Goal: Task Accomplishment & Management: Use online tool/utility

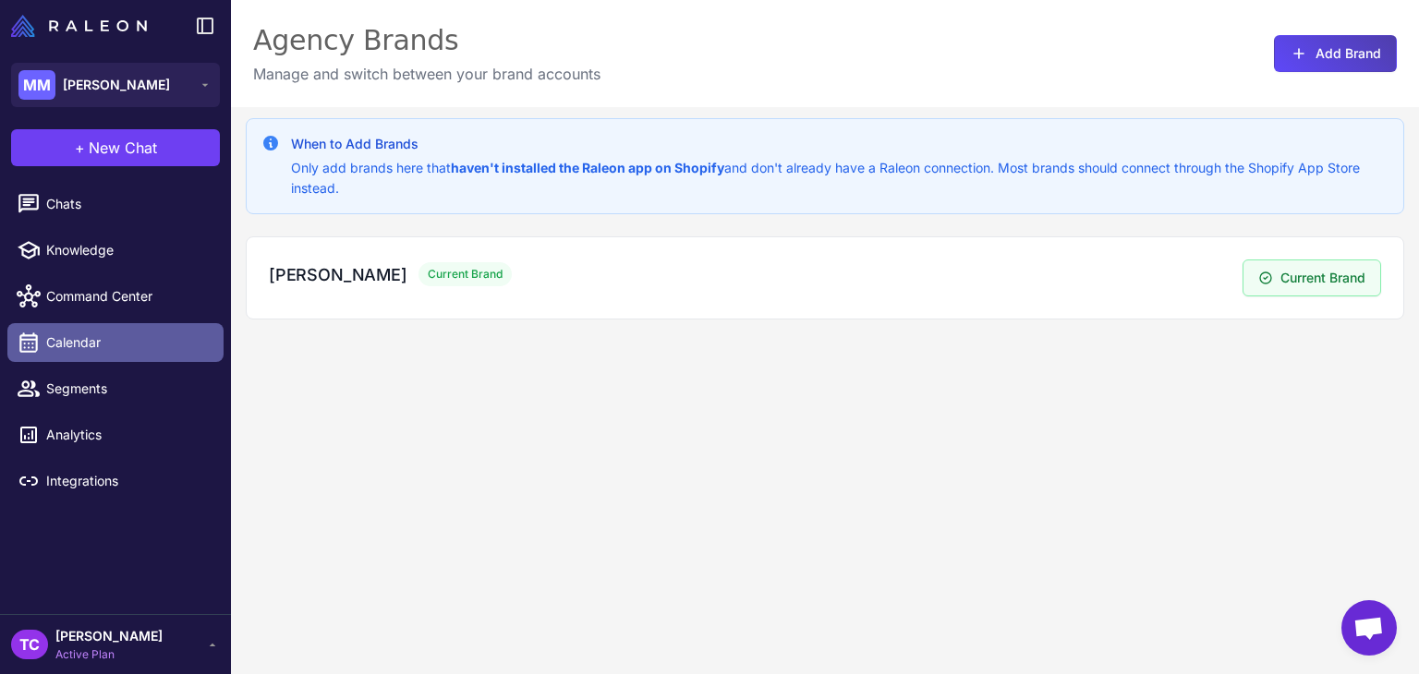
click at [98, 345] on span "Calendar" at bounding box center [127, 343] width 163 height 20
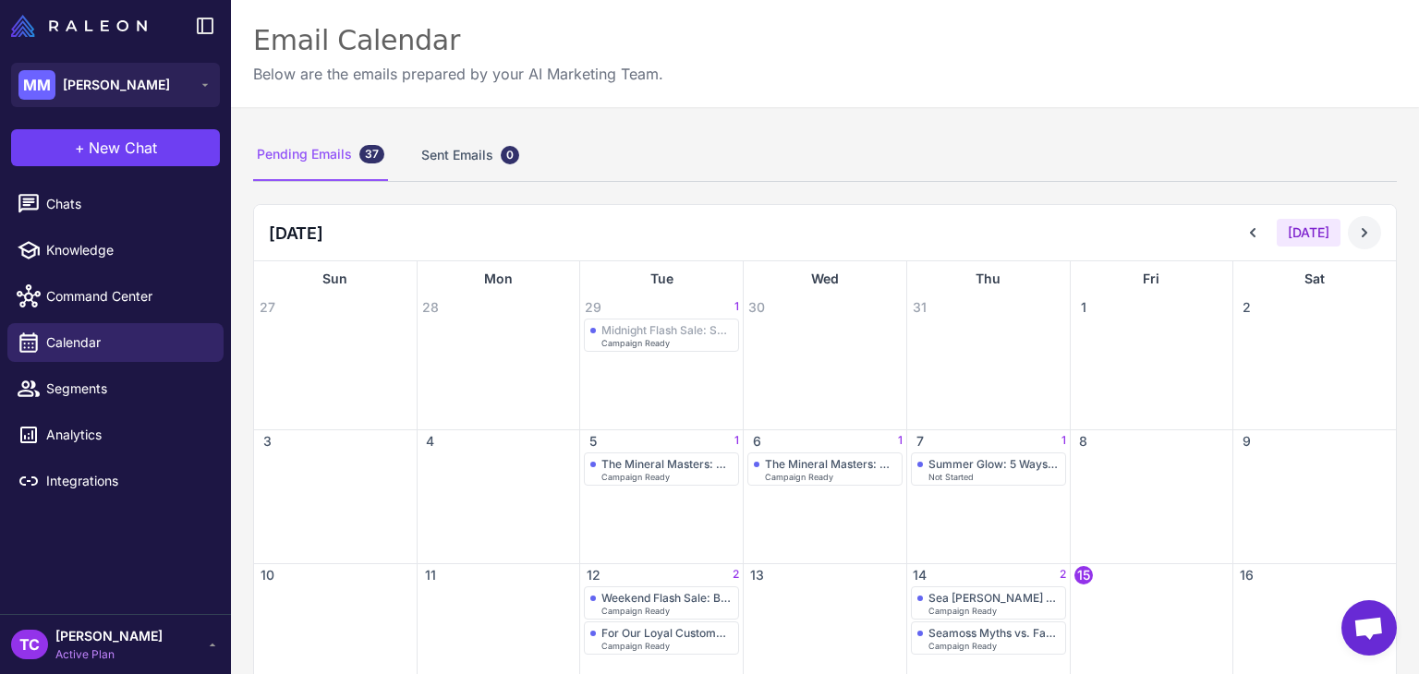
click at [1355, 239] on icon at bounding box center [1364, 233] width 18 height 18
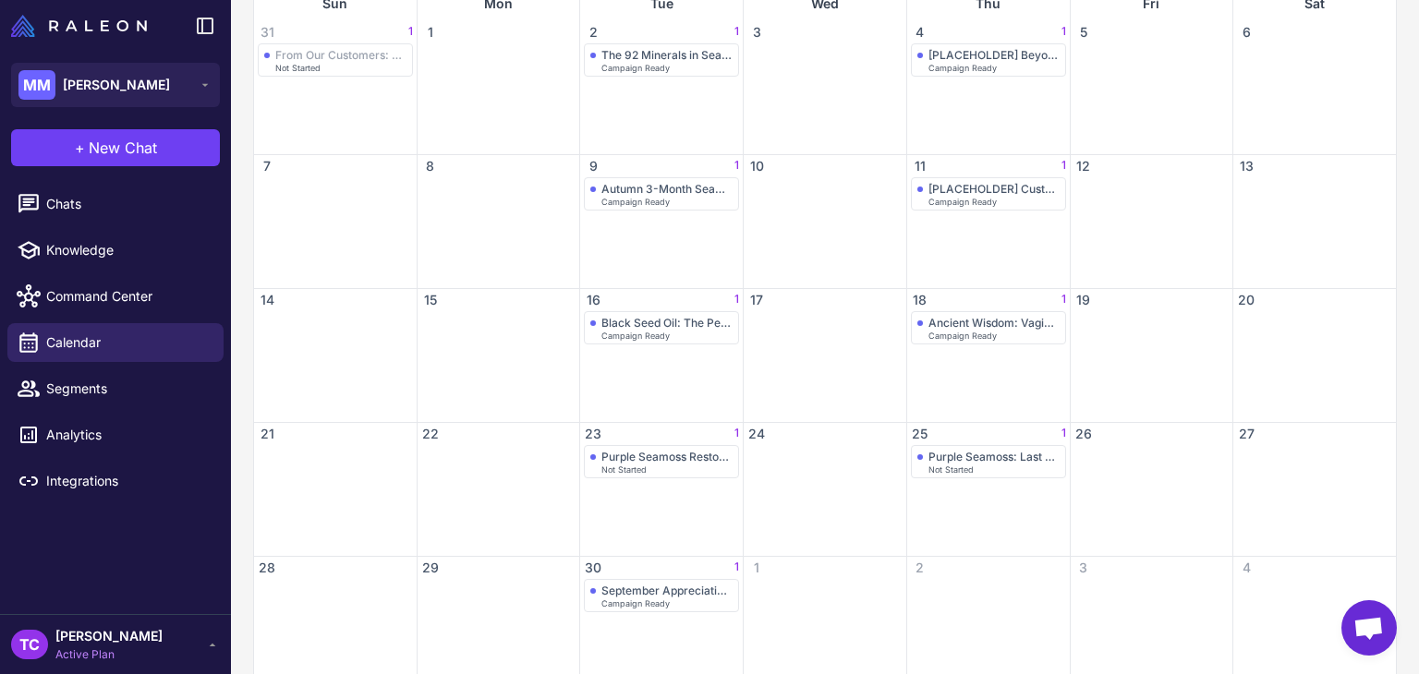
scroll to position [277, 0]
click at [624, 62] on span "Campaign Ready" at bounding box center [635, 66] width 68 height 8
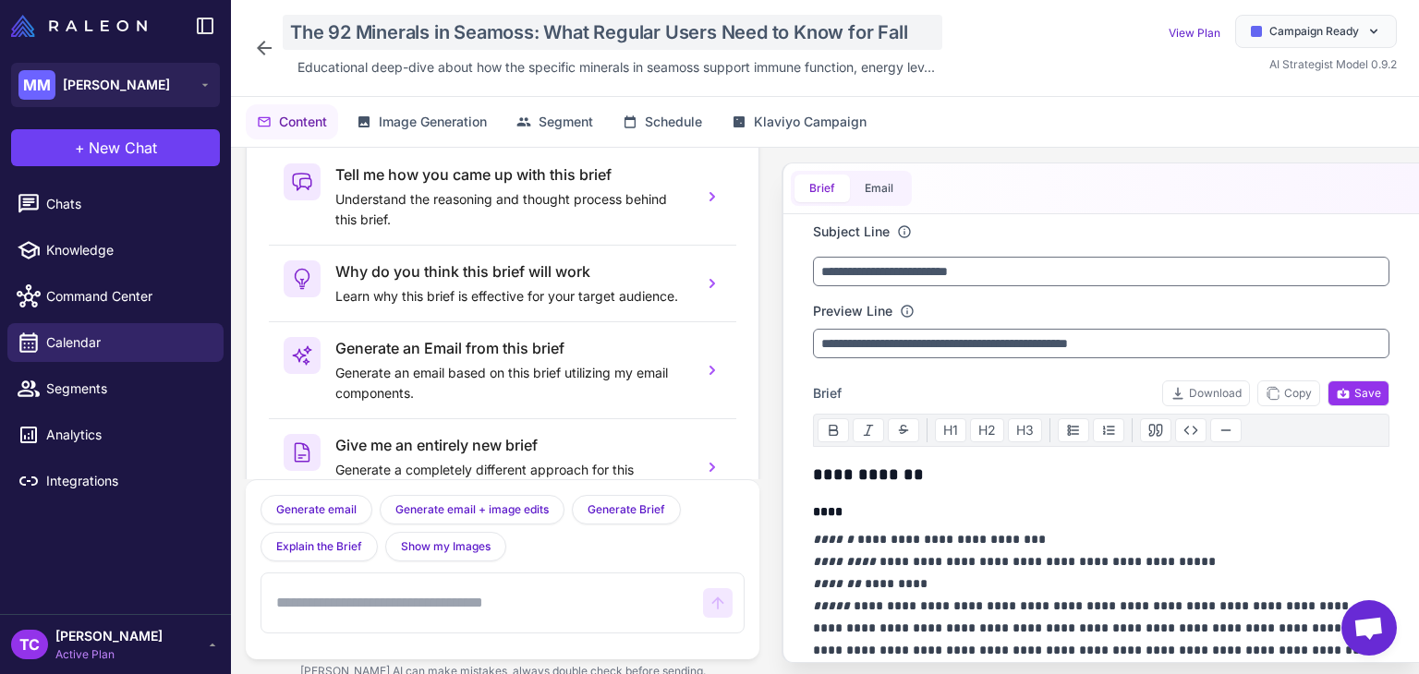
scroll to position [91, 0]
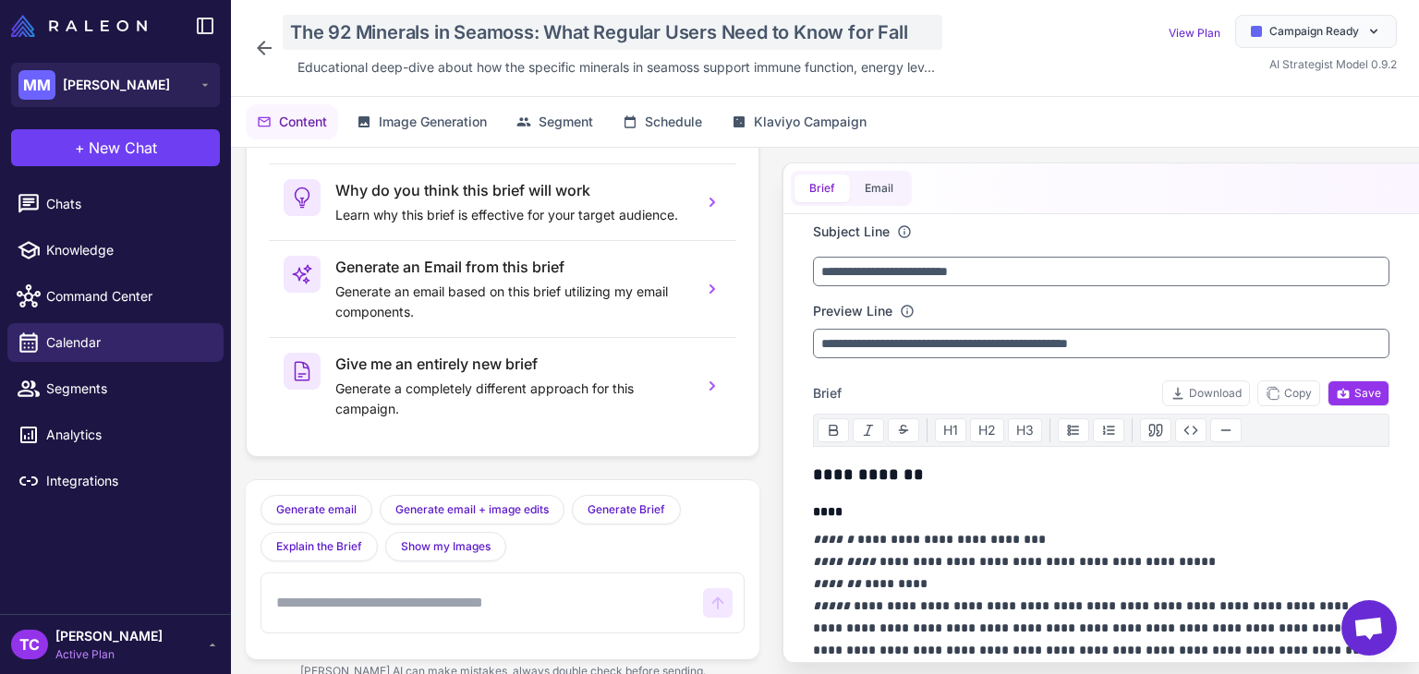
click at [370, 32] on div "The 92 Minerals in Seamoss: What Regular Users Need to Know for Fall" at bounding box center [613, 32] width 660 height 35
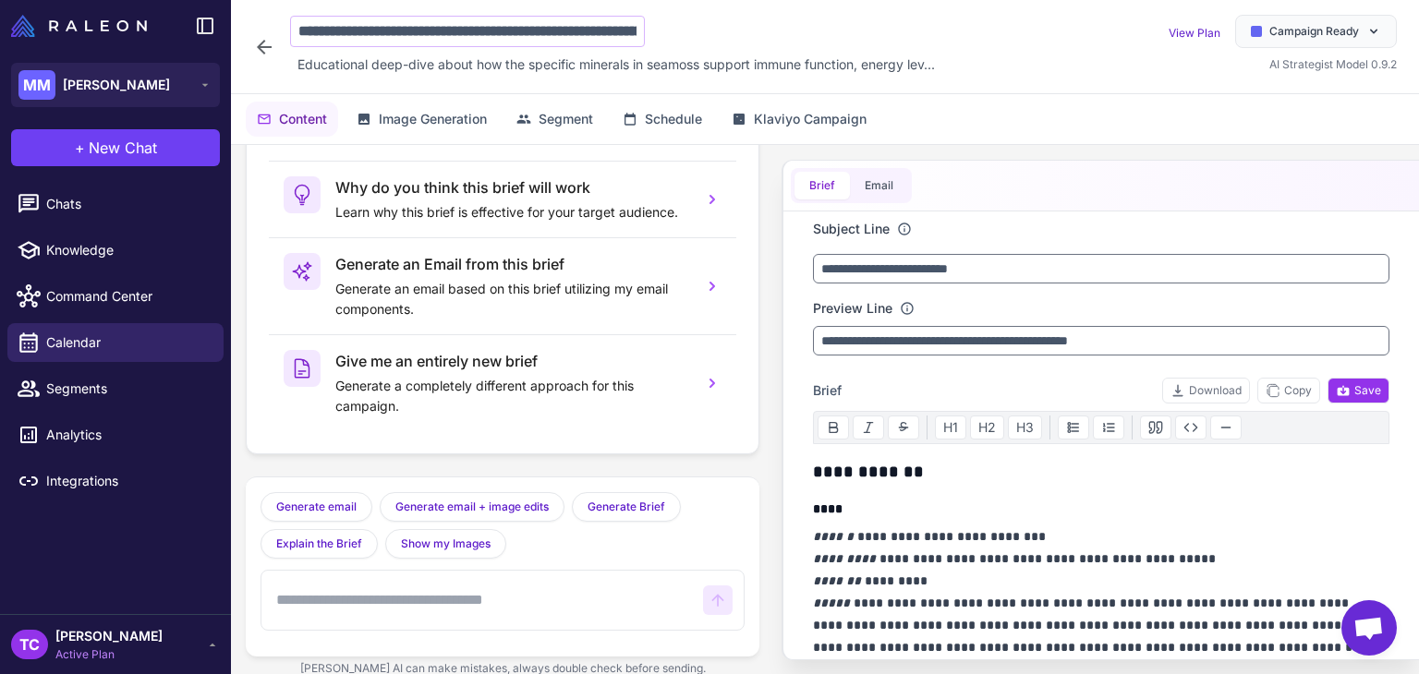
scroll to position [0, 168]
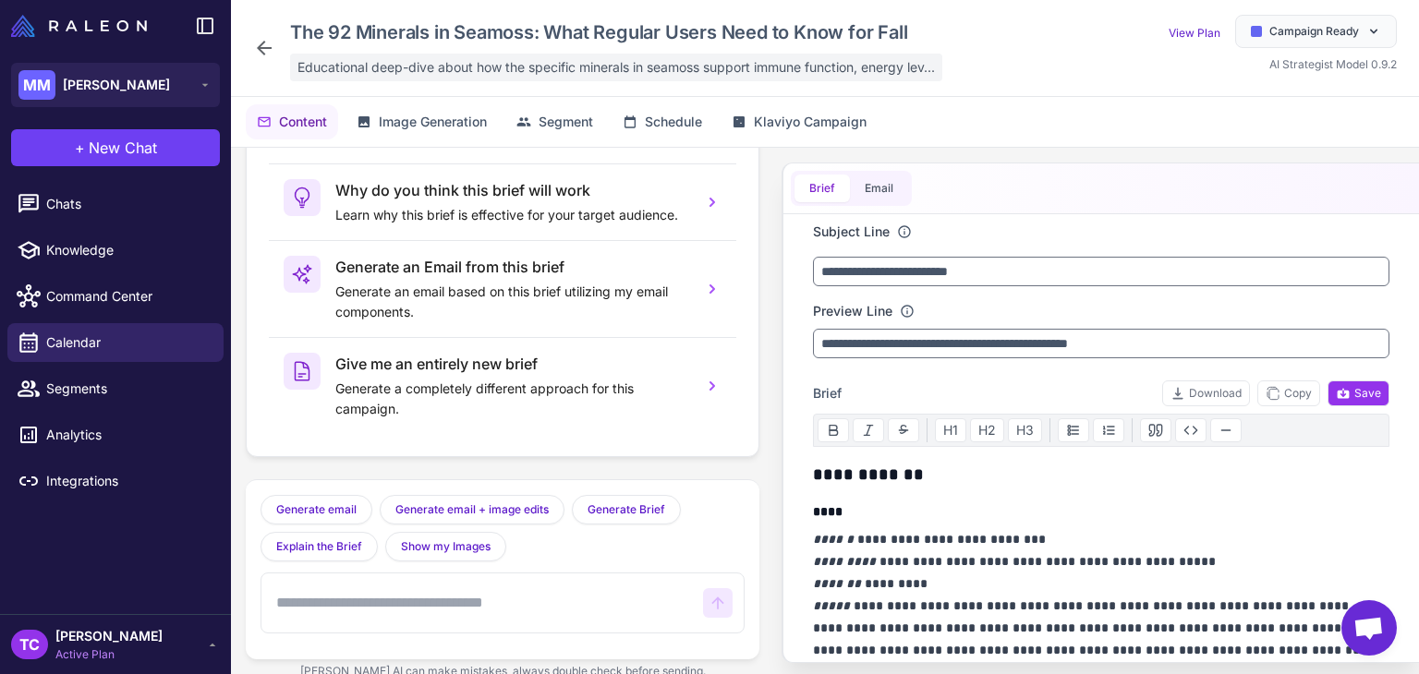
click at [431, 76] on span "Educational deep-dive about how the specific minerals in seamoss support immune…" at bounding box center [615, 67] width 637 height 20
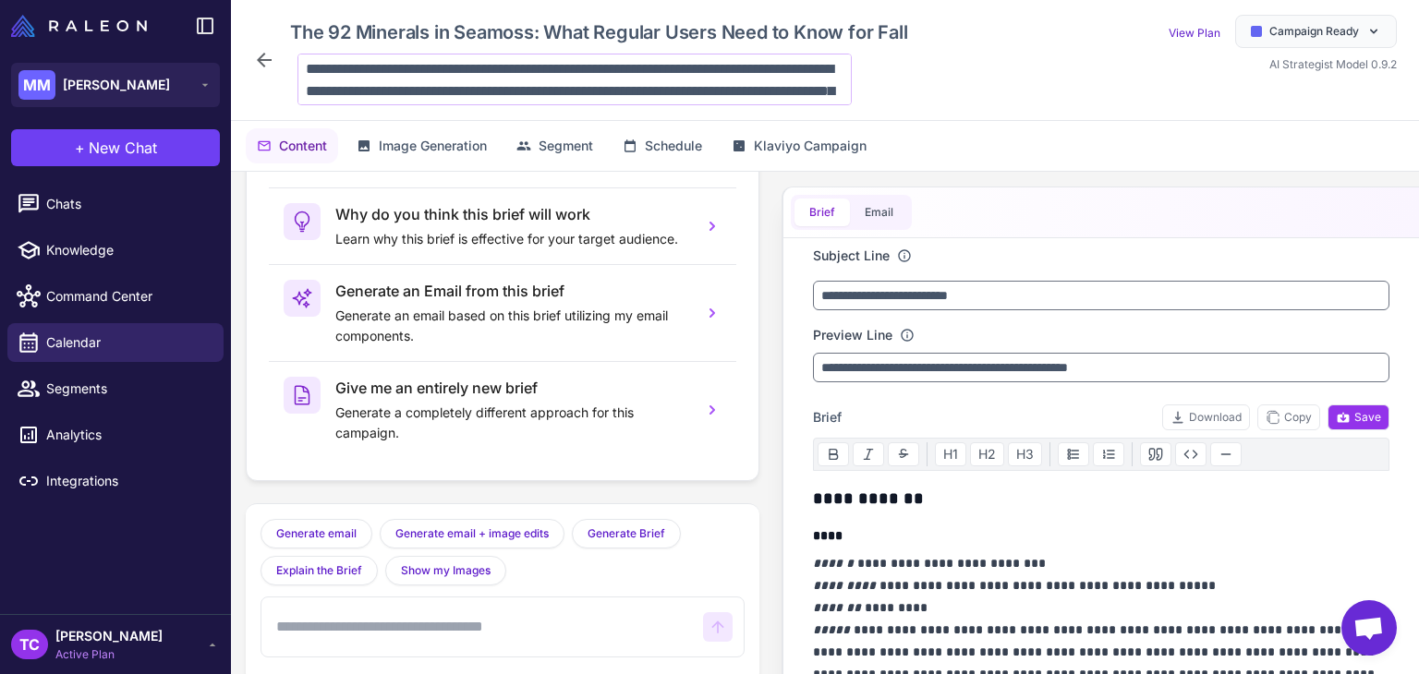
scroll to position [90, 0]
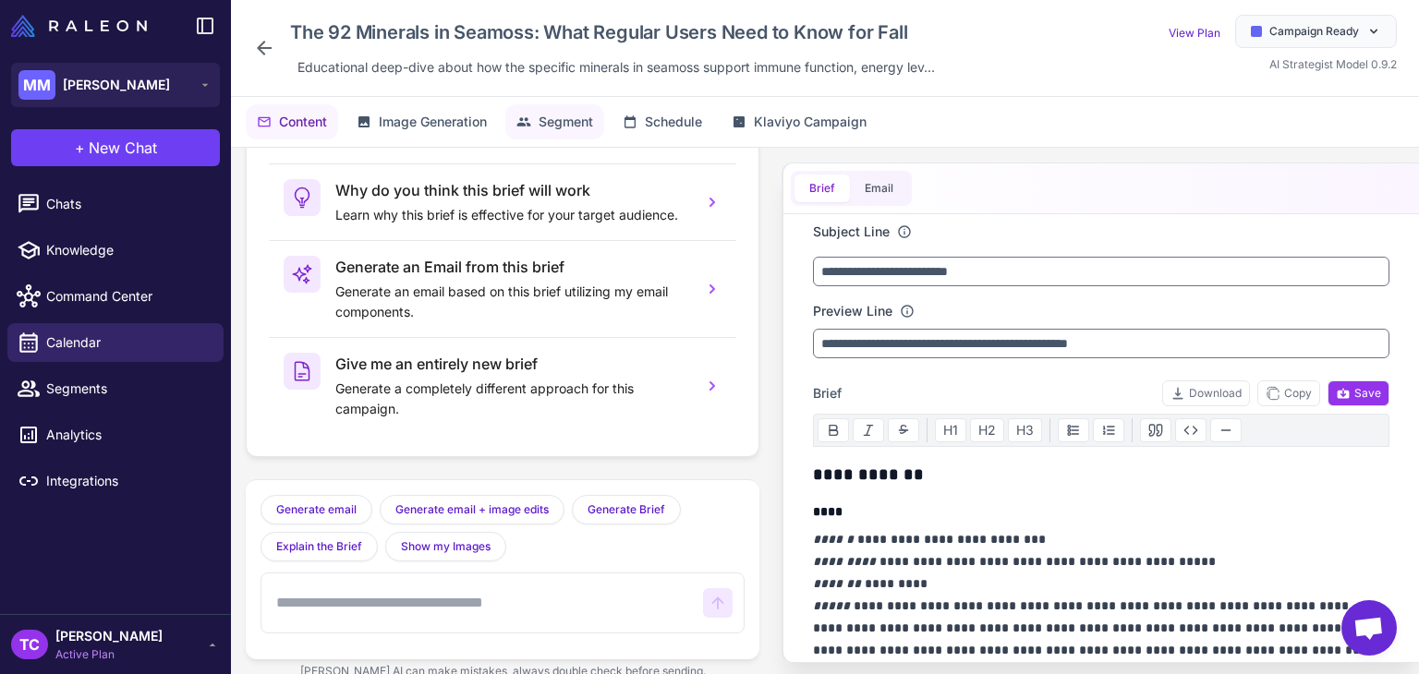
click at [550, 121] on span "Segment" at bounding box center [566, 122] width 55 height 20
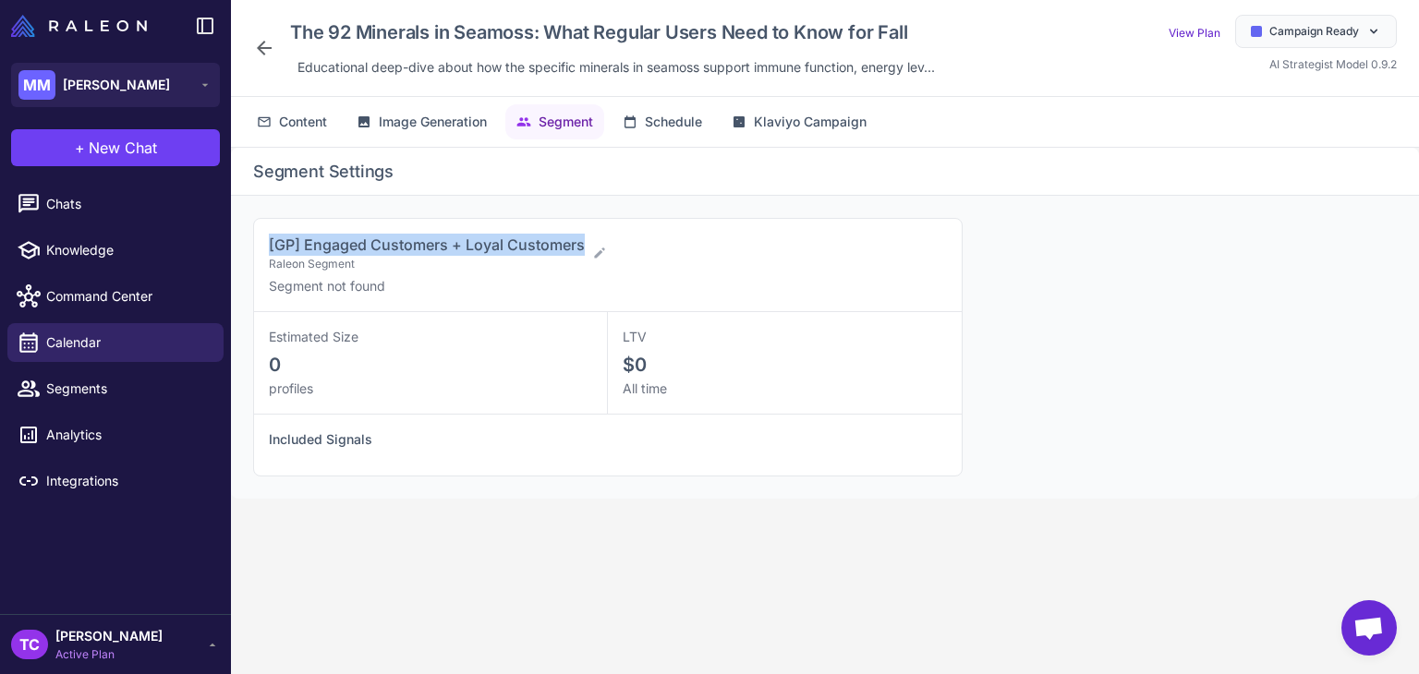
drag, startPoint x: 270, startPoint y: 243, endPoint x: 581, endPoint y: 235, distance: 311.4
click at [581, 236] on span "[GP] Engaged Customers + Loyal Customers" at bounding box center [427, 245] width 316 height 18
copy span "[GP] Engaged Customers + Loyal Customers"
click at [254, 48] on icon at bounding box center [264, 48] width 22 height 22
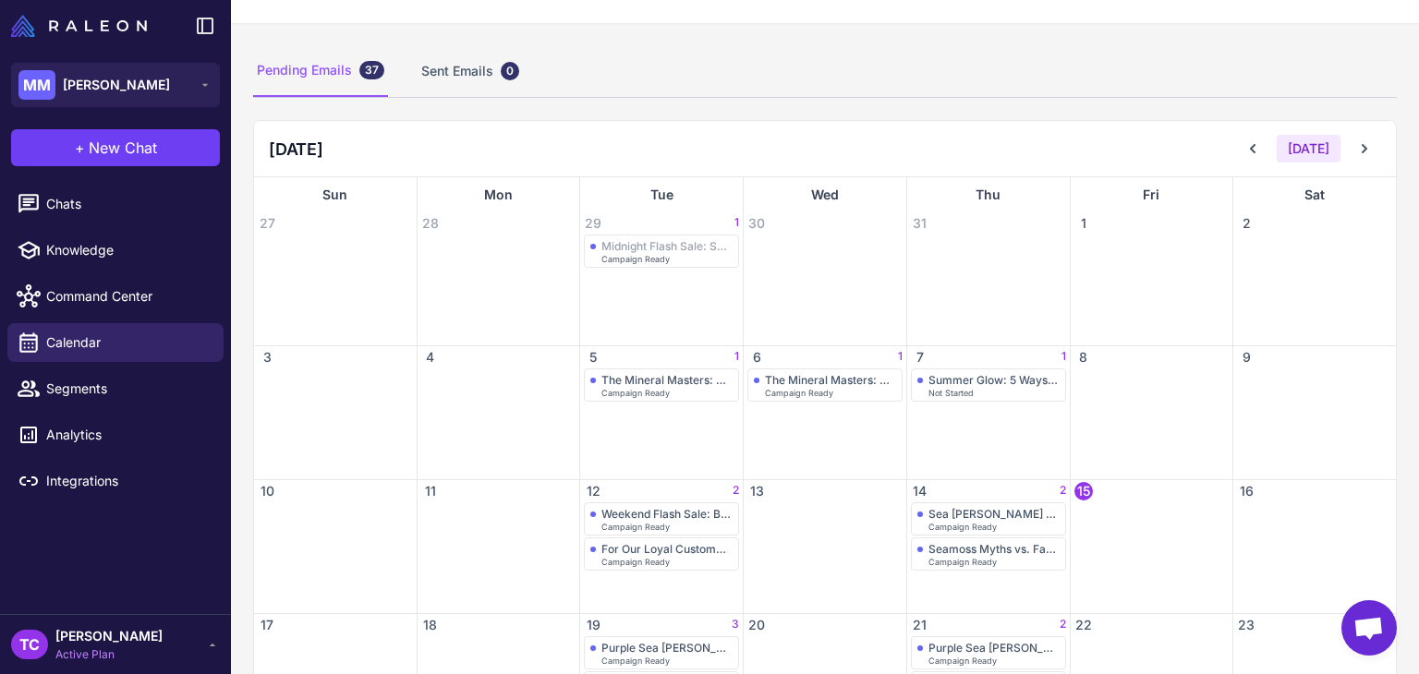
scroll to position [185, 0]
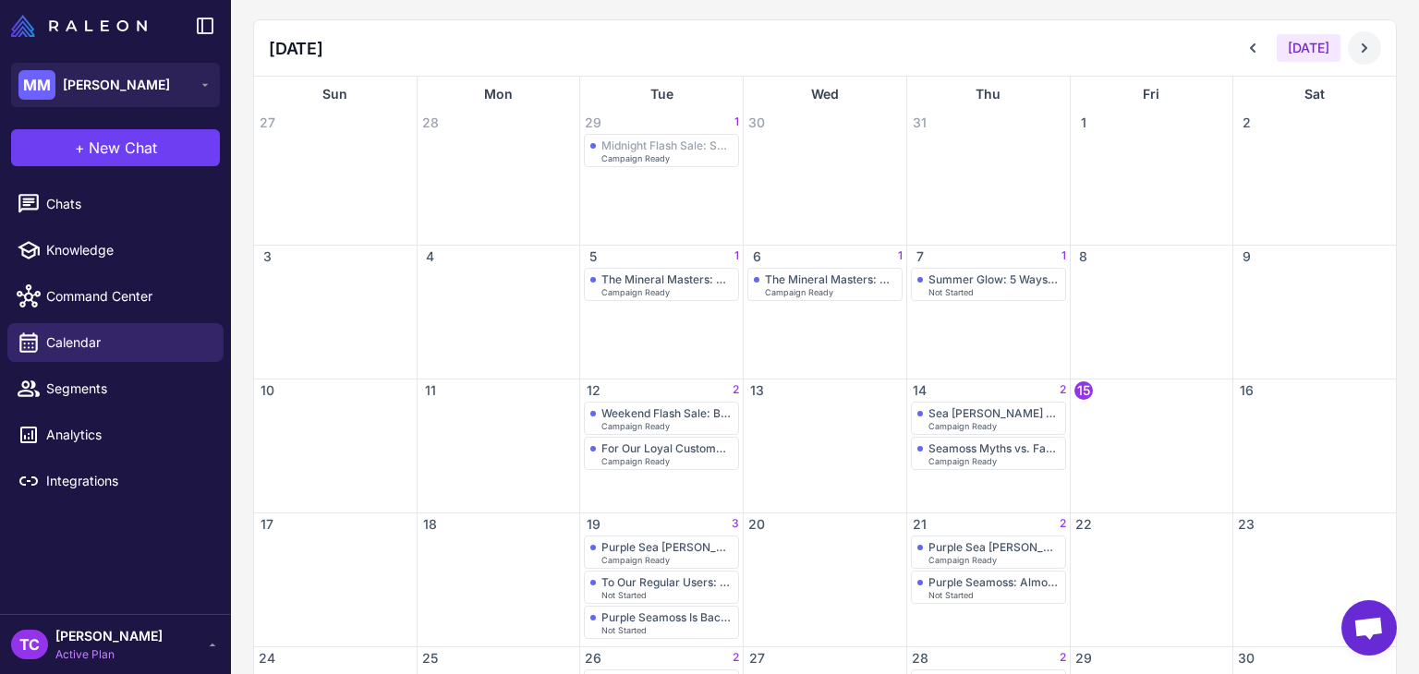
click at [1364, 53] on button at bounding box center [1364, 47] width 33 height 33
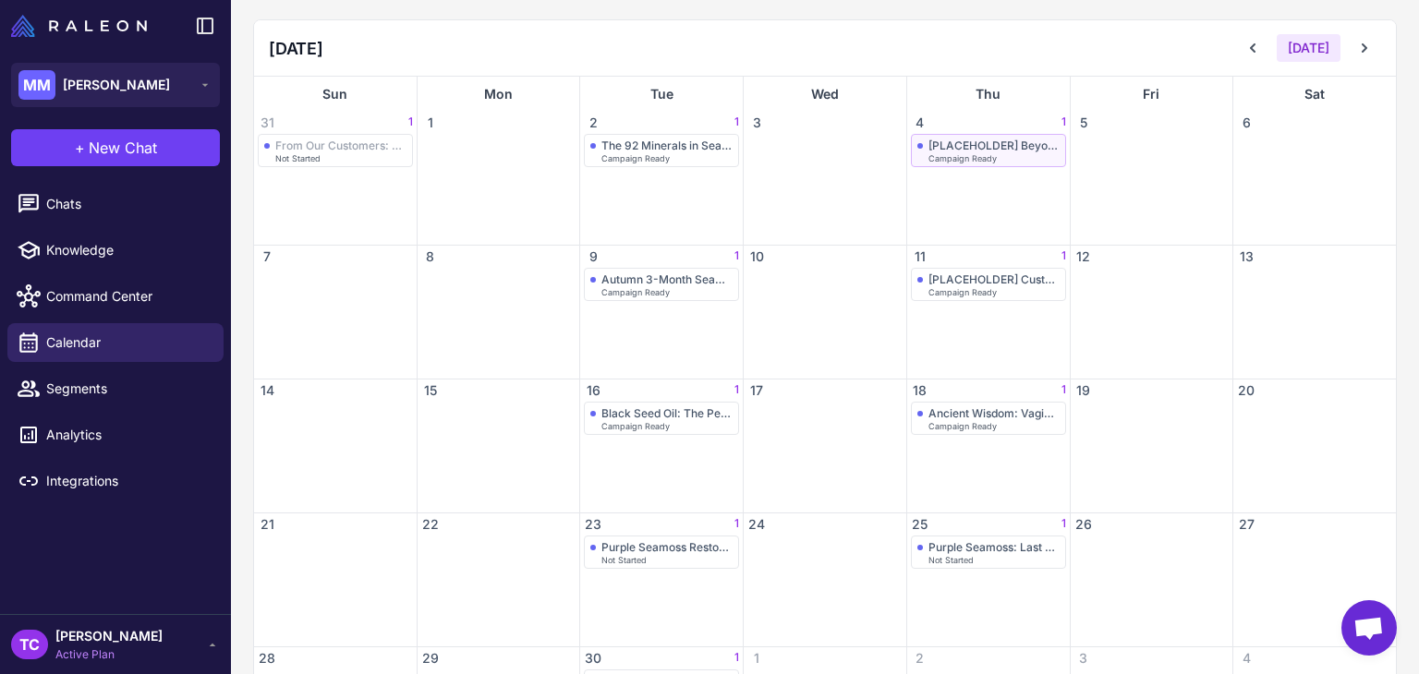
click at [956, 139] on div "[PLACEHOLDER] Beyond Smoothies Campaign Resend" at bounding box center [993, 146] width 131 height 14
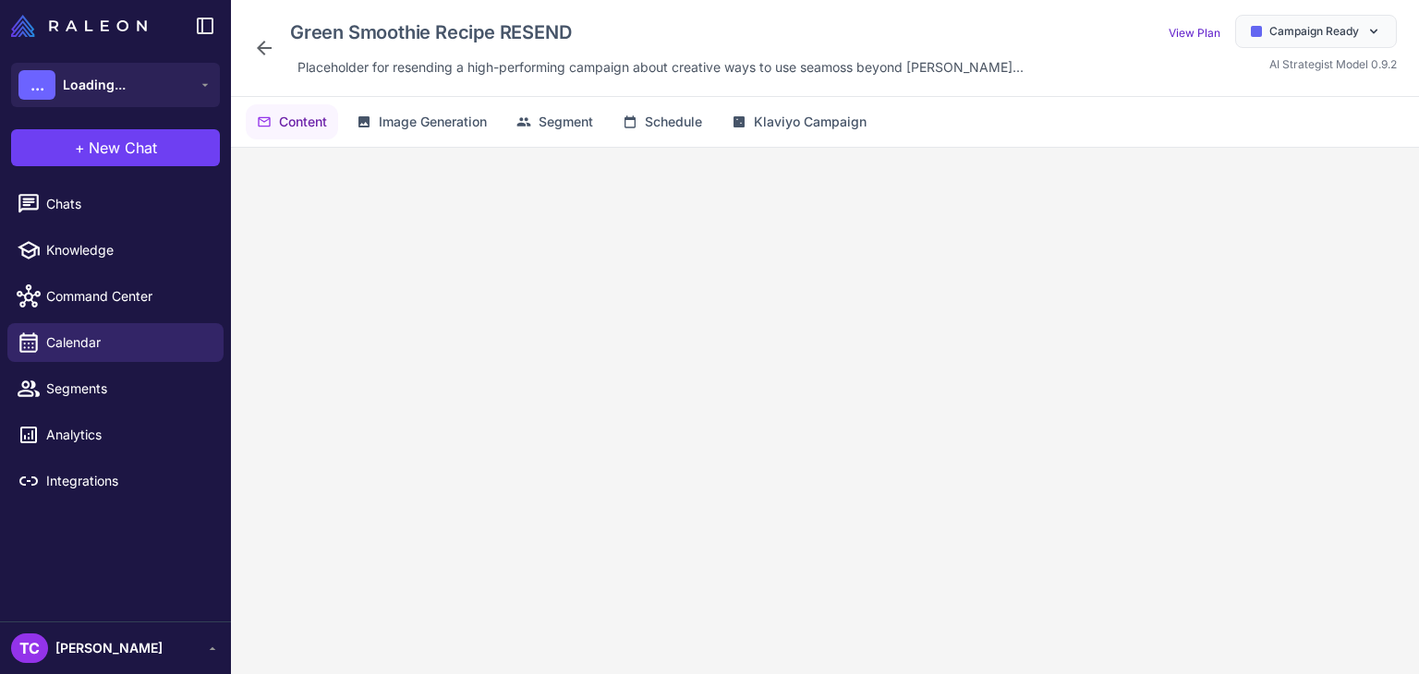
scroll to position [91, 0]
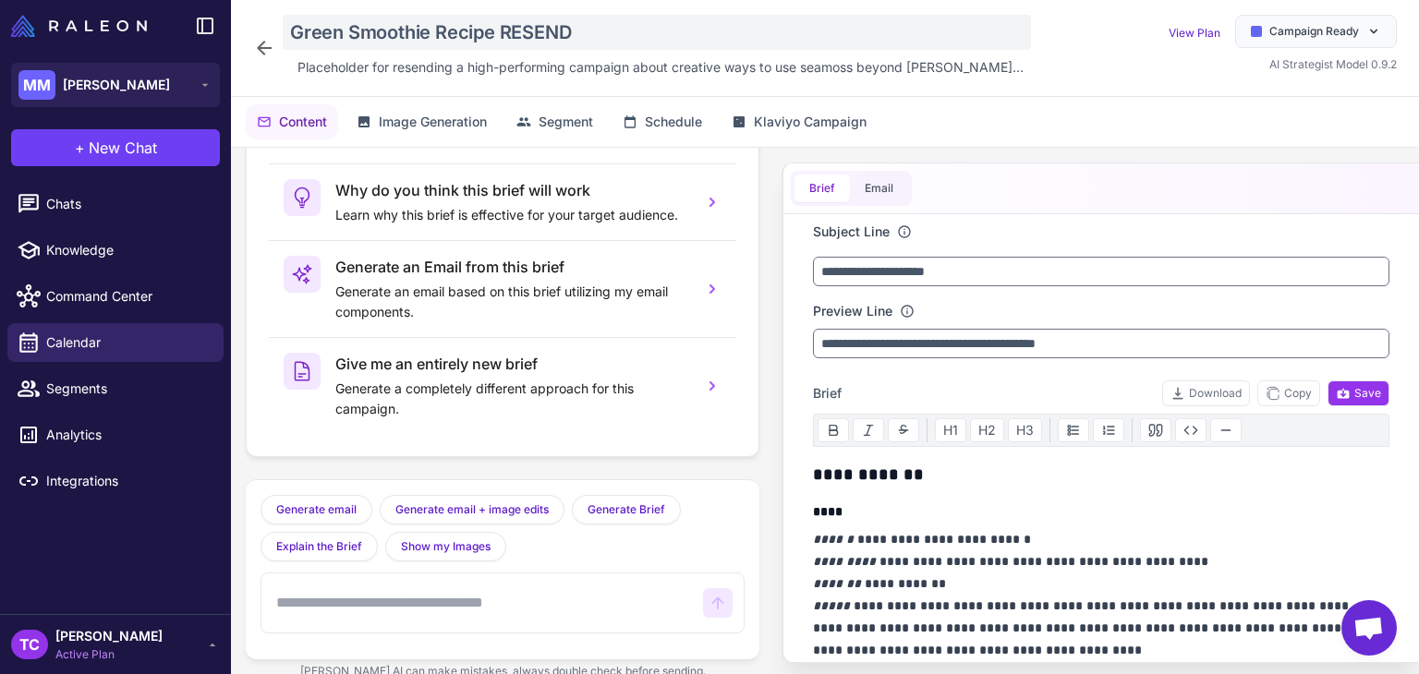
click at [450, 22] on div "Green Smoothie Recipe RESEND" at bounding box center [657, 32] width 748 height 35
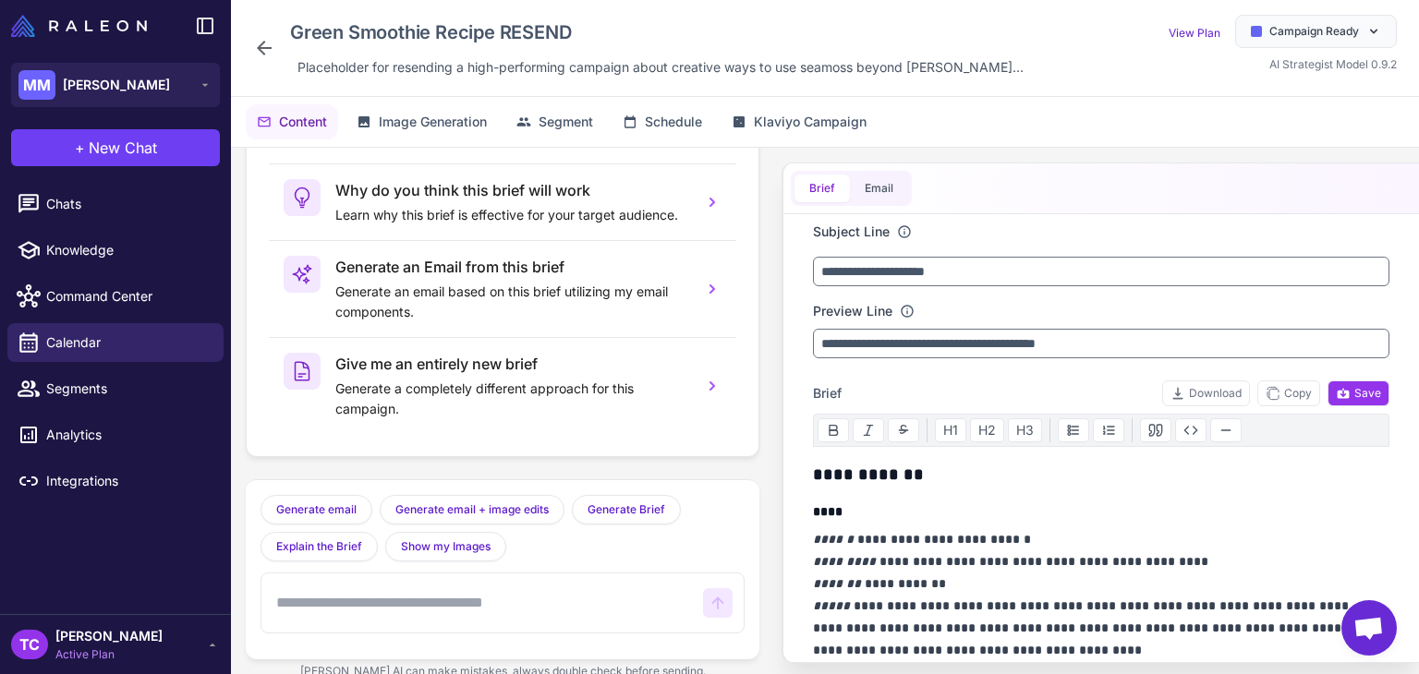
click at [256, 41] on icon at bounding box center [264, 48] width 22 height 22
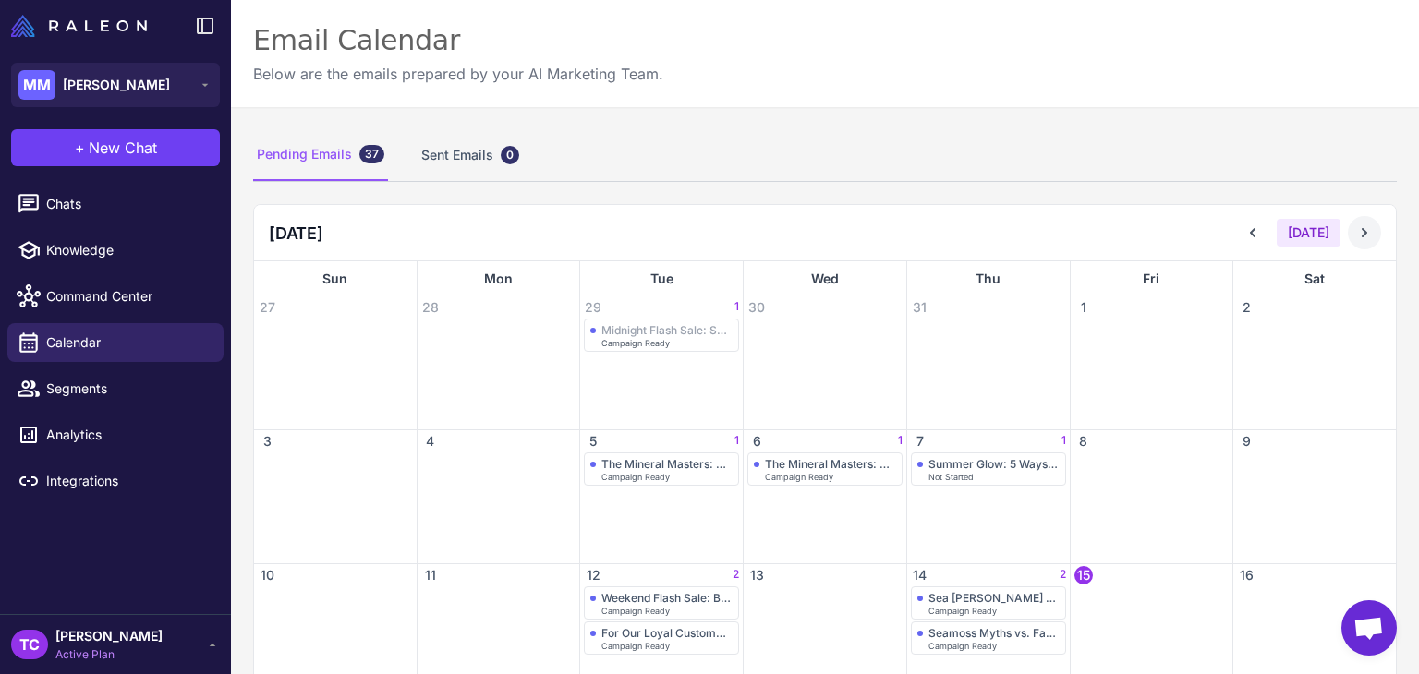
click at [1352, 246] on button at bounding box center [1364, 232] width 33 height 33
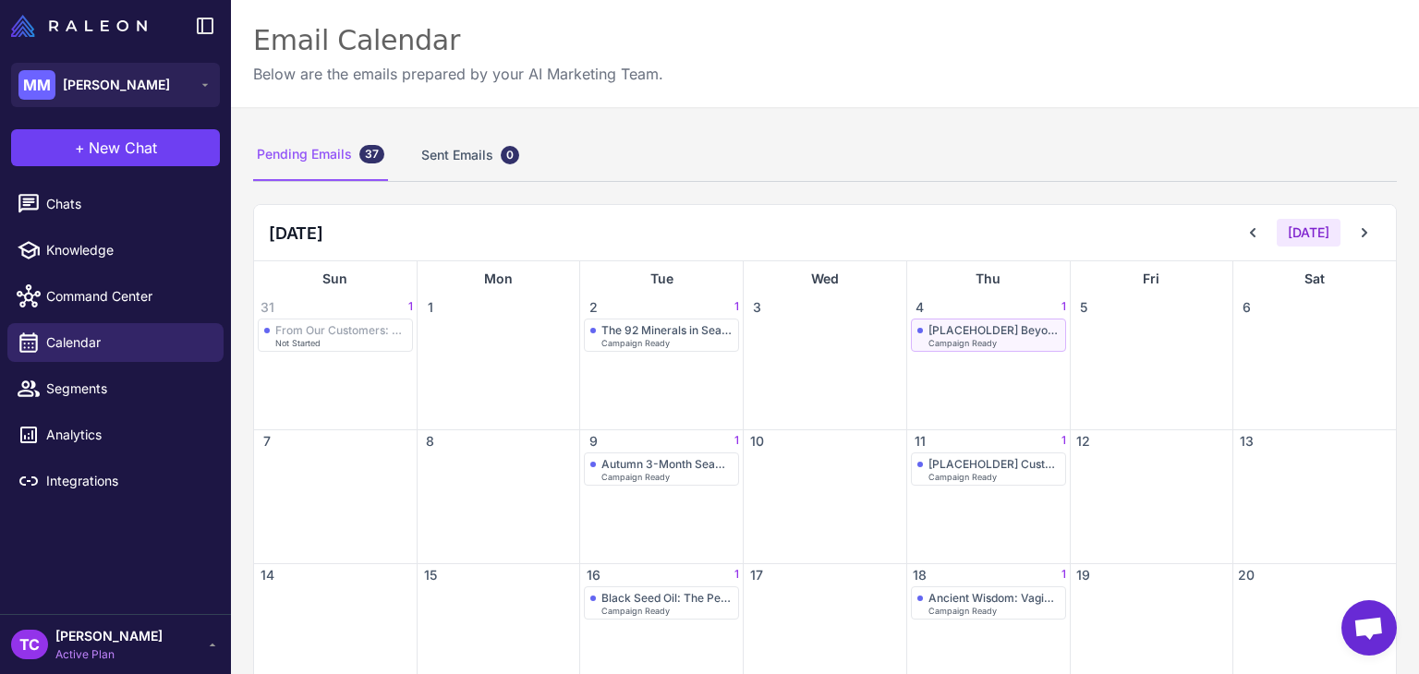
click at [953, 331] on div "[PLACEHOLDER] Beyond Smoothies Campaign Resend" at bounding box center [993, 330] width 131 height 14
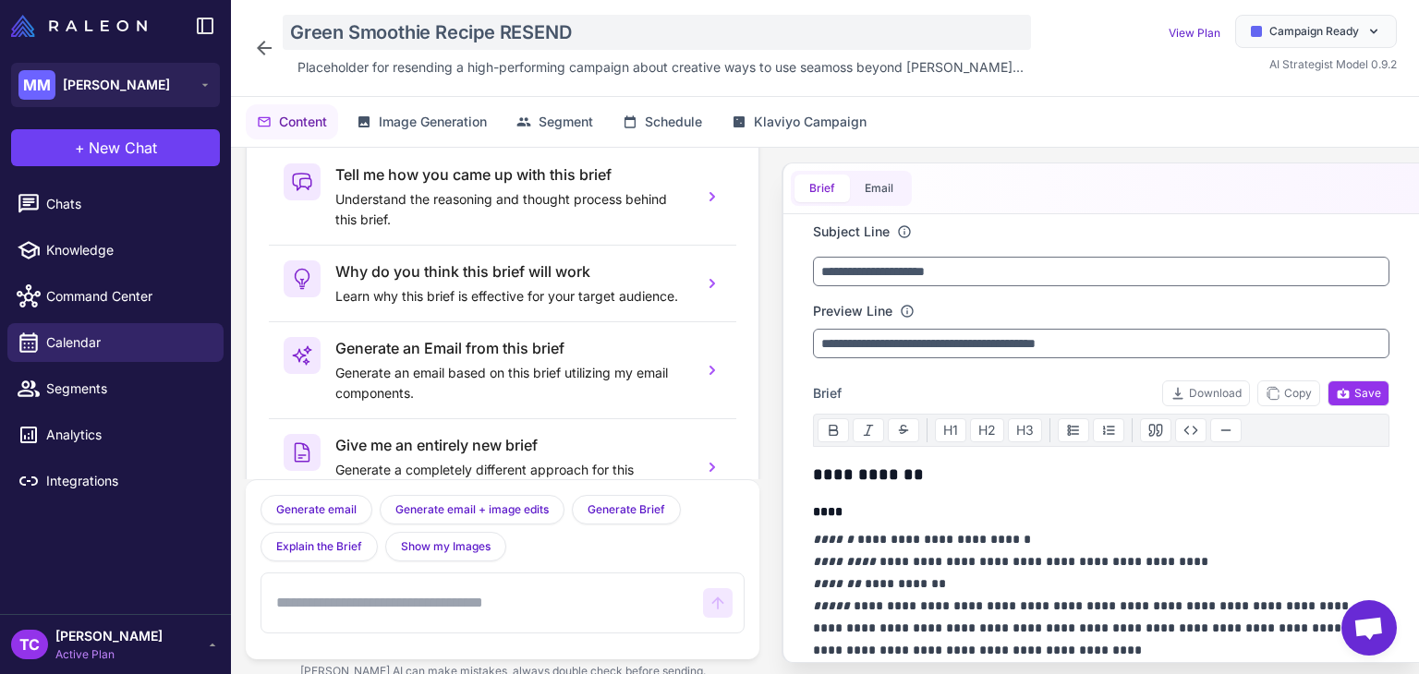
scroll to position [91, 0]
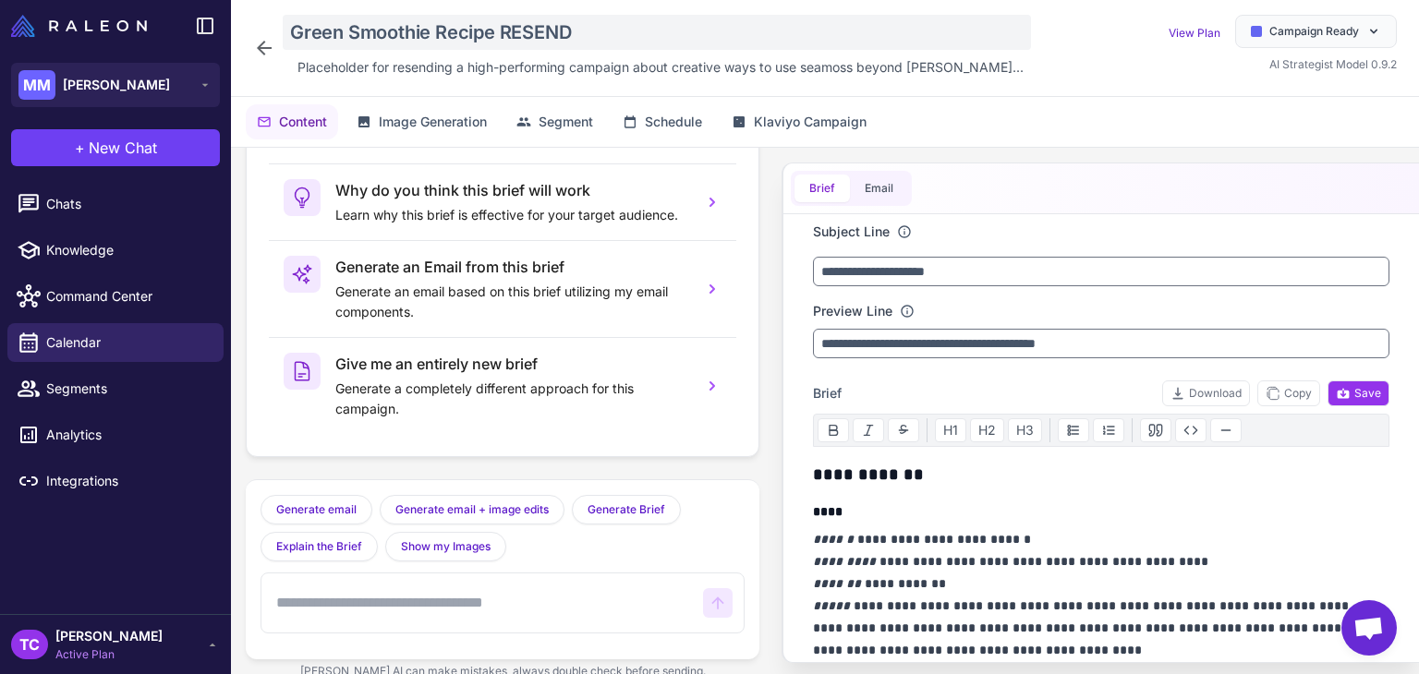
click at [418, 33] on div "Green Smoothie Recipe RESEND" at bounding box center [657, 32] width 748 height 35
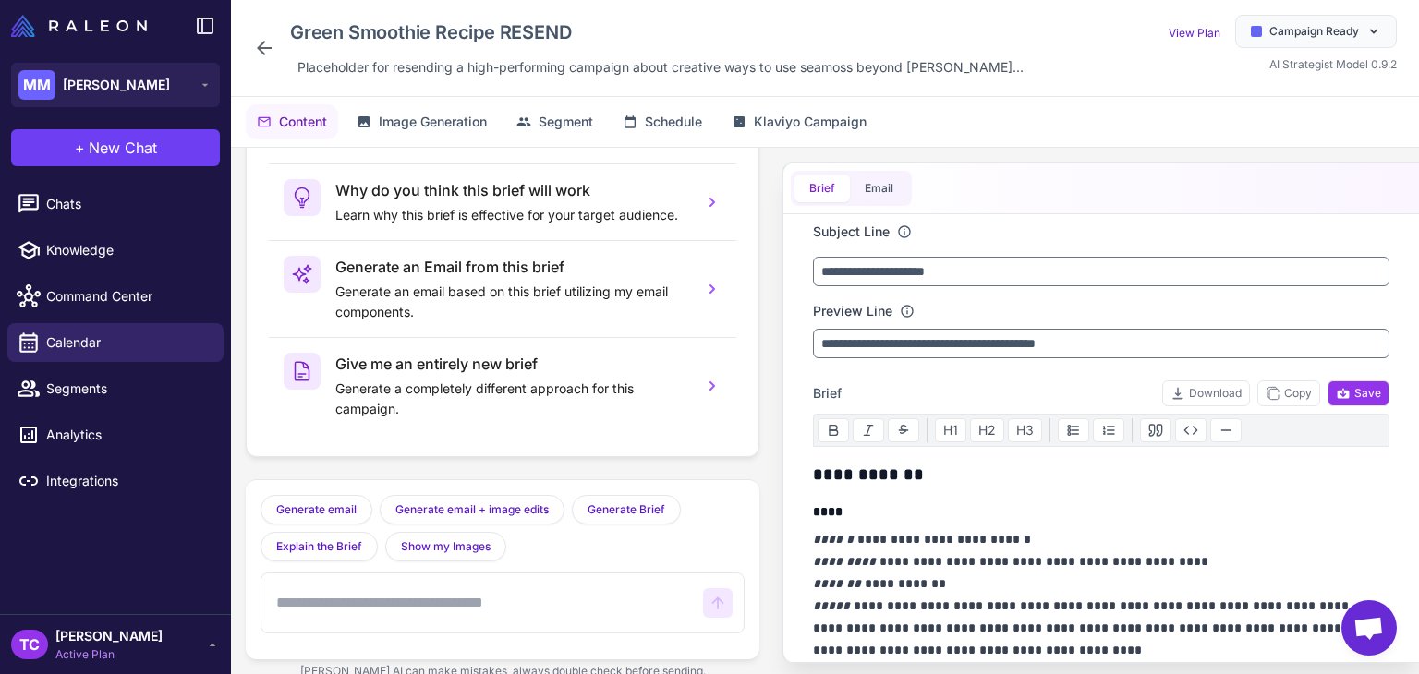
click at [412, 83] on div "Green Smoothie Recipe RESEND Placeholder for resending a high-performing campai…" at bounding box center [825, 48] width 1188 height 97
click at [417, 68] on span "Placeholder for resending a high-performing campaign about creative ways to use…" at bounding box center [660, 67] width 726 height 20
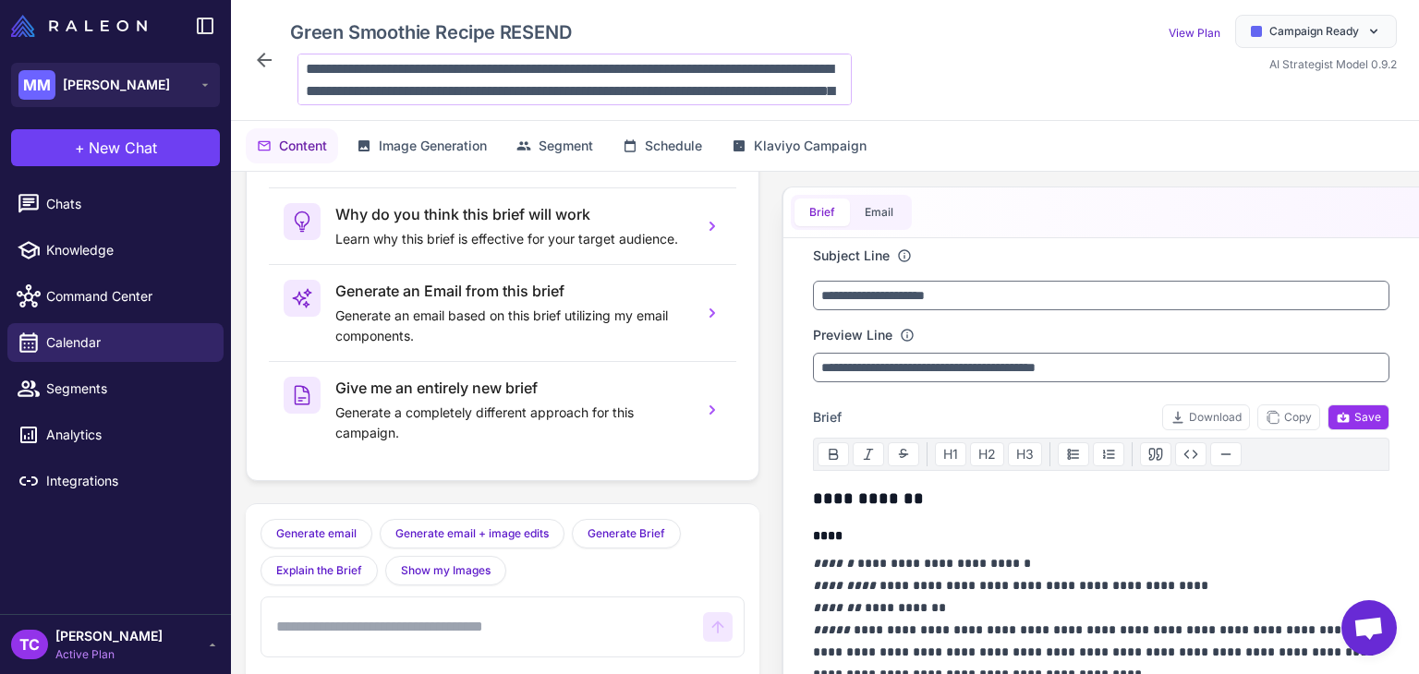
scroll to position [178, 0]
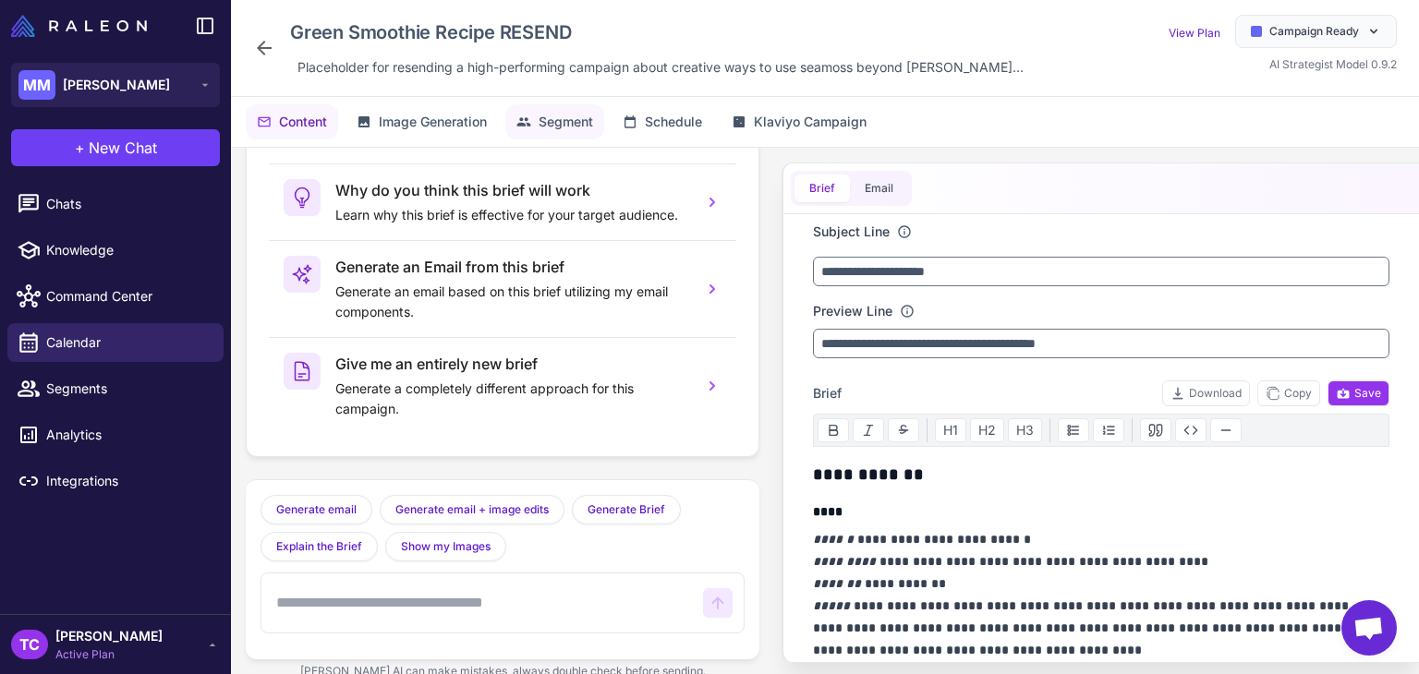
click at [529, 135] on button "Segment" at bounding box center [554, 121] width 99 height 35
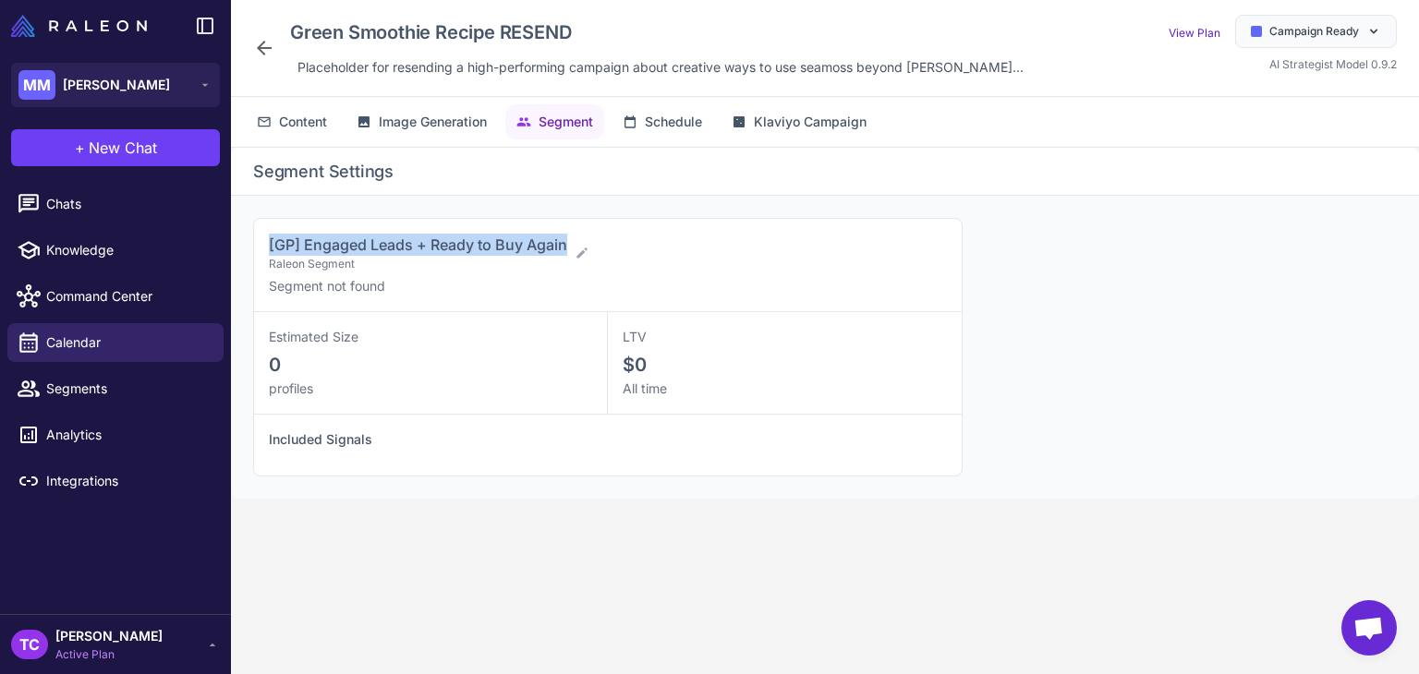
drag, startPoint x: 266, startPoint y: 245, endPoint x: 569, endPoint y: 241, distance: 303.0
click at [569, 241] on div "[GP] Engaged Leads + Ready to Buy Again Raleon Segment Segment not found" at bounding box center [608, 265] width 708 height 93
copy span "[GP] Engaged Leads + Ready to Buy Again"
click at [253, 43] on icon at bounding box center [264, 48] width 22 height 22
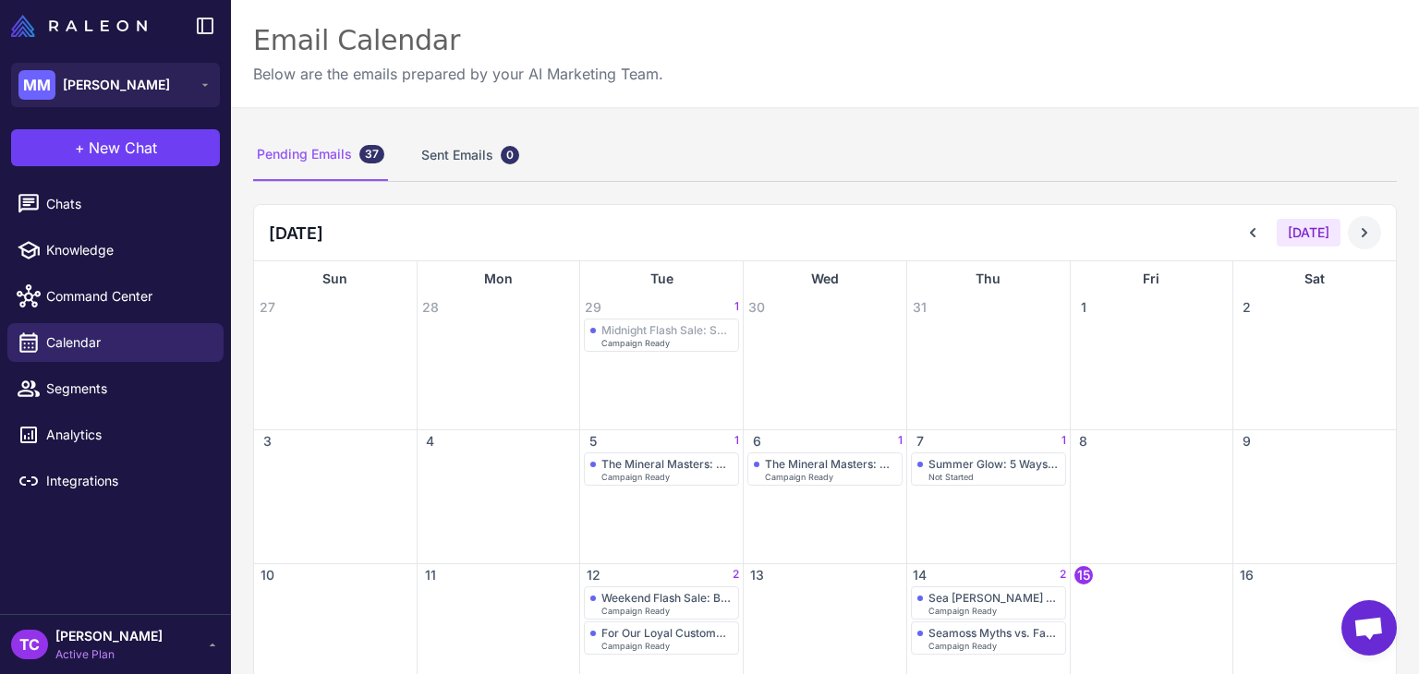
click at [1348, 245] on button at bounding box center [1364, 232] width 33 height 33
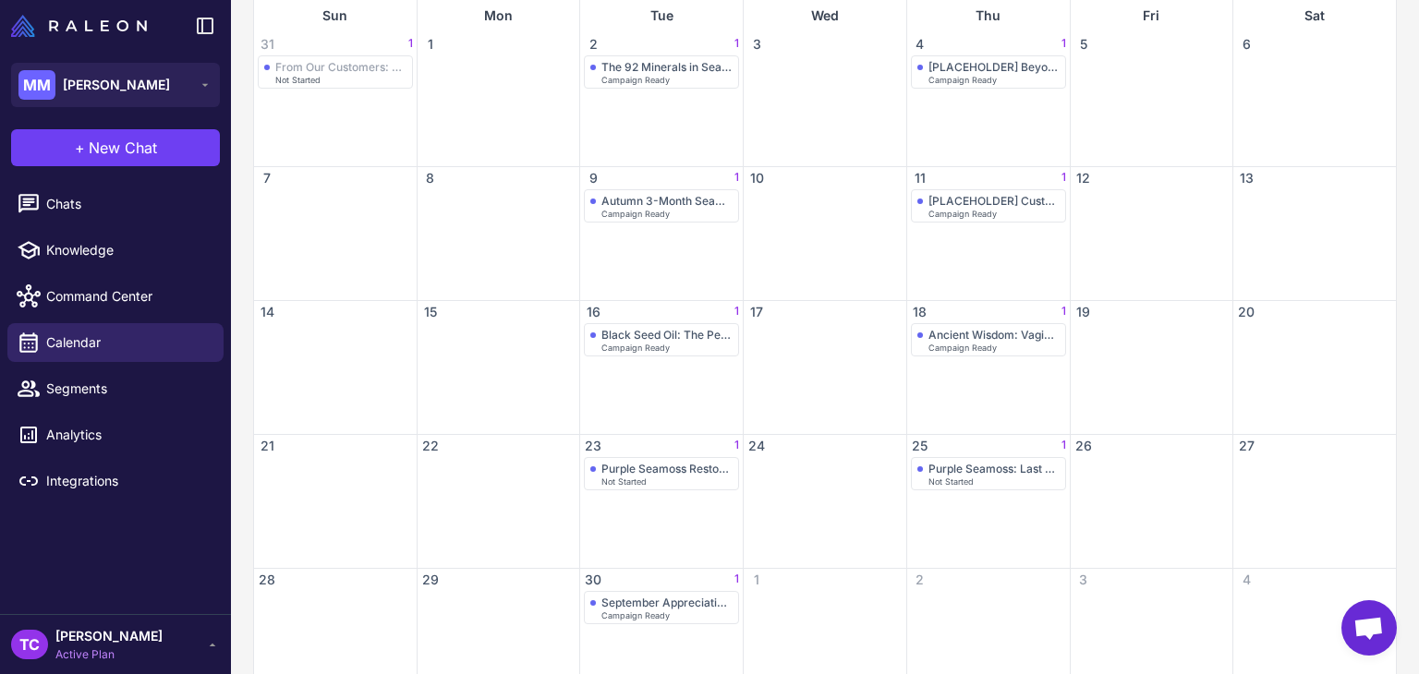
scroll to position [277, 0]
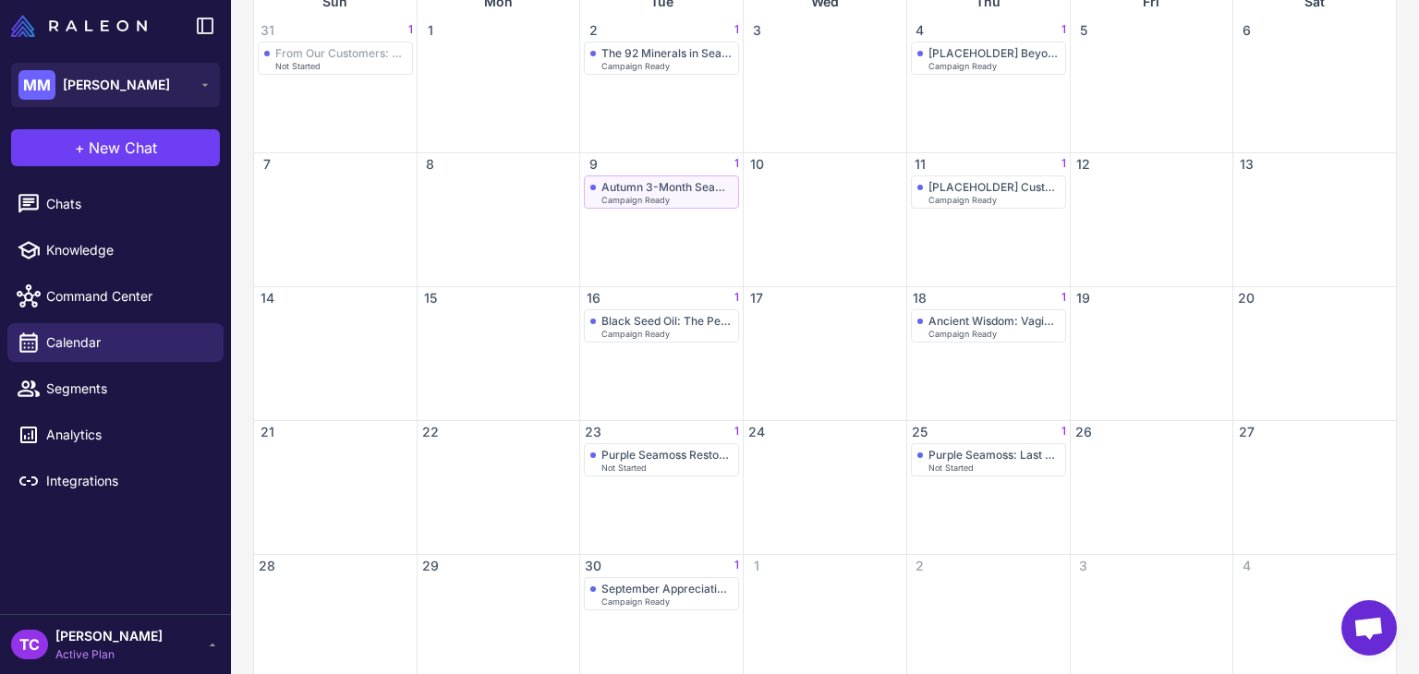
click at [646, 189] on div "Autumn 3-Month Seamoss Challenge: Transform Your Wellness by [PERSON_NAME]" at bounding box center [666, 187] width 131 height 14
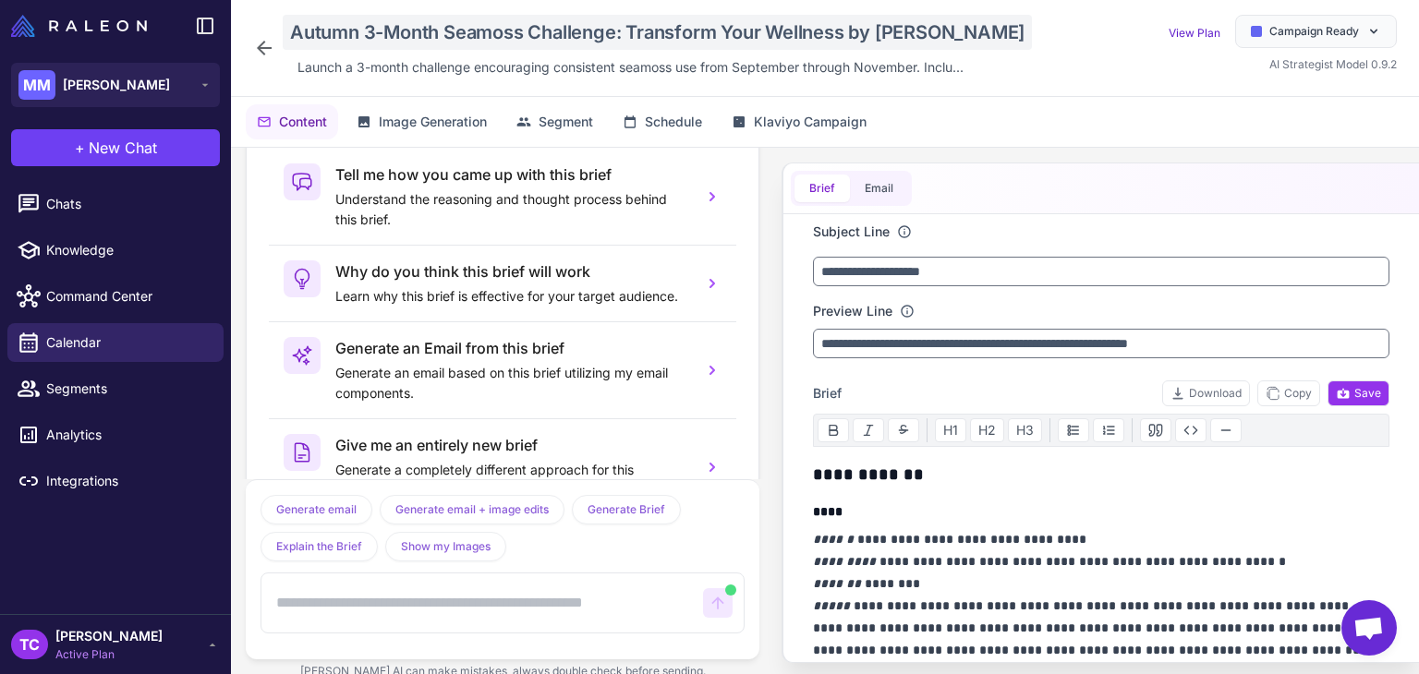
scroll to position [156, 0]
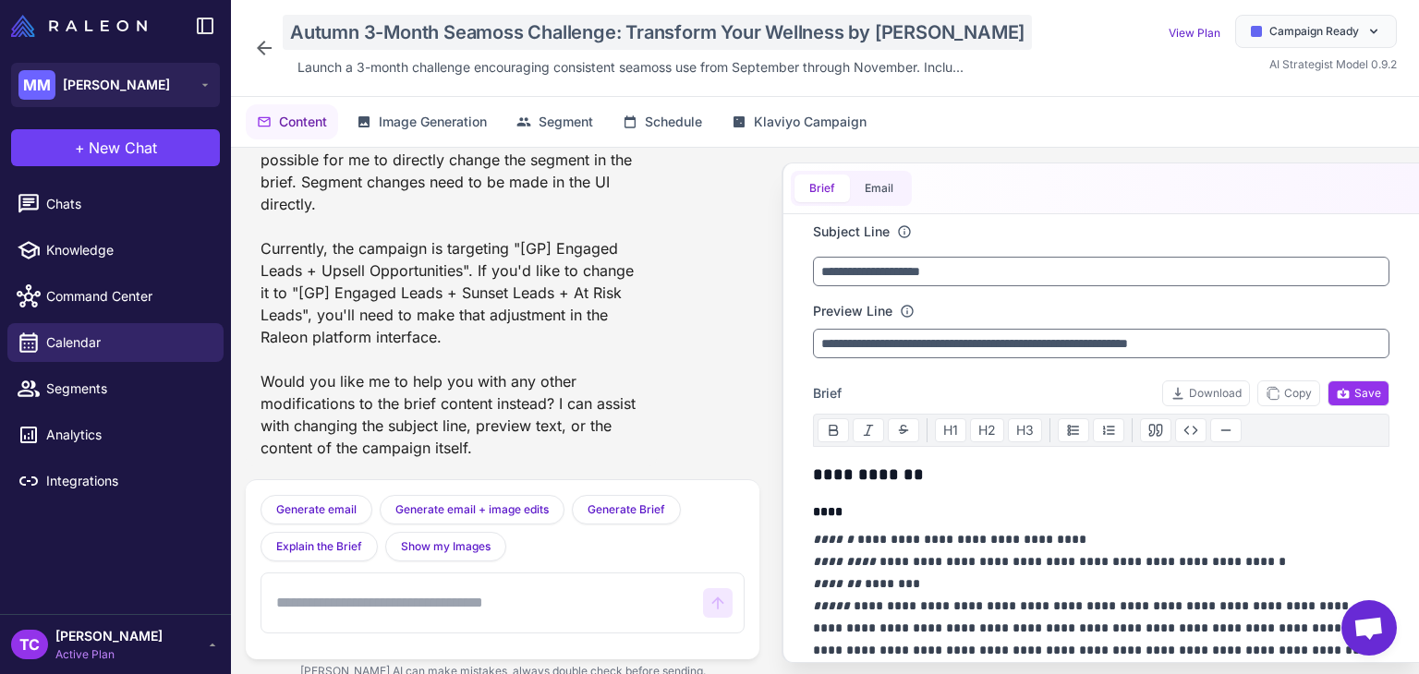
click at [372, 30] on div "Autumn 3-Month Seamoss Challenge: Transform Your Wellness by [PERSON_NAME]" at bounding box center [657, 32] width 749 height 35
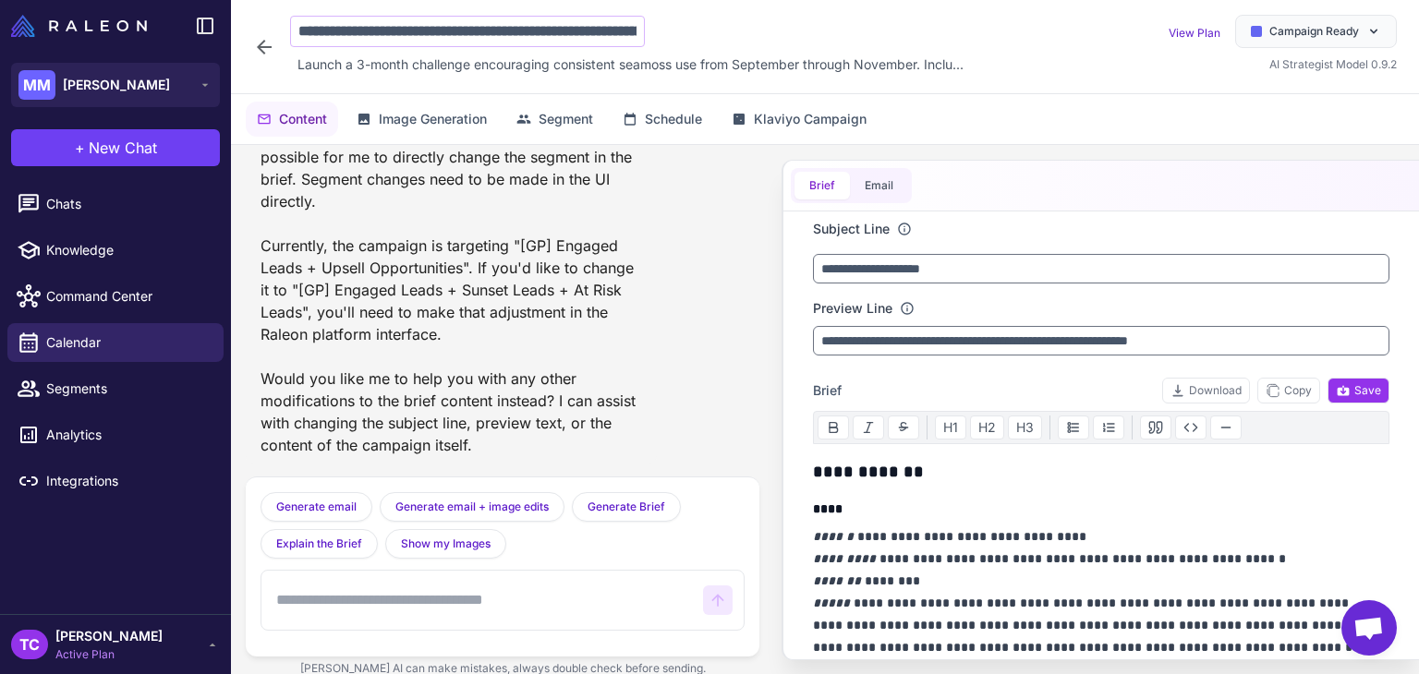
scroll to position [0, 188]
click at [254, 54] on icon at bounding box center [264, 46] width 22 height 22
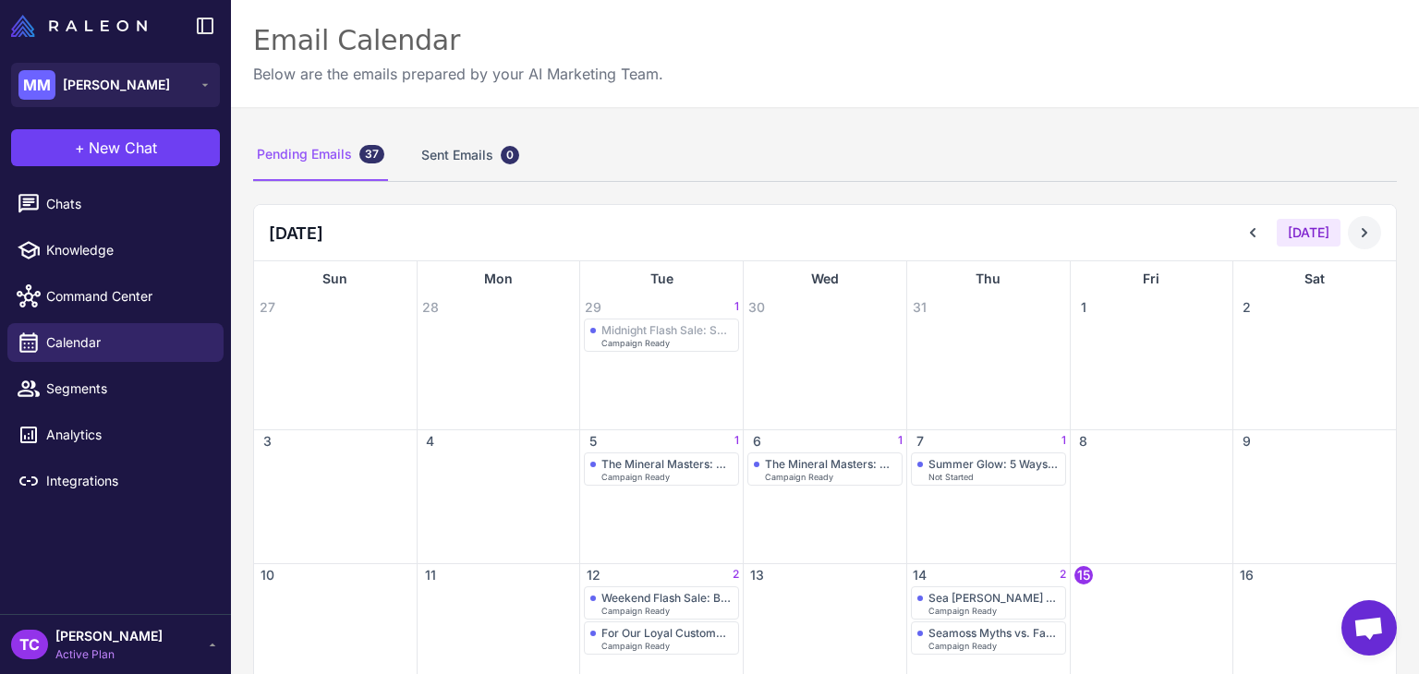
click at [1355, 225] on icon at bounding box center [1364, 233] width 18 height 18
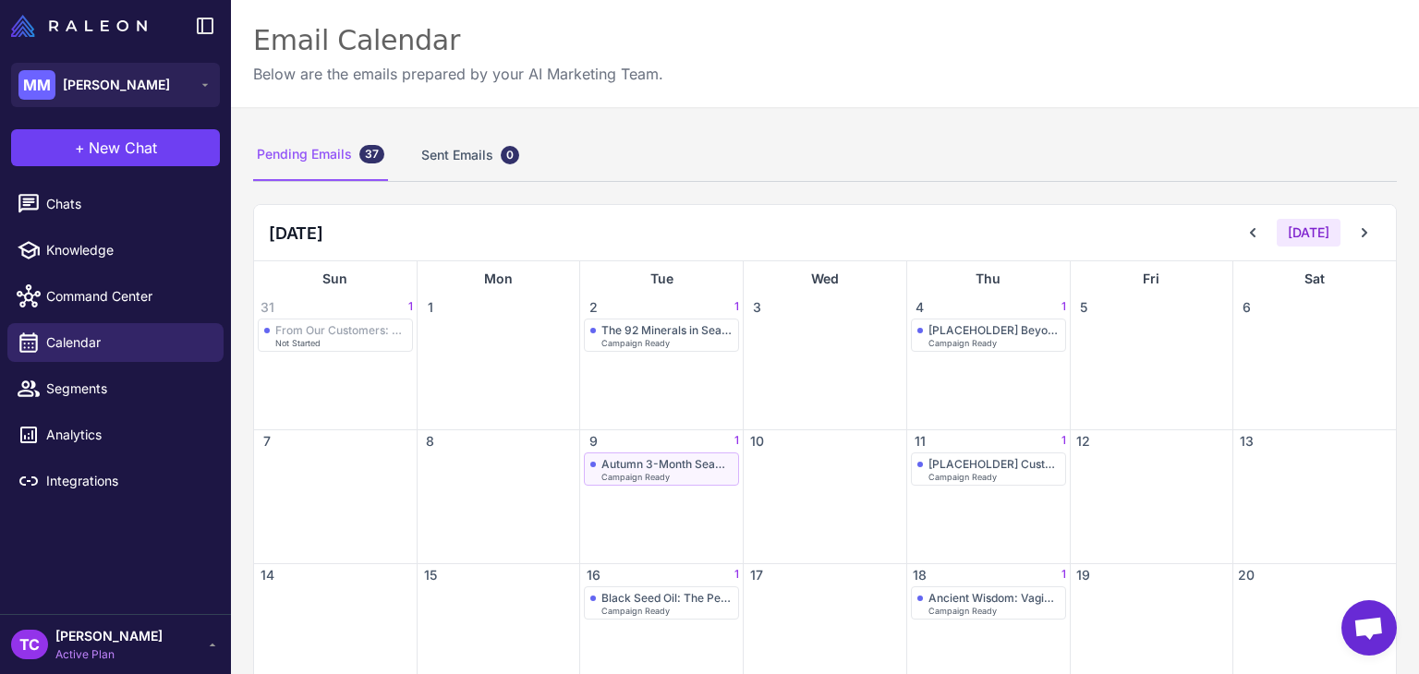
click at [646, 473] on span "Campaign Ready" at bounding box center [635, 477] width 68 height 8
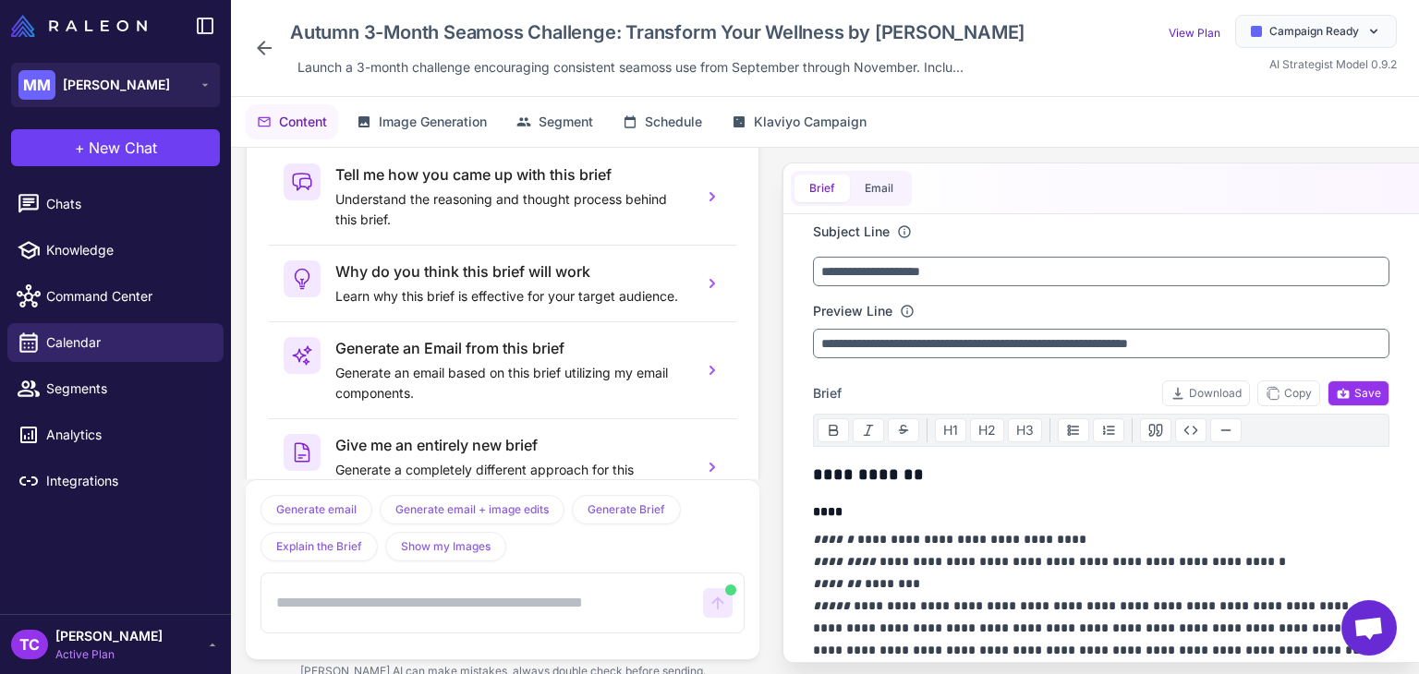
scroll to position [156, 0]
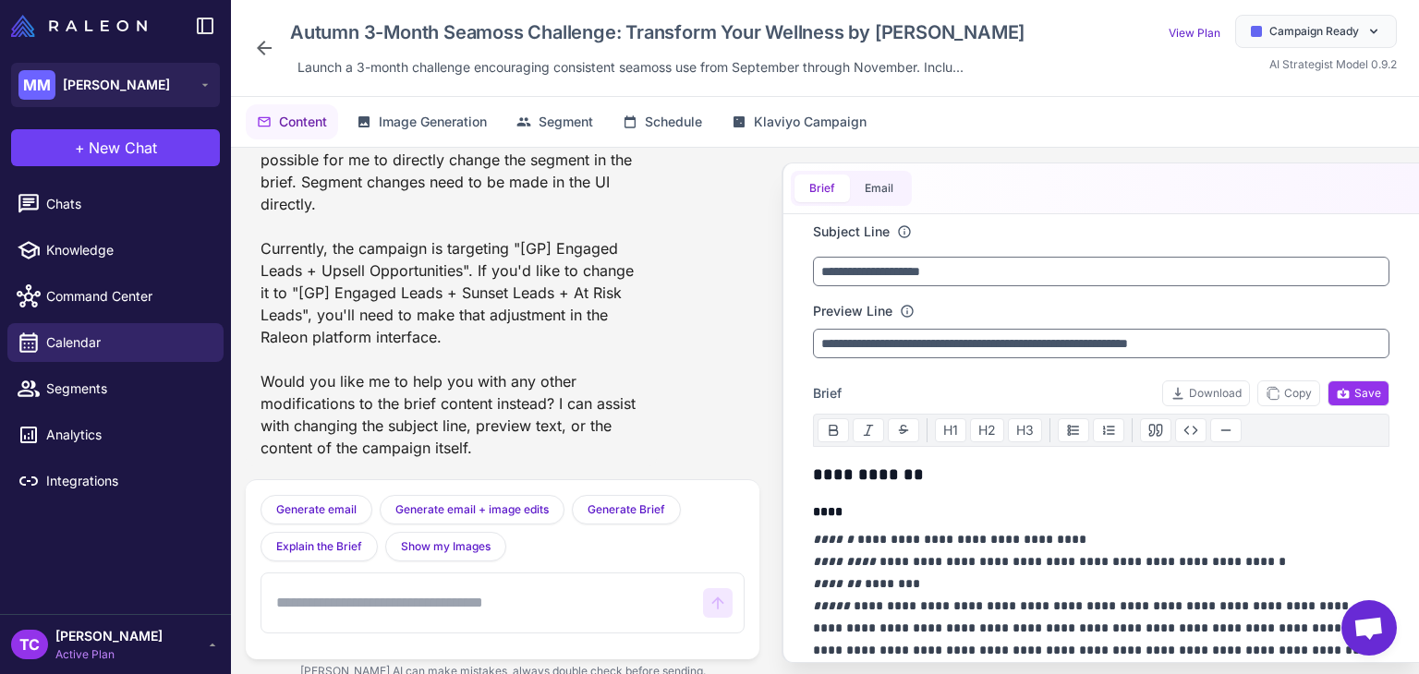
click at [324, 54] on div "Launch a 3-month challenge encouraging consistent seamoss use from September th…" at bounding box center [630, 68] width 681 height 28
click at [545, 108] on button "Segment" at bounding box center [554, 121] width 99 height 35
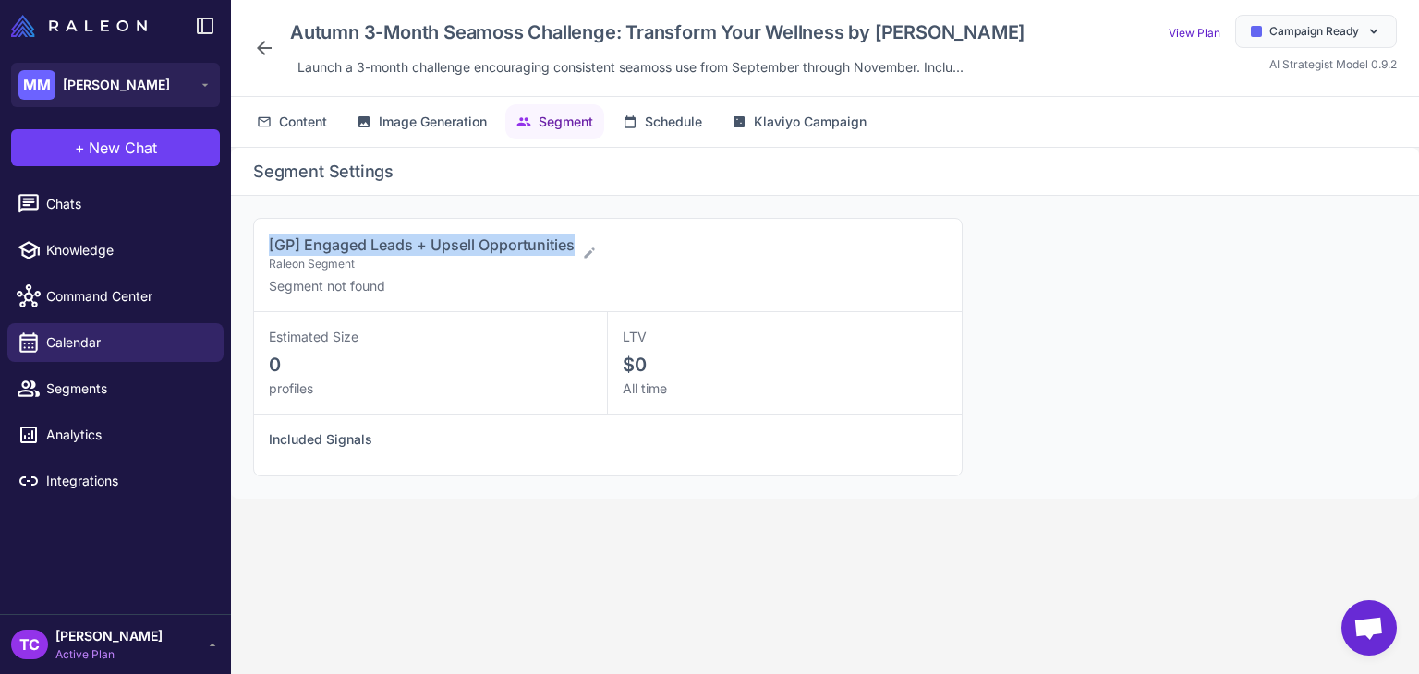
drag, startPoint x: 270, startPoint y: 242, endPoint x: 571, endPoint y: 246, distance: 301.2
click at [571, 246] on div "[GP] Engaged Leads + Upsell Opportunities Raleon Segment Segment not found" at bounding box center [608, 265] width 708 height 93
copy span "[GP] Engaged Leads + Upsell Opportunities"
click at [274, 49] on icon at bounding box center [264, 48] width 22 height 22
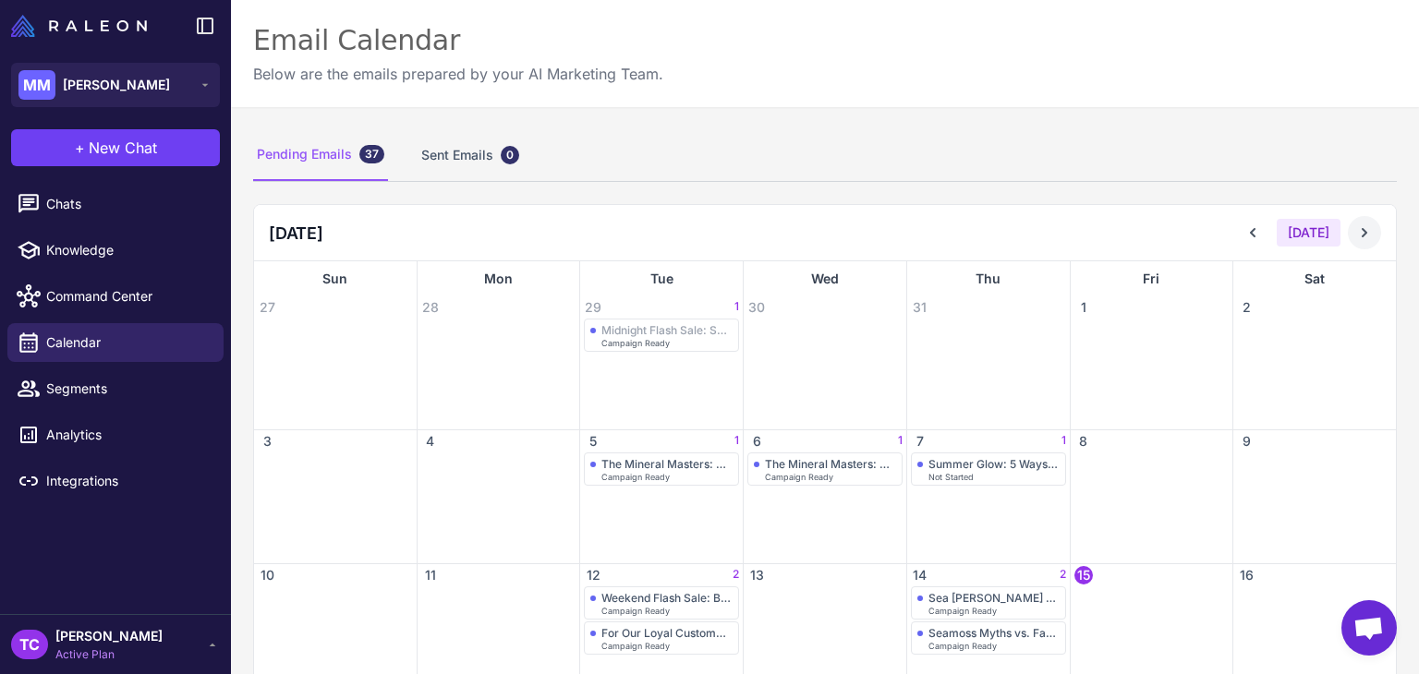
click at [1355, 232] on icon at bounding box center [1364, 233] width 18 height 18
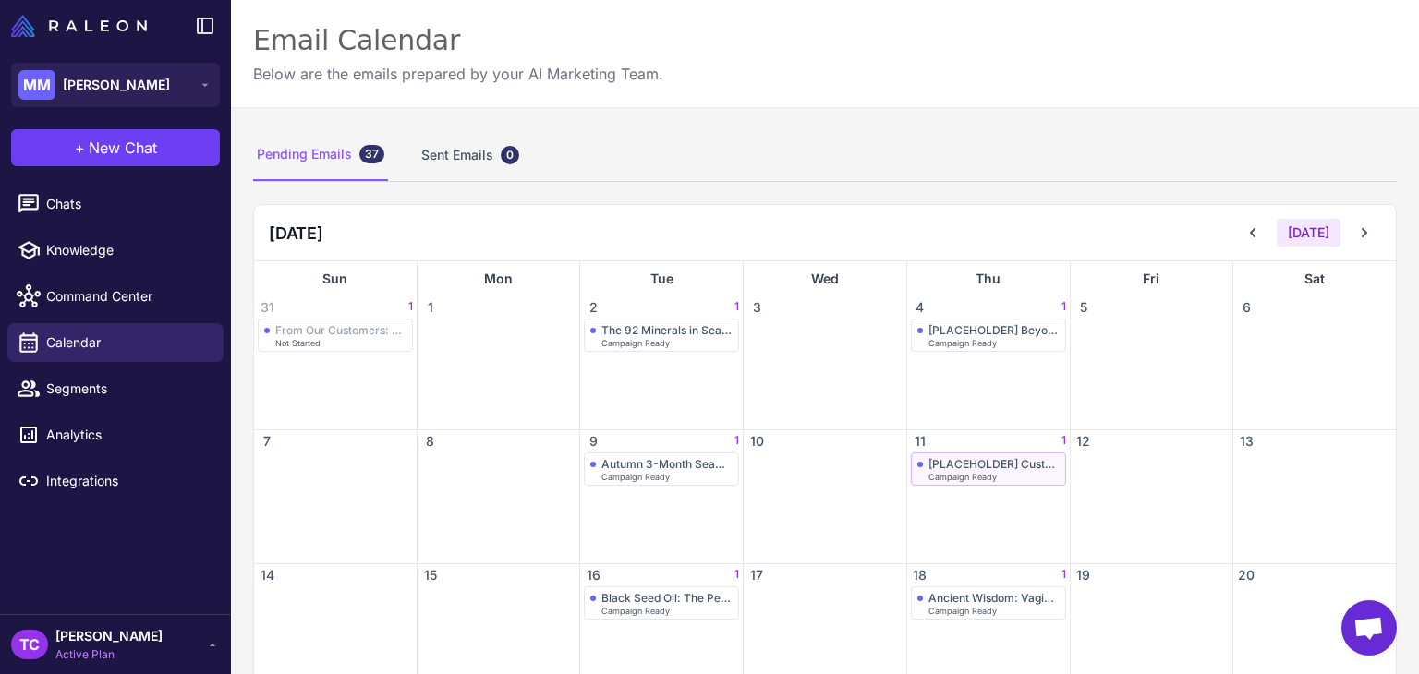
click at [955, 474] on span "Campaign Ready" at bounding box center [962, 477] width 68 height 8
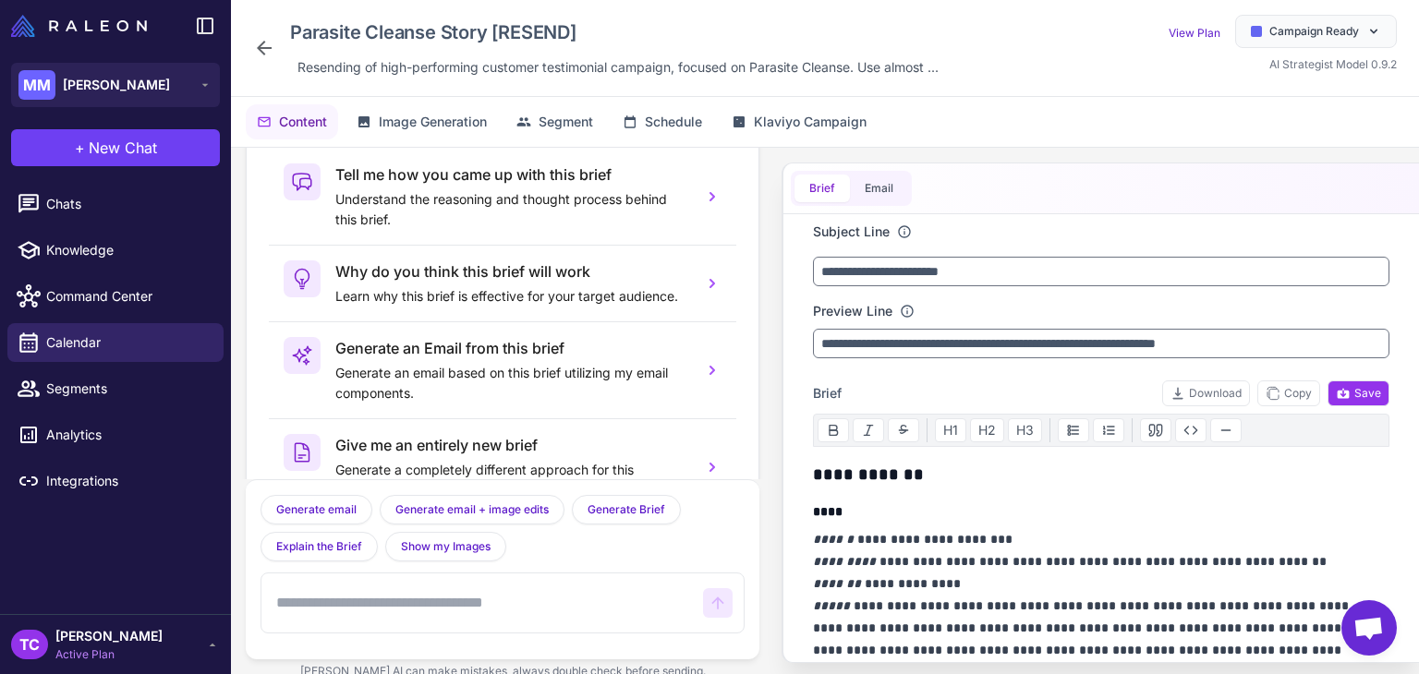
scroll to position [91, 0]
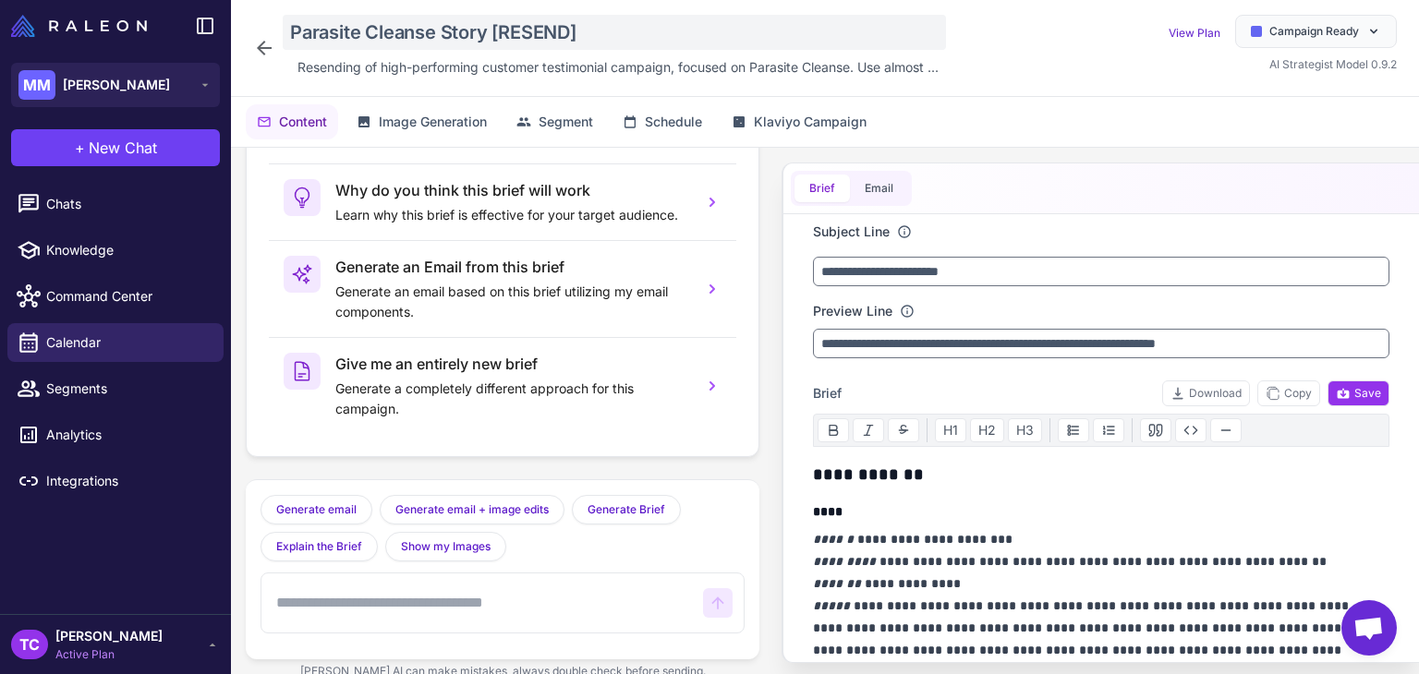
click at [439, 30] on div "Parasite Cleanse Story [RESEND]" at bounding box center [614, 32] width 663 height 35
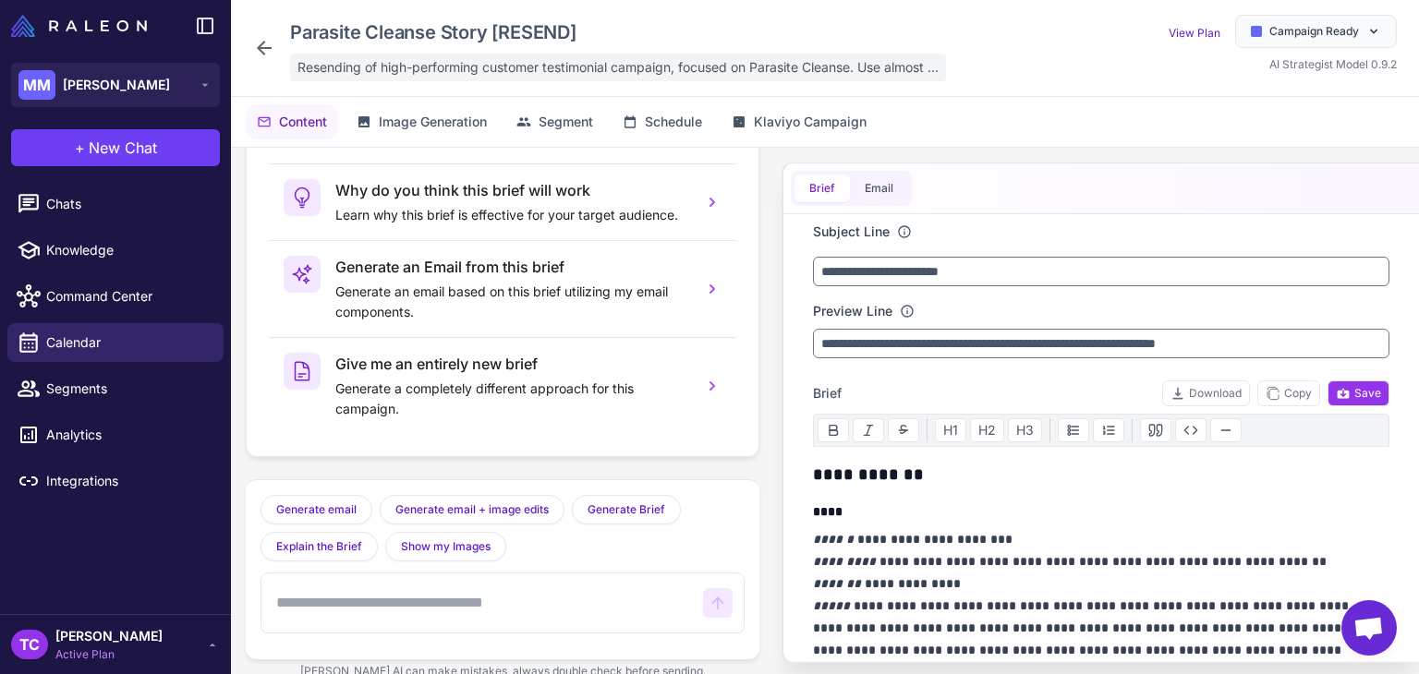
click at [495, 55] on div "Resending of high-performing customer testimonial campaign, focused on Parasite…" at bounding box center [618, 68] width 656 height 28
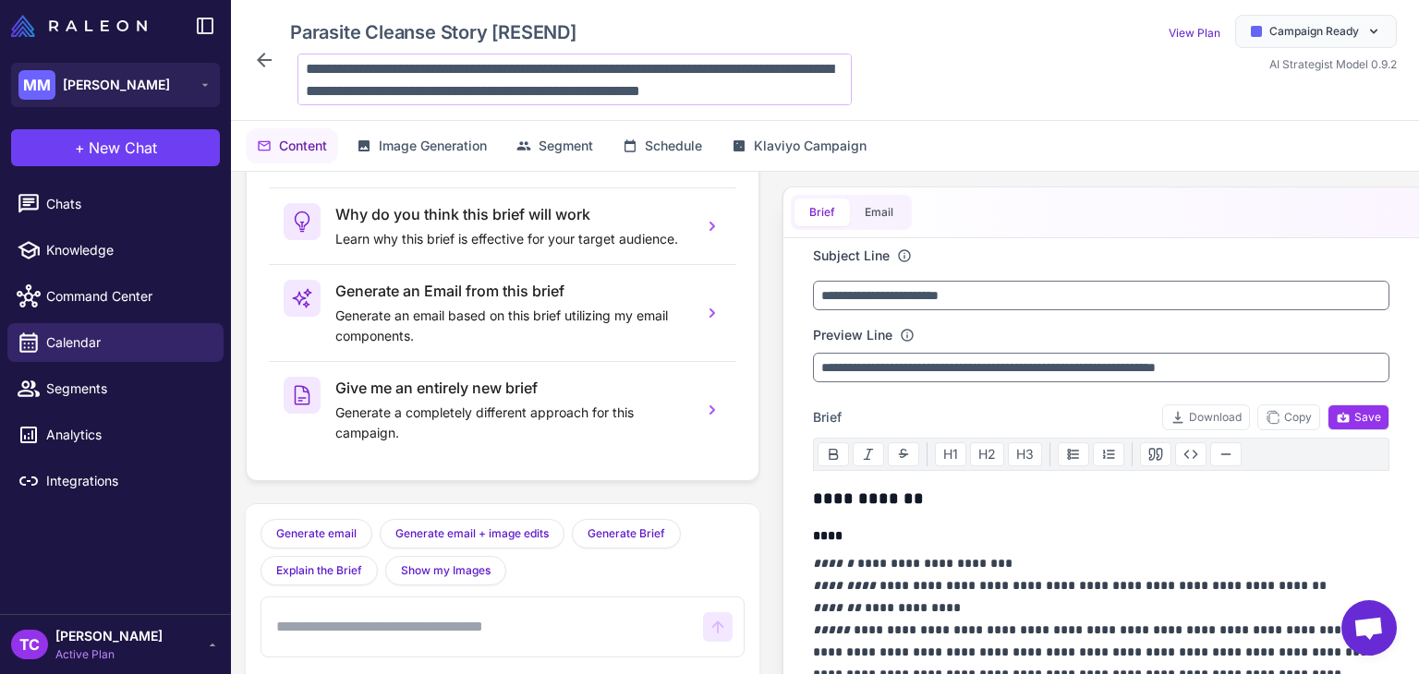
scroll to position [112, 0]
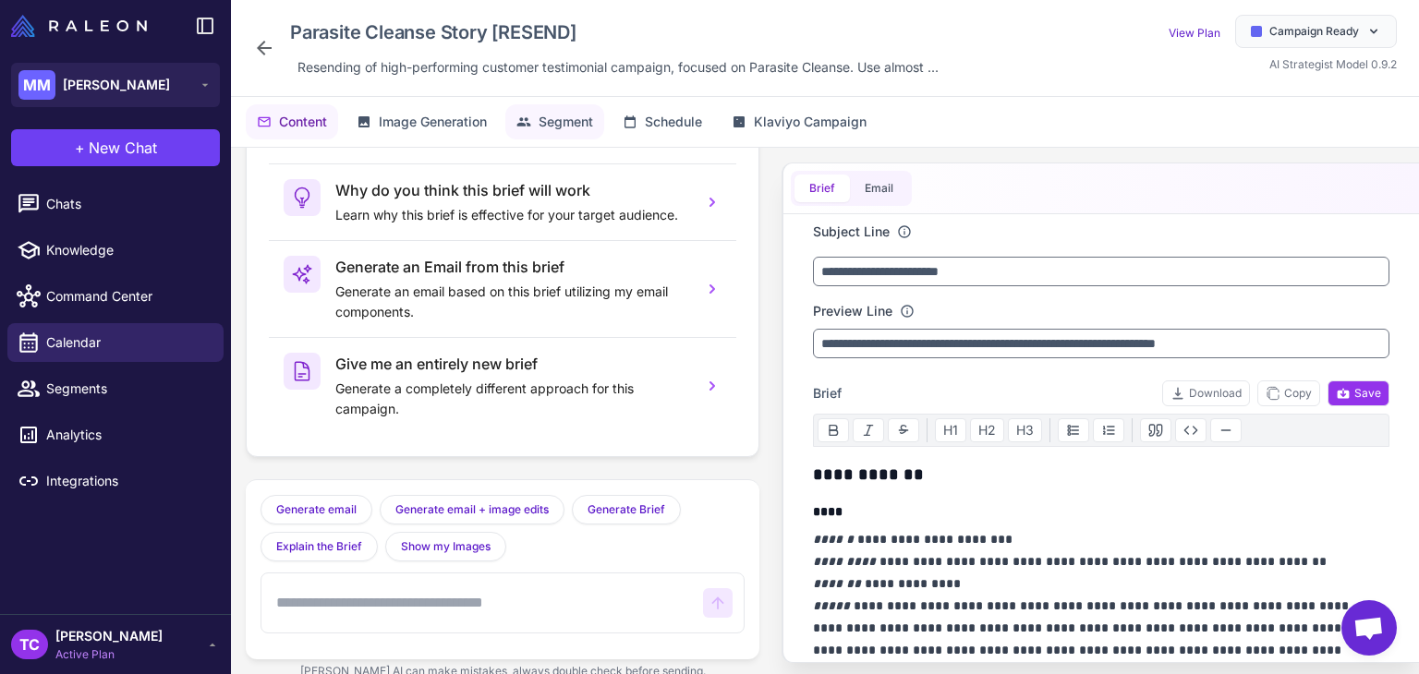
click at [588, 108] on button "Segment" at bounding box center [554, 121] width 99 height 35
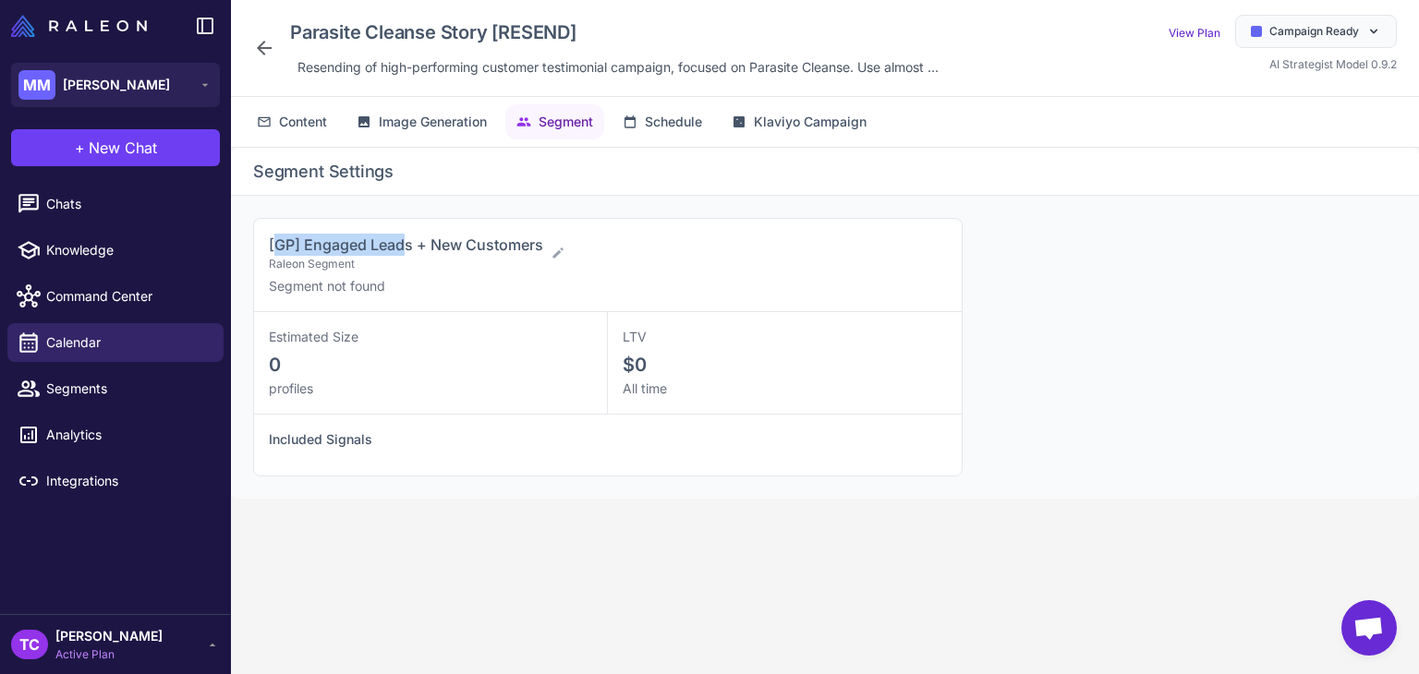
drag, startPoint x: 273, startPoint y: 242, endPoint x: 406, endPoint y: 238, distance: 132.2
click at [406, 238] on span "[GP] Engaged Leads + New Customers" at bounding box center [406, 245] width 274 height 18
drag, startPoint x: 266, startPoint y: 249, endPoint x: 540, endPoint y: 240, distance: 273.6
click at [540, 240] on div "[GP] Engaged Leads + New Customers Raleon Segment Segment not found" at bounding box center [608, 265] width 708 height 93
copy span "[GP] Engaged Leads + New Customers"
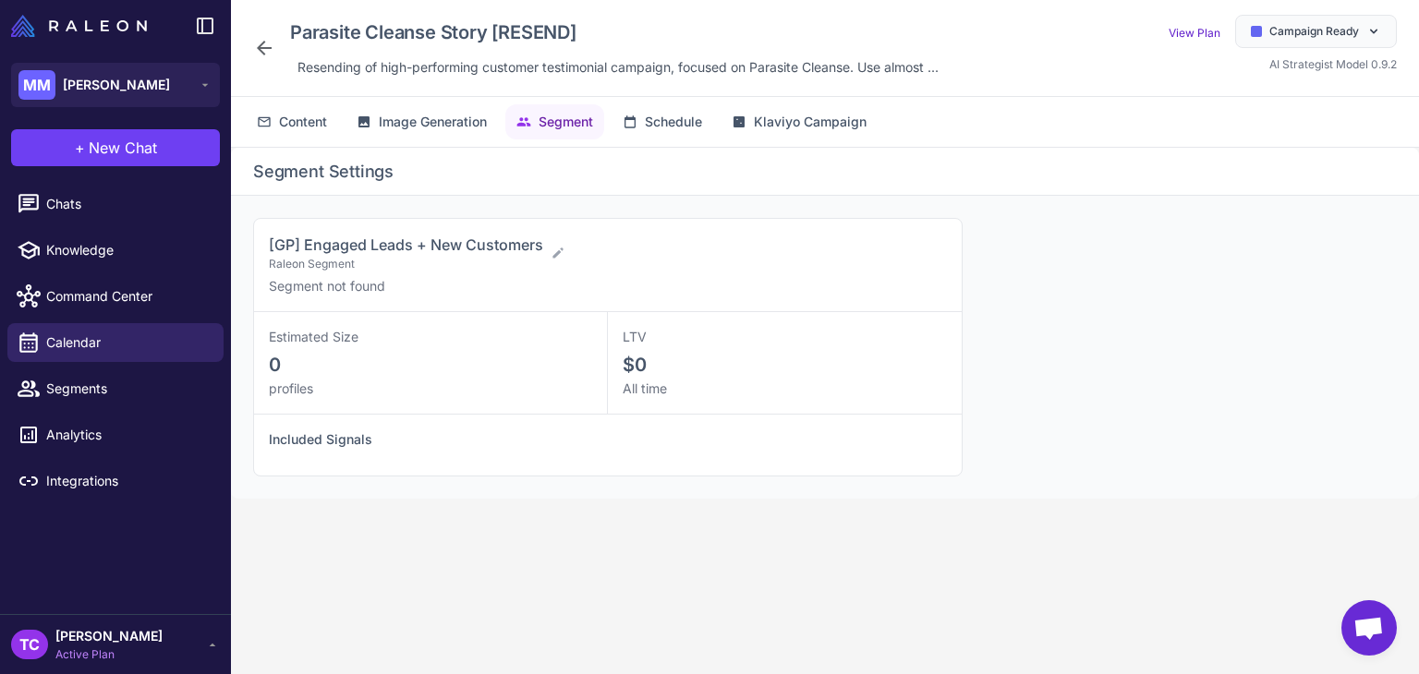
click at [260, 55] on icon at bounding box center [264, 48] width 22 height 22
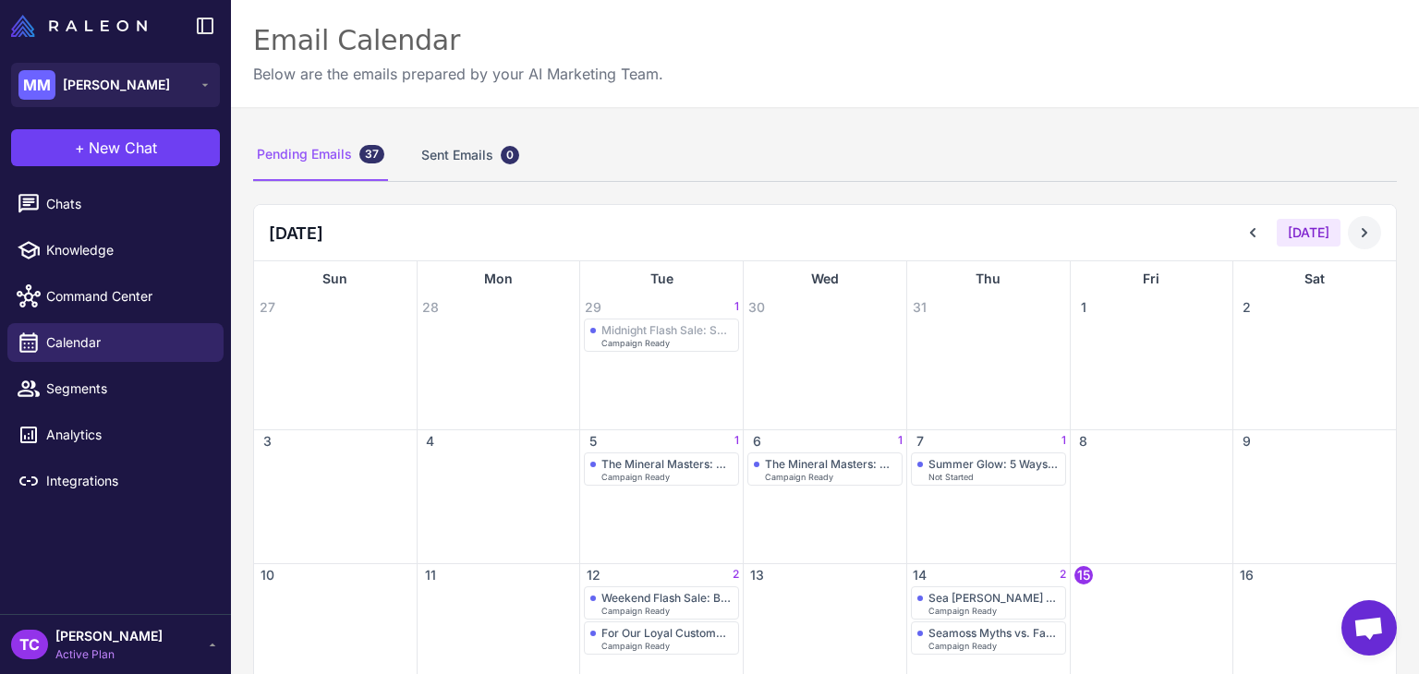
click at [1355, 226] on icon at bounding box center [1364, 233] width 18 height 18
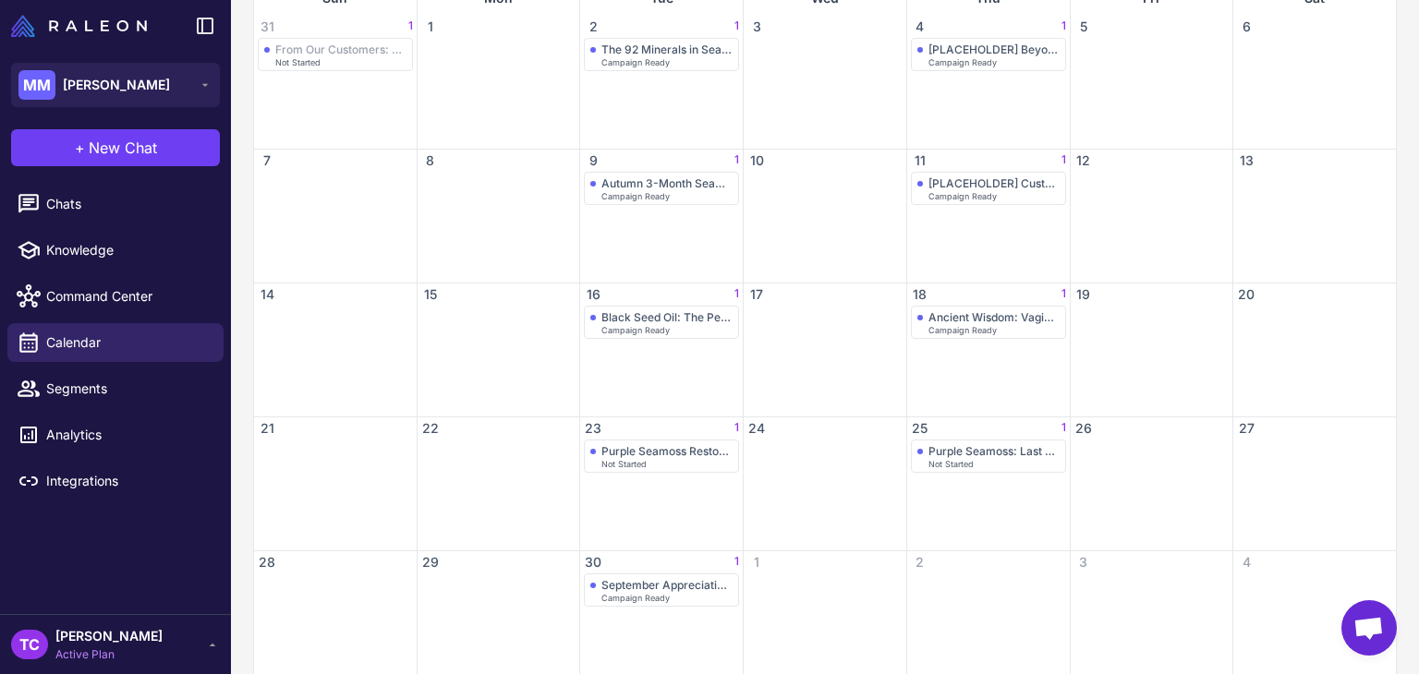
scroll to position [313, 0]
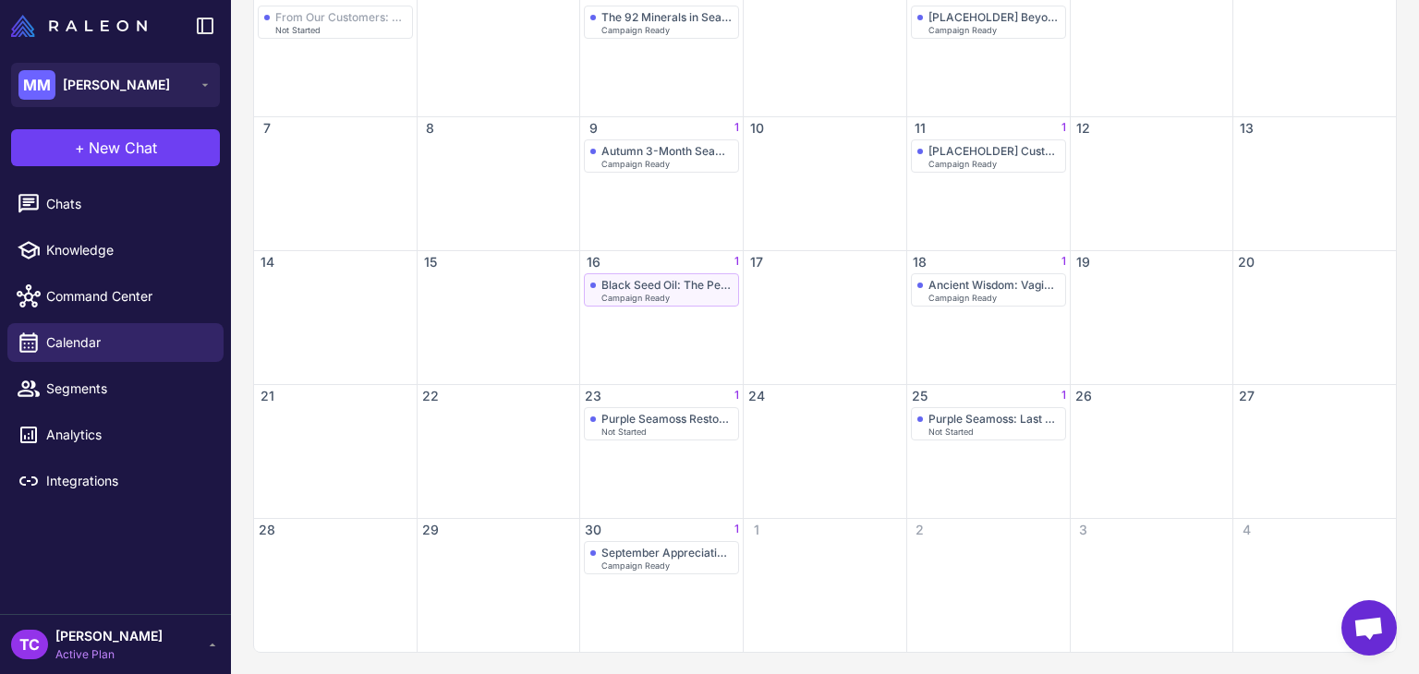
click at [669, 282] on div "Black Seed Oil: The Perfect Companion to Your Seamoss Routine" at bounding box center [666, 285] width 131 height 14
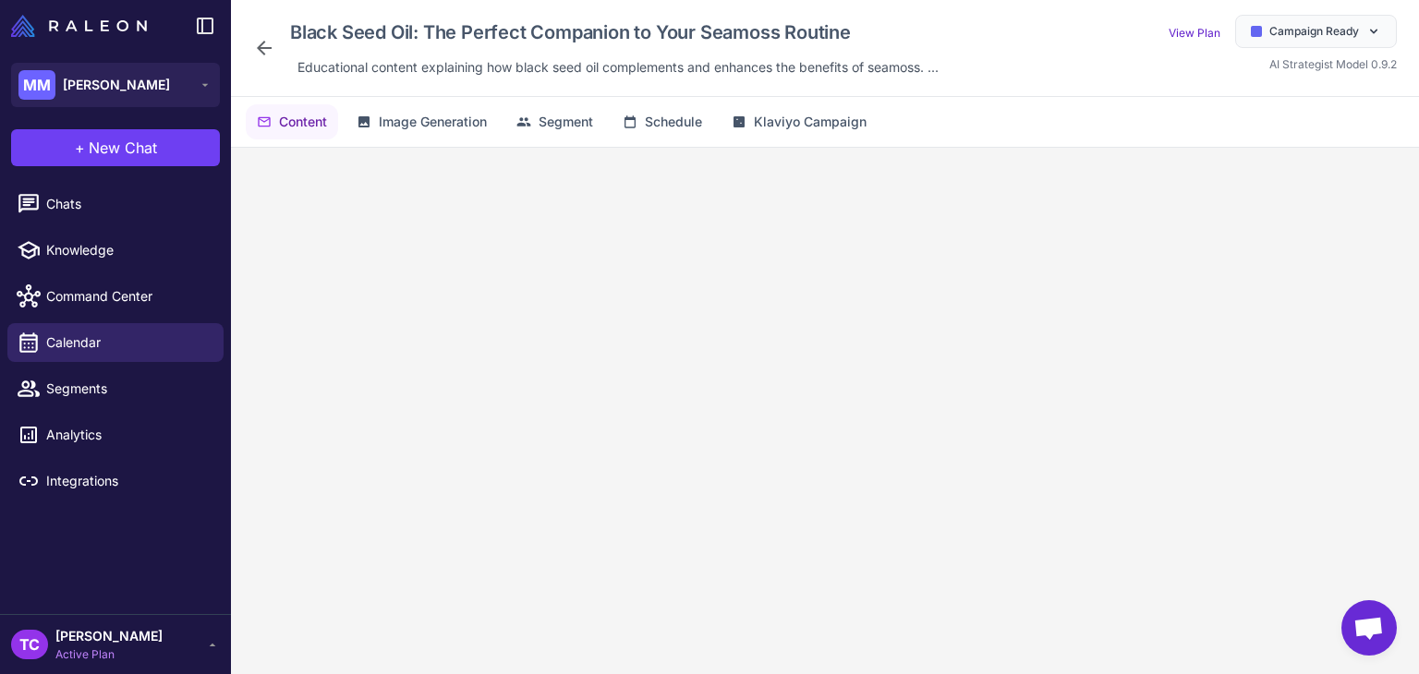
scroll to position [91, 0]
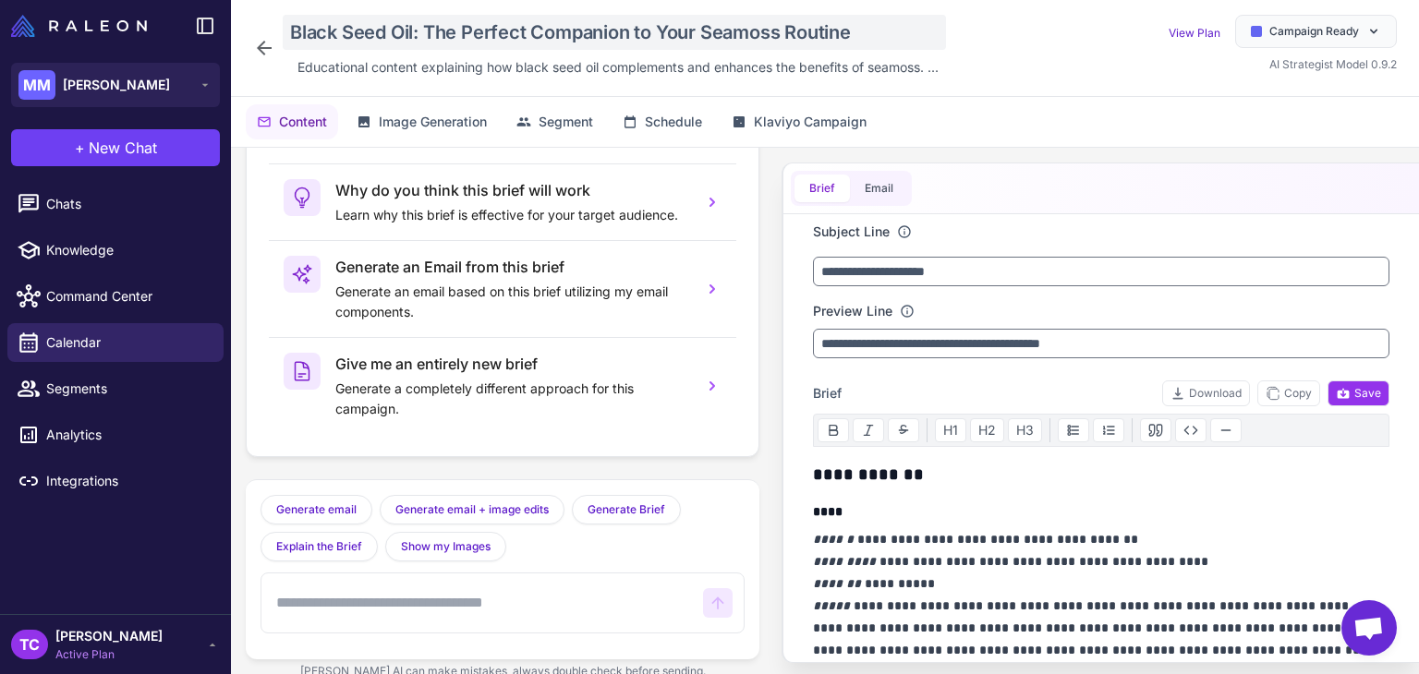
click at [366, 25] on div "Black Seed Oil: The Perfect Companion to Your Seamoss Routine" at bounding box center [614, 32] width 663 height 35
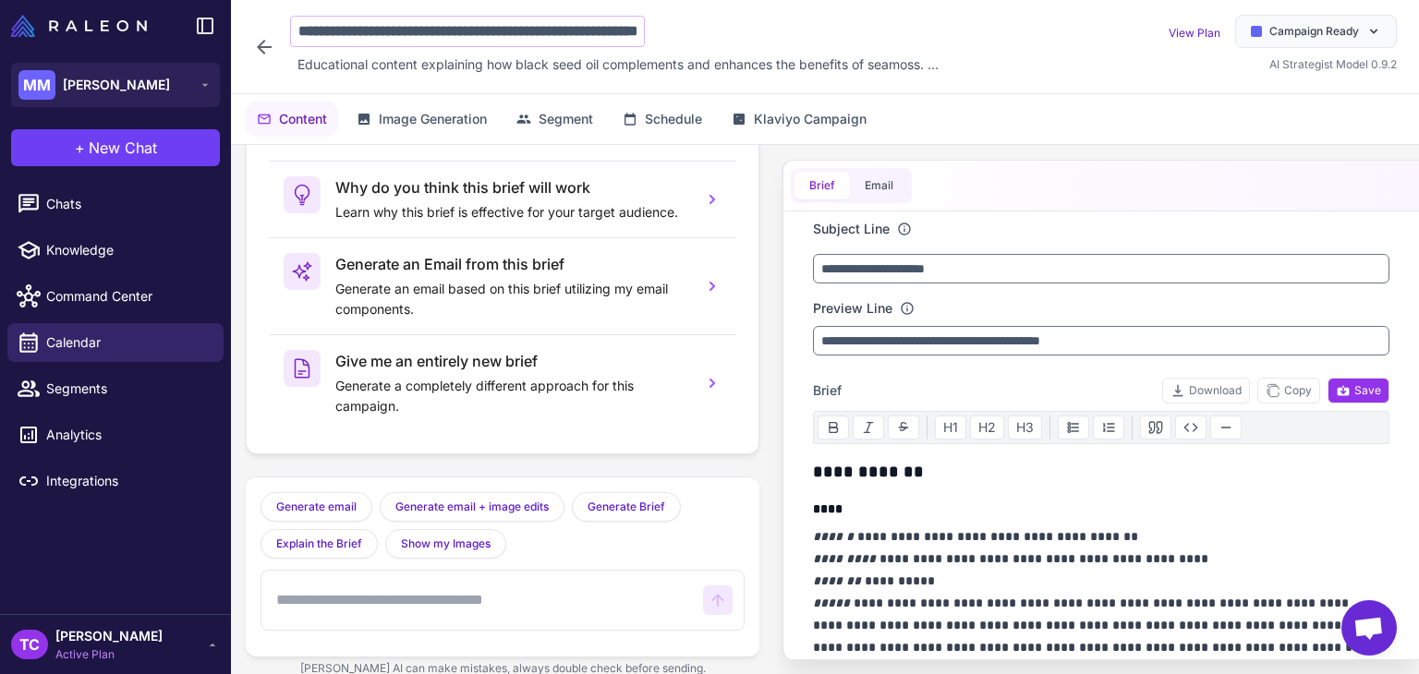
scroll to position [0, 123]
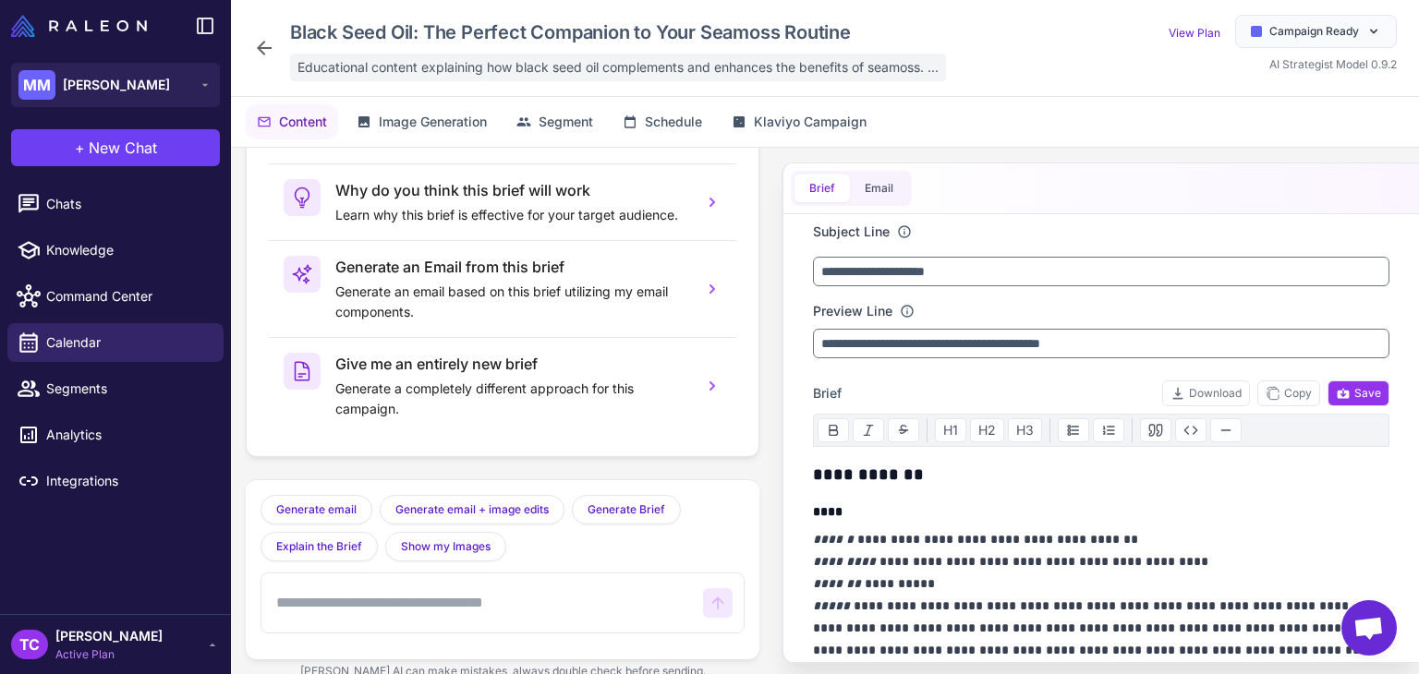
click at [389, 78] on div "Educational content explaining how black seed oil complements and enhances the …" at bounding box center [618, 68] width 656 height 28
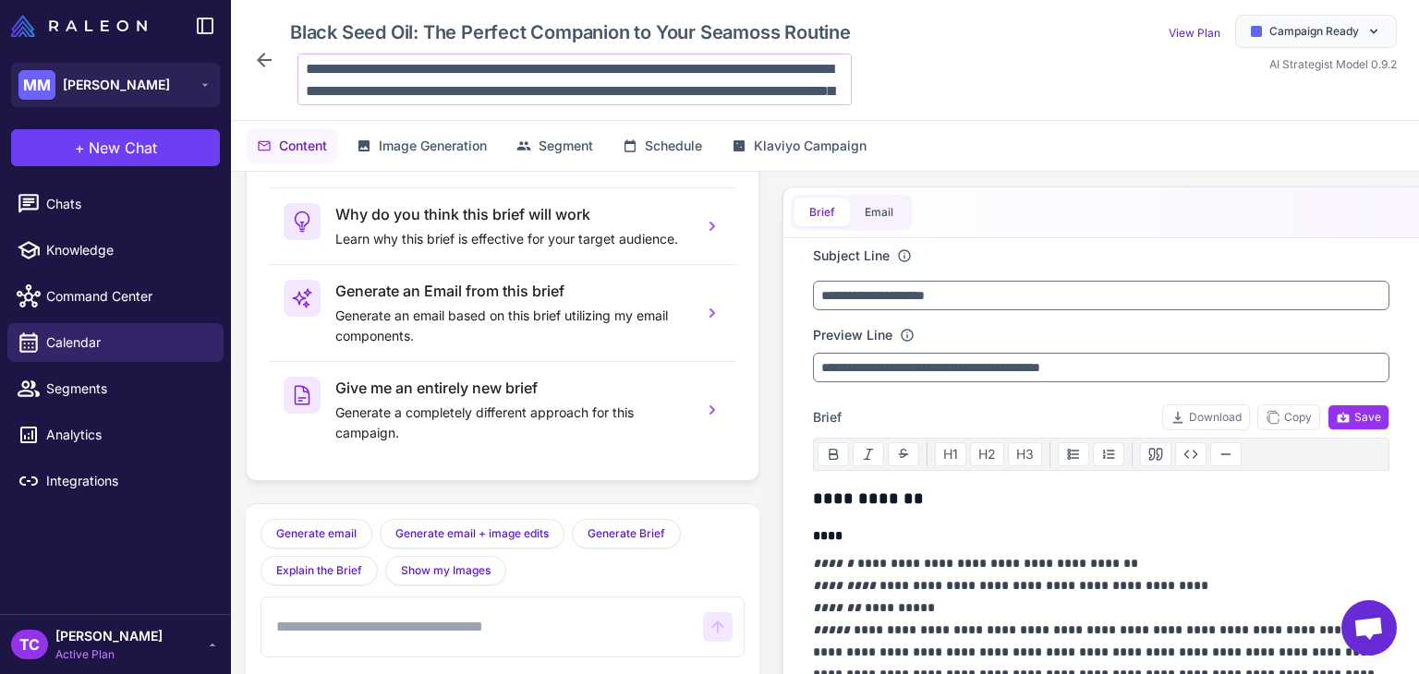
scroll to position [90, 0]
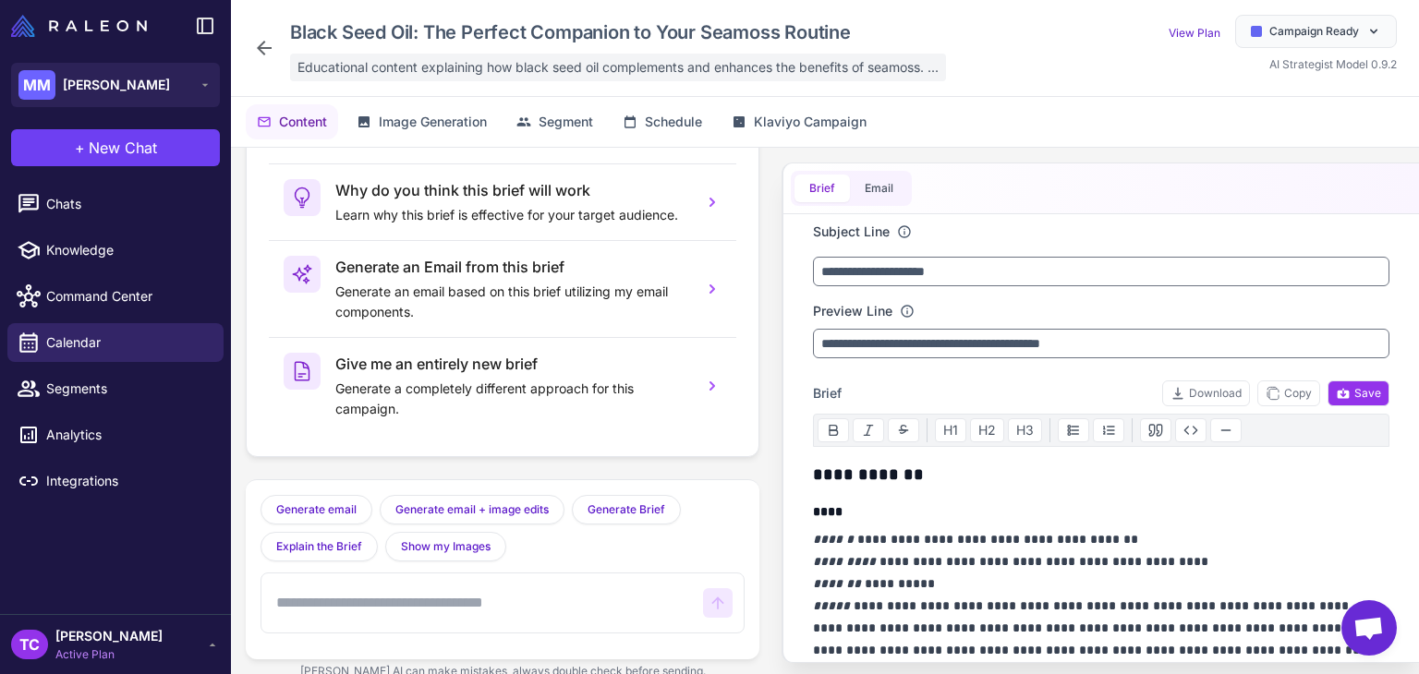
click at [460, 63] on span "Educational content explaining how black seed oil complements and enhances the …" at bounding box center [617, 67] width 641 height 20
click at [565, 132] on button "Segment" at bounding box center [554, 121] width 99 height 35
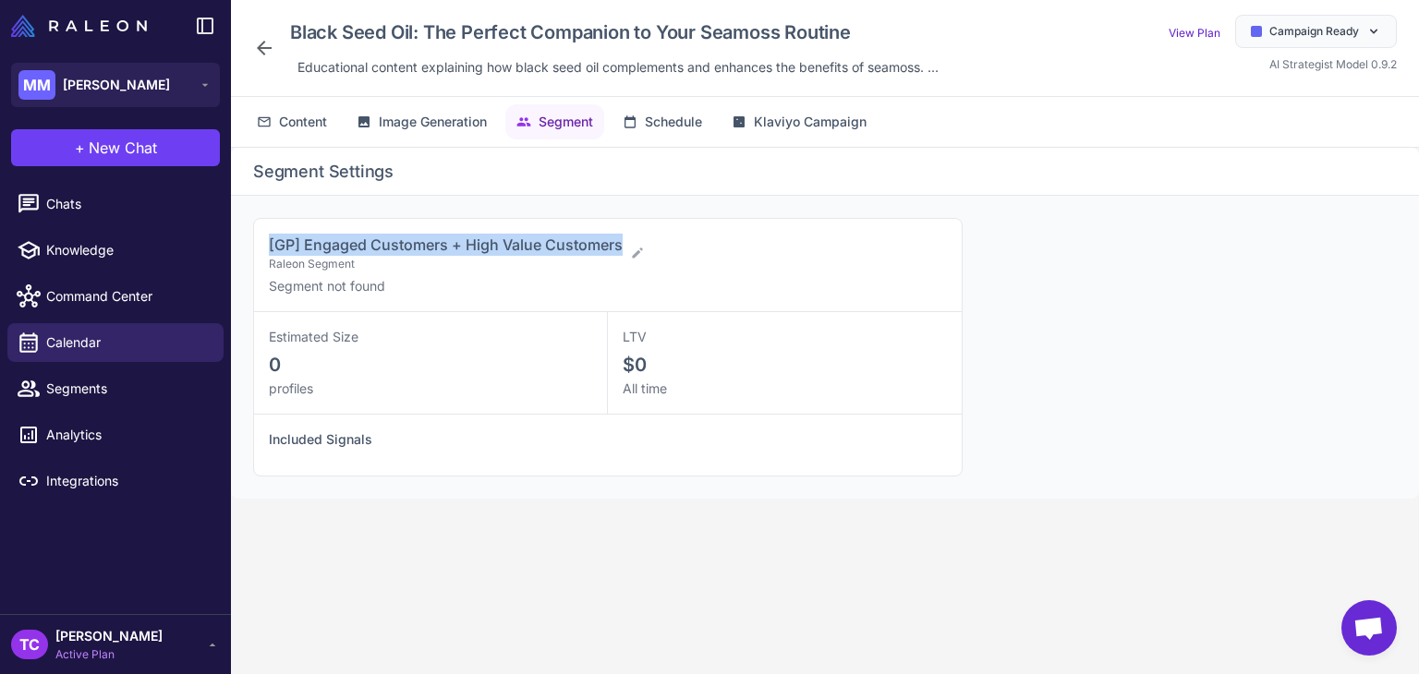
drag, startPoint x: 262, startPoint y: 245, endPoint x: 621, endPoint y: 242, distance: 358.5
click at [621, 242] on div "[GP] Engaged Customers + High Value Customers Raleon Segment Segment not found" at bounding box center [608, 265] width 708 height 93
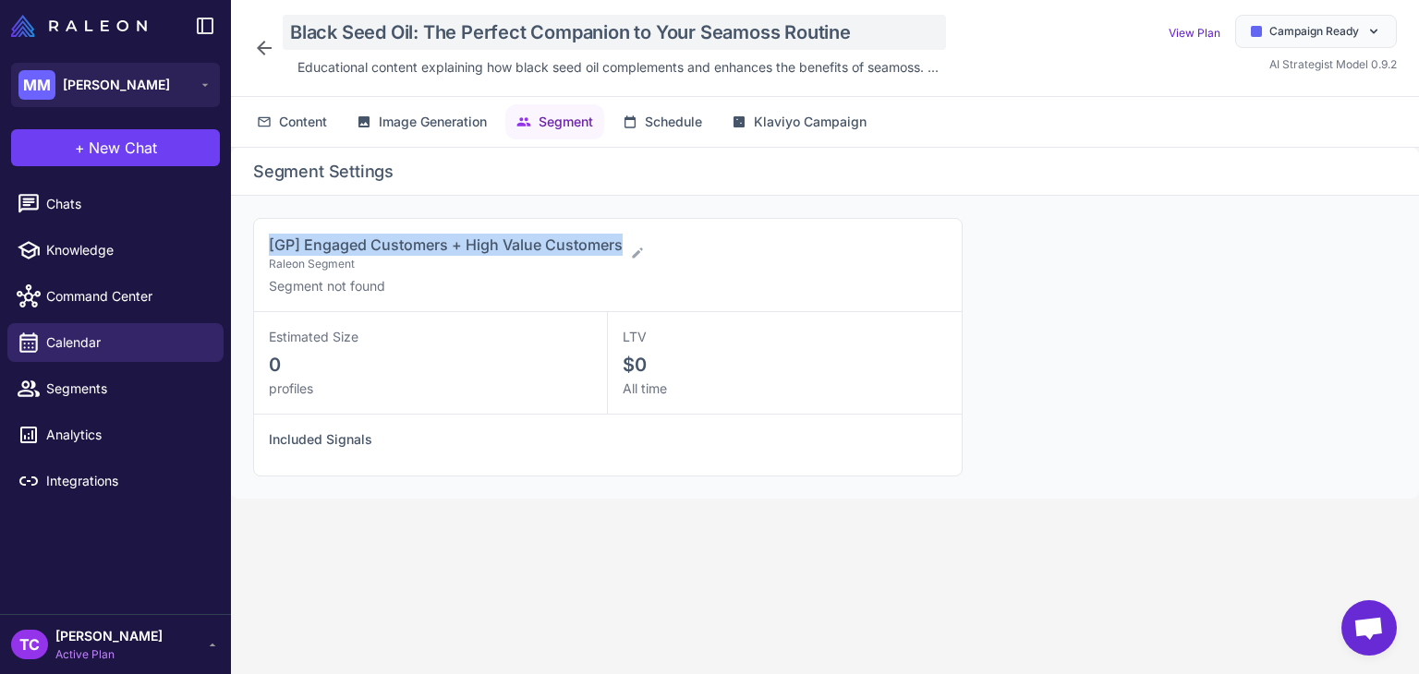
copy span "[GP] Engaged Customers + High Value Customers"
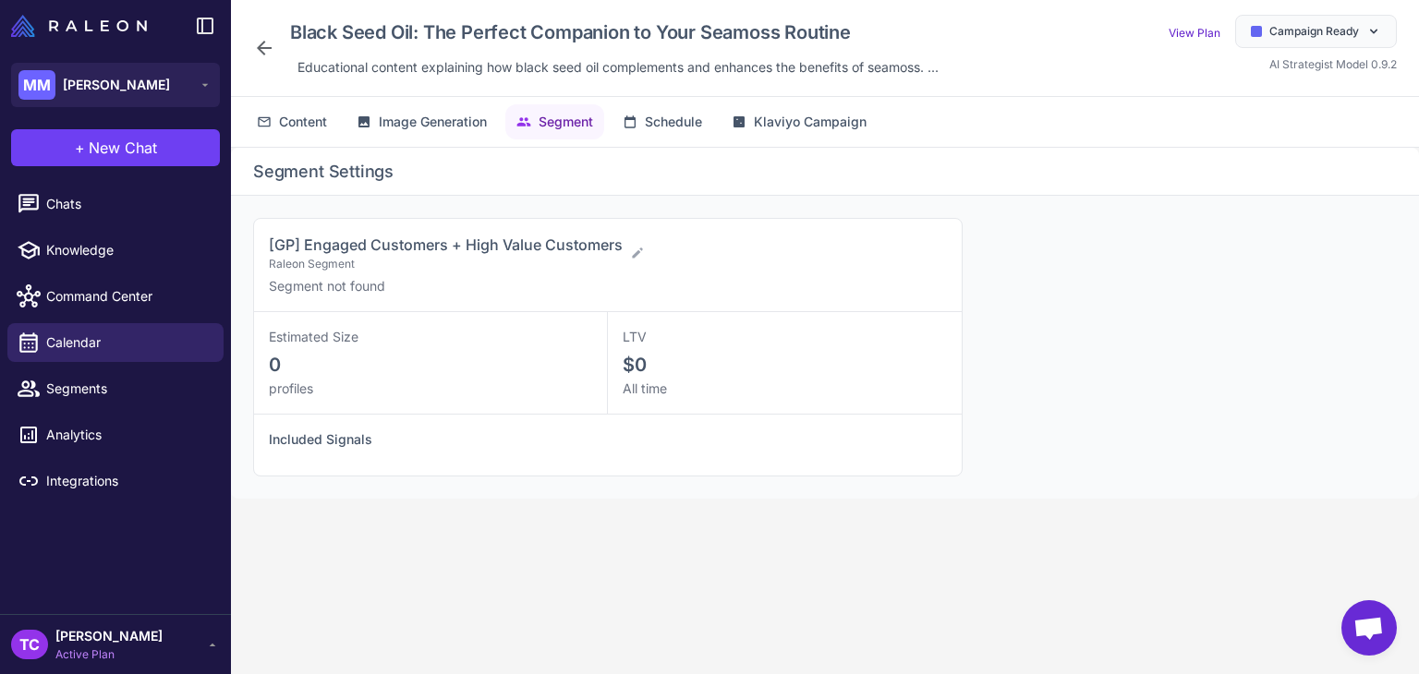
click at [261, 40] on icon at bounding box center [264, 48] width 22 height 22
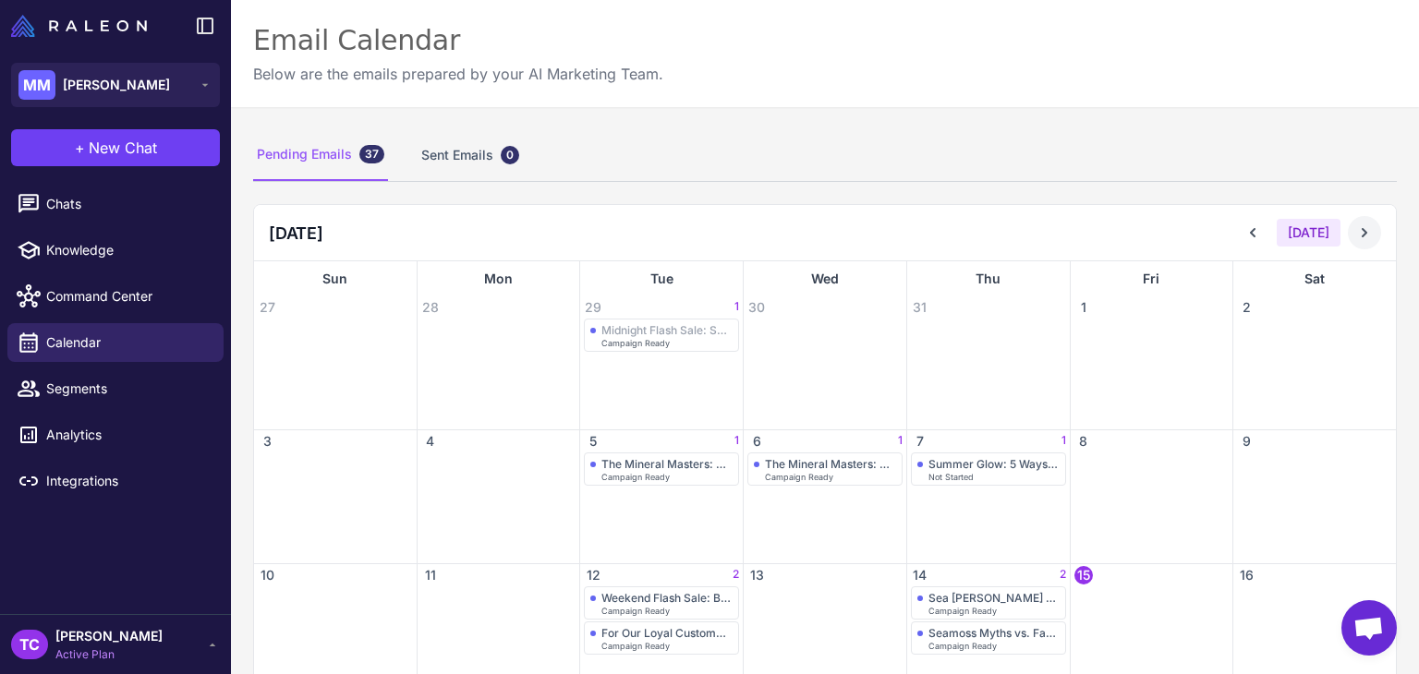
click at [1355, 237] on icon at bounding box center [1364, 233] width 18 height 18
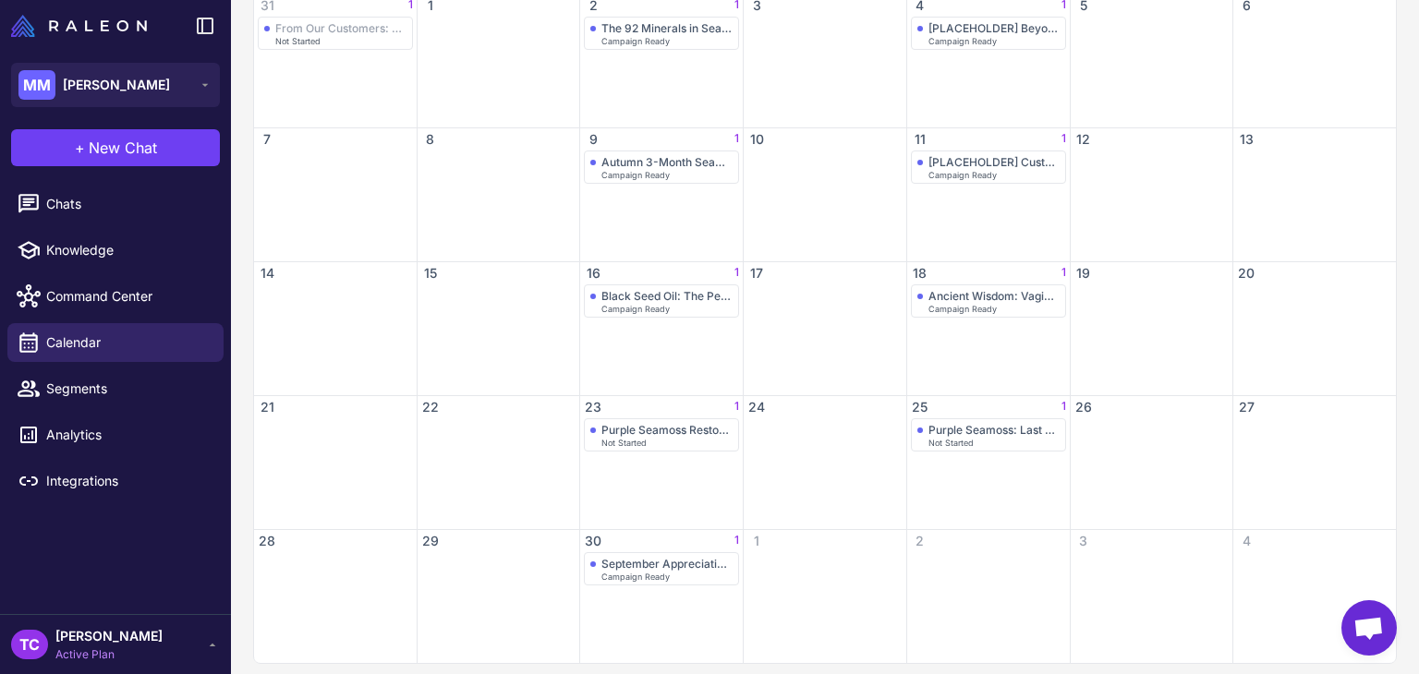
scroll to position [313, 0]
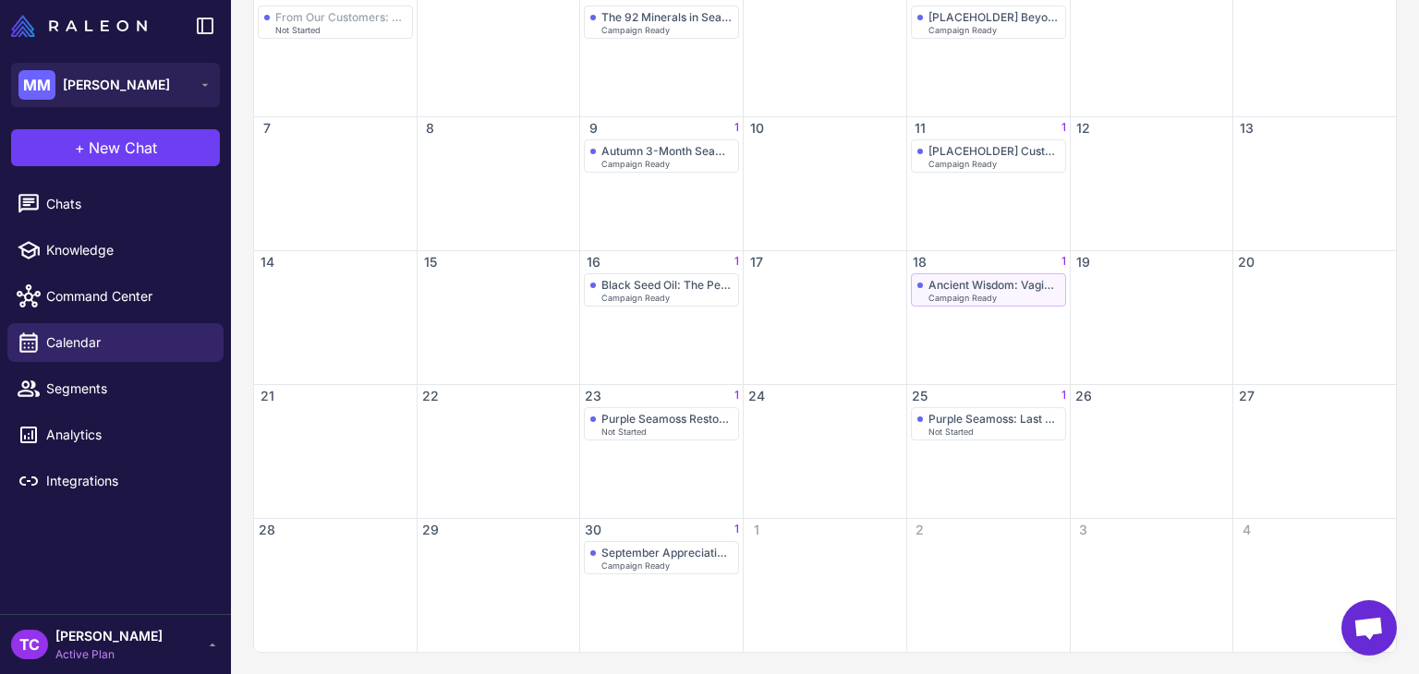
click at [962, 300] on span "Campaign Ready" at bounding box center [962, 298] width 68 height 8
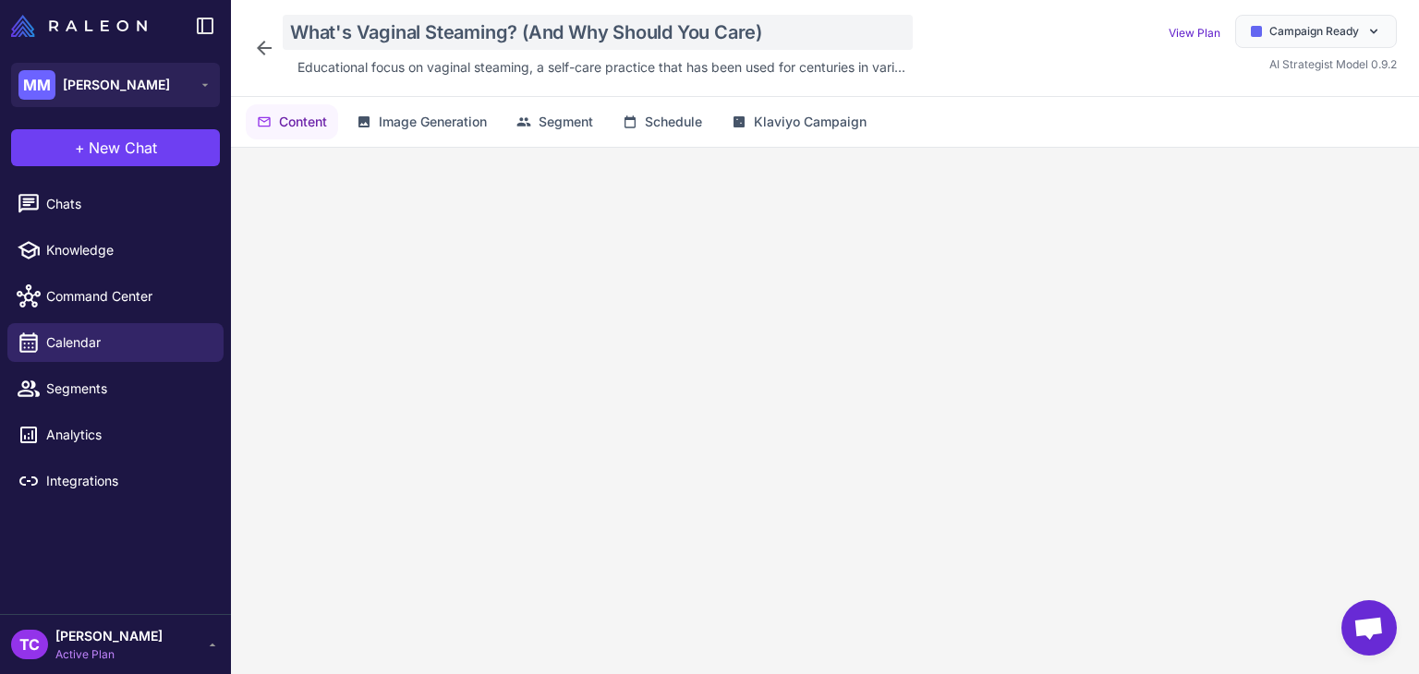
scroll to position [91, 0]
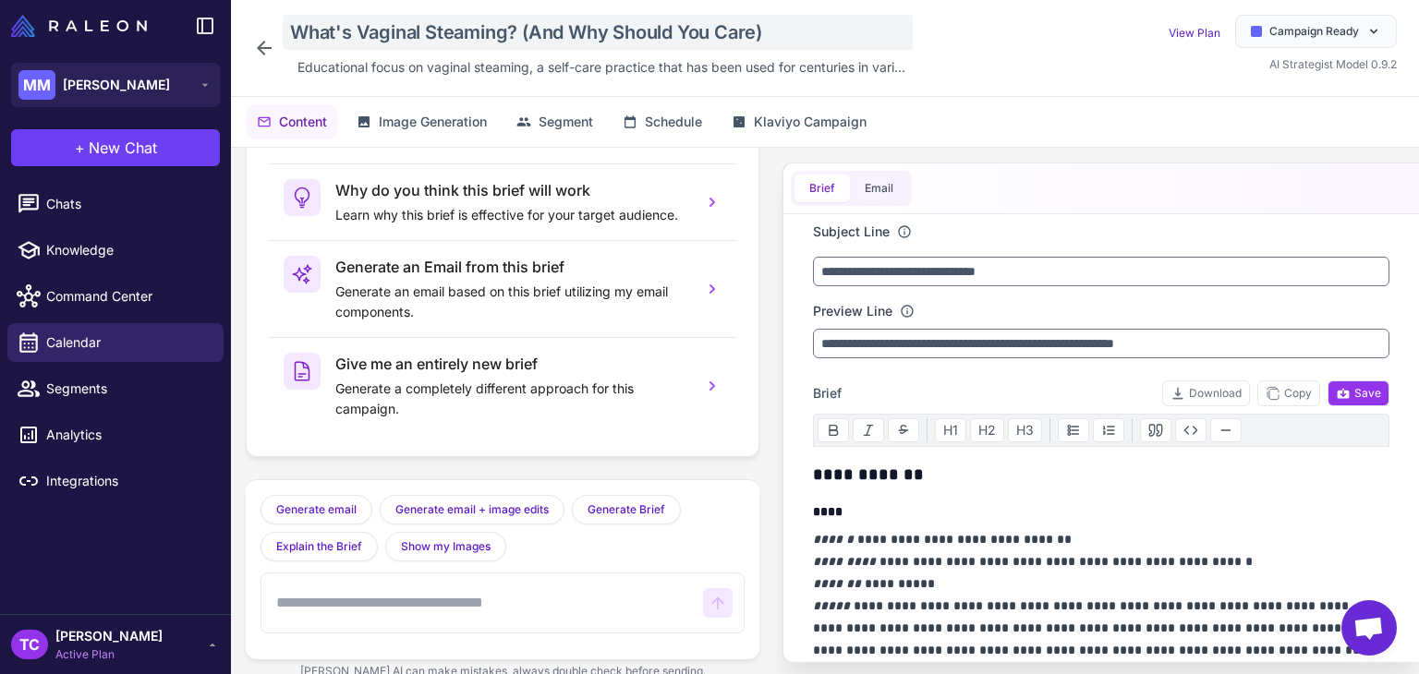
click at [365, 30] on div "What's Vaginal Steaming? (And Why Should You Care)" at bounding box center [598, 32] width 630 height 35
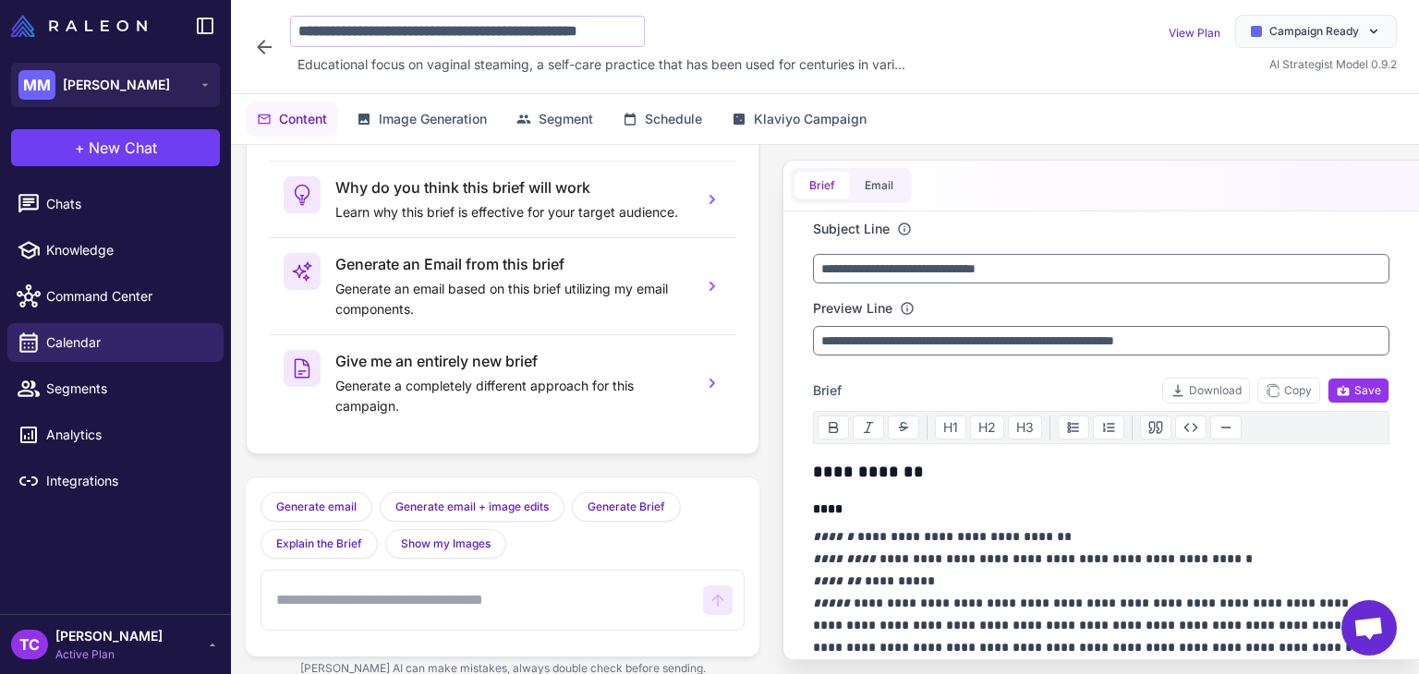
scroll to position [0, 49]
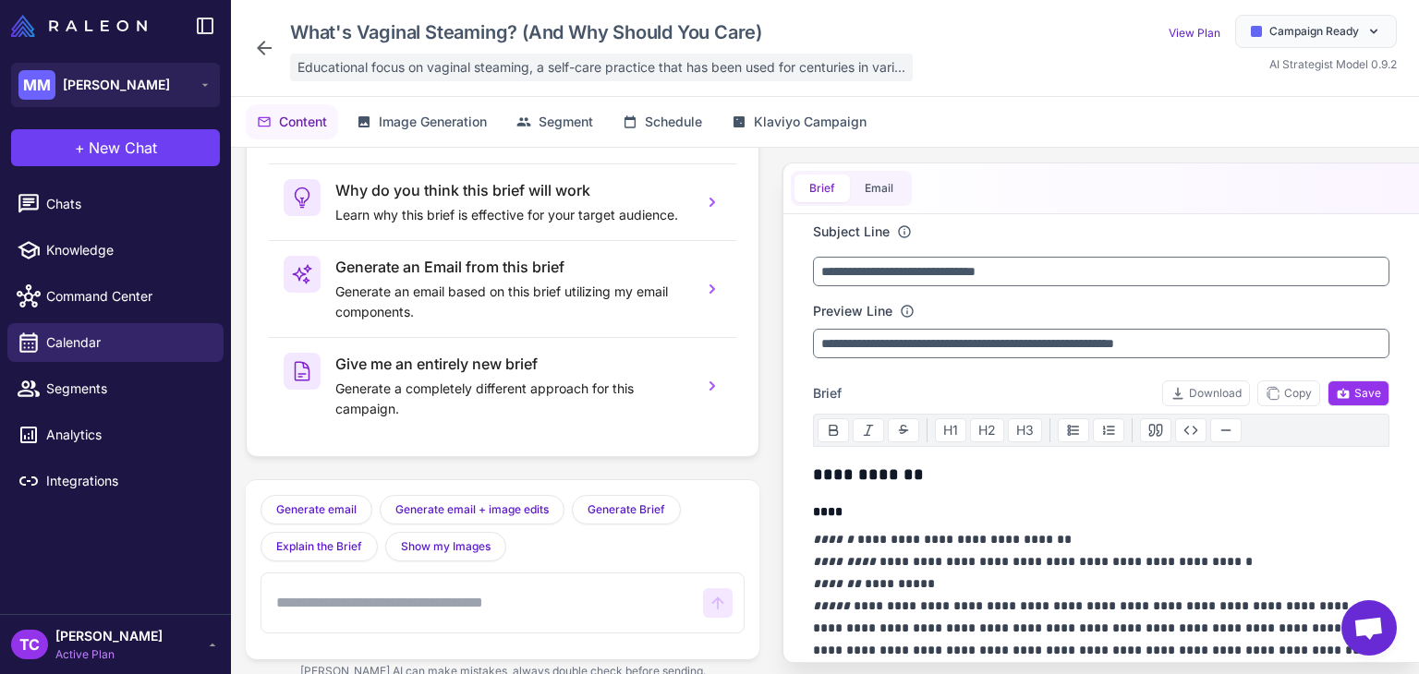
click at [448, 64] on span "Educational focus on vaginal steaming, a self-care practice that has been used …" at bounding box center [601, 67] width 608 height 20
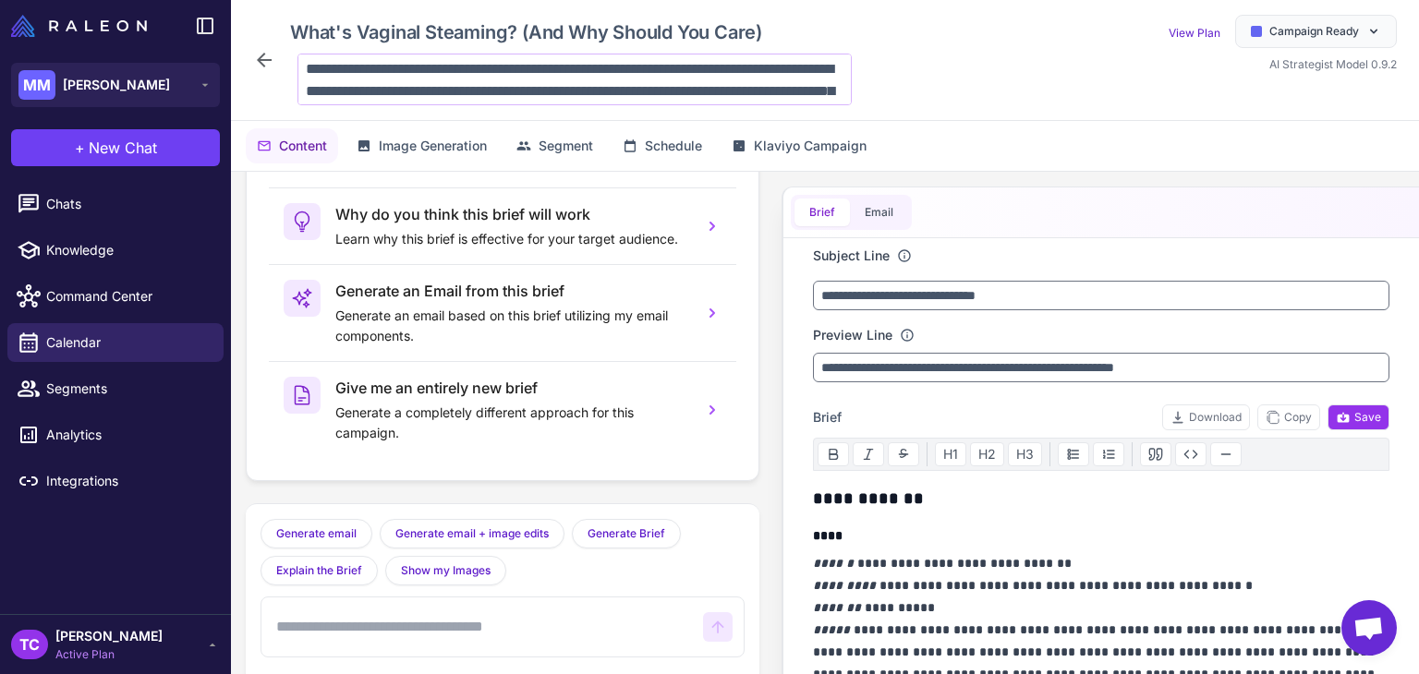
scroll to position [90, 0]
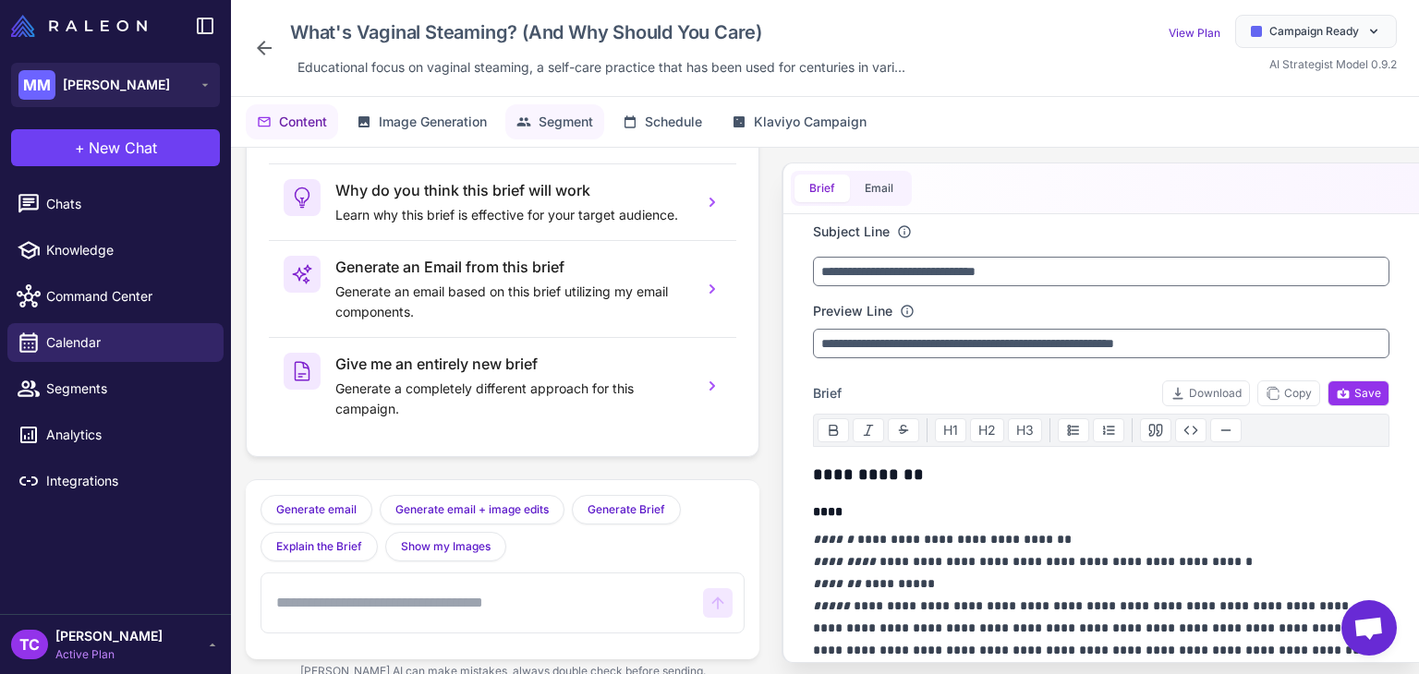
click at [543, 121] on span "Segment" at bounding box center [566, 122] width 55 height 20
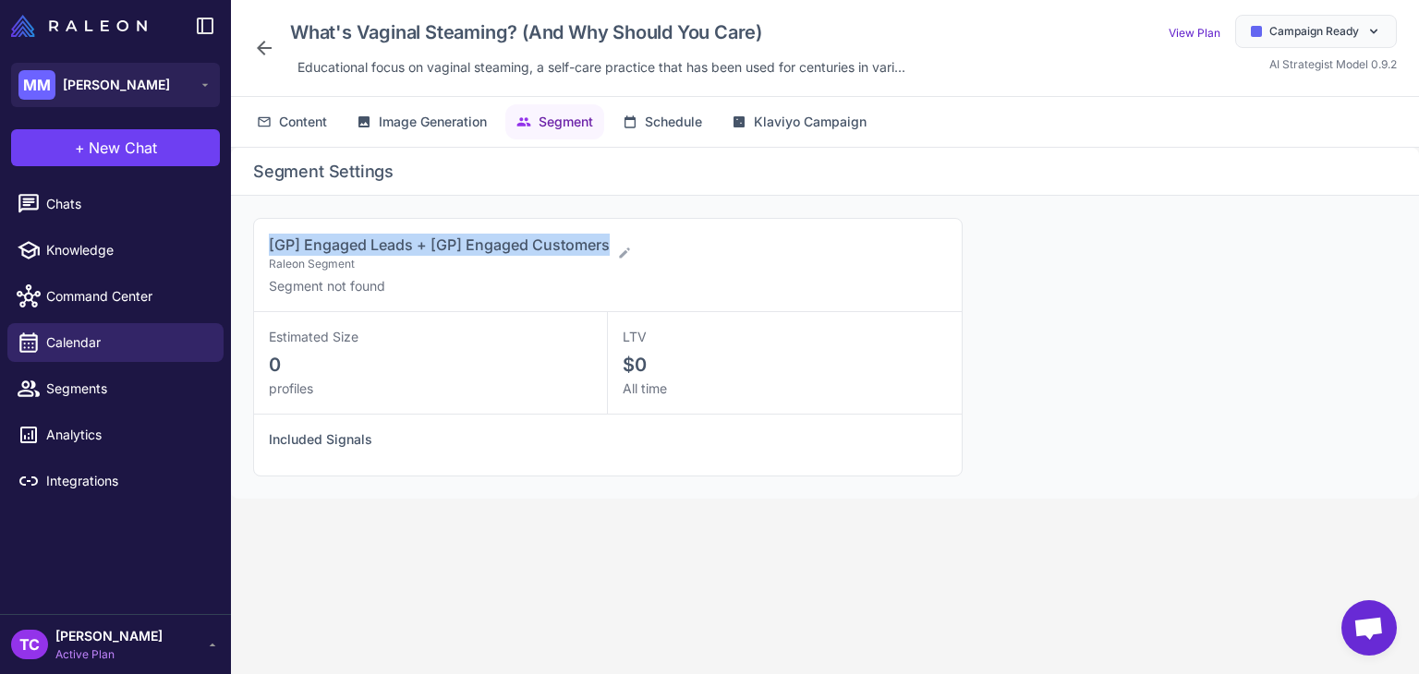
drag, startPoint x: 256, startPoint y: 241, endPoint x: 621, endPoint y: 230, distance: 365.1
click at [621, 230] on div "[GP] Engaged Leads + [GP] Engaged Customers Raleon Segment Segment not found" at bounding box center [608, 265] width 708 height 93
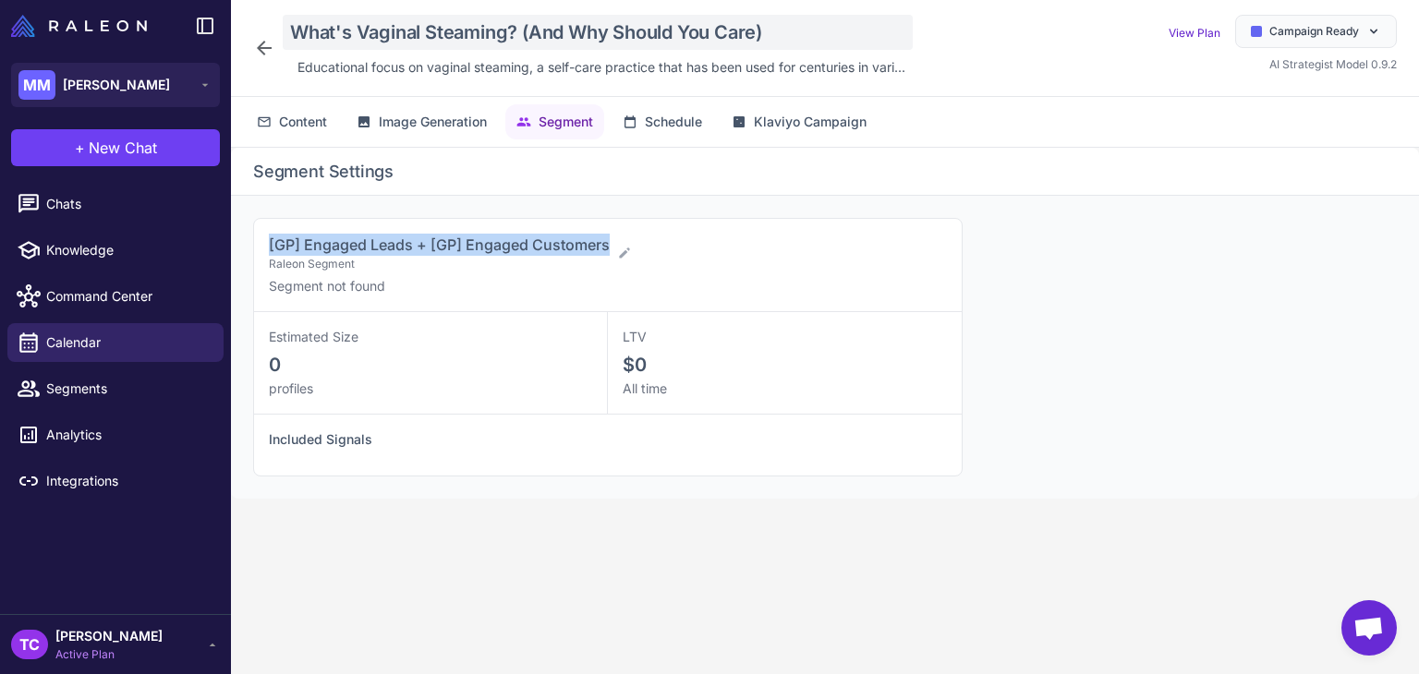
copy span "[GP] Engaged Leads + [GP] Engaged Customers"
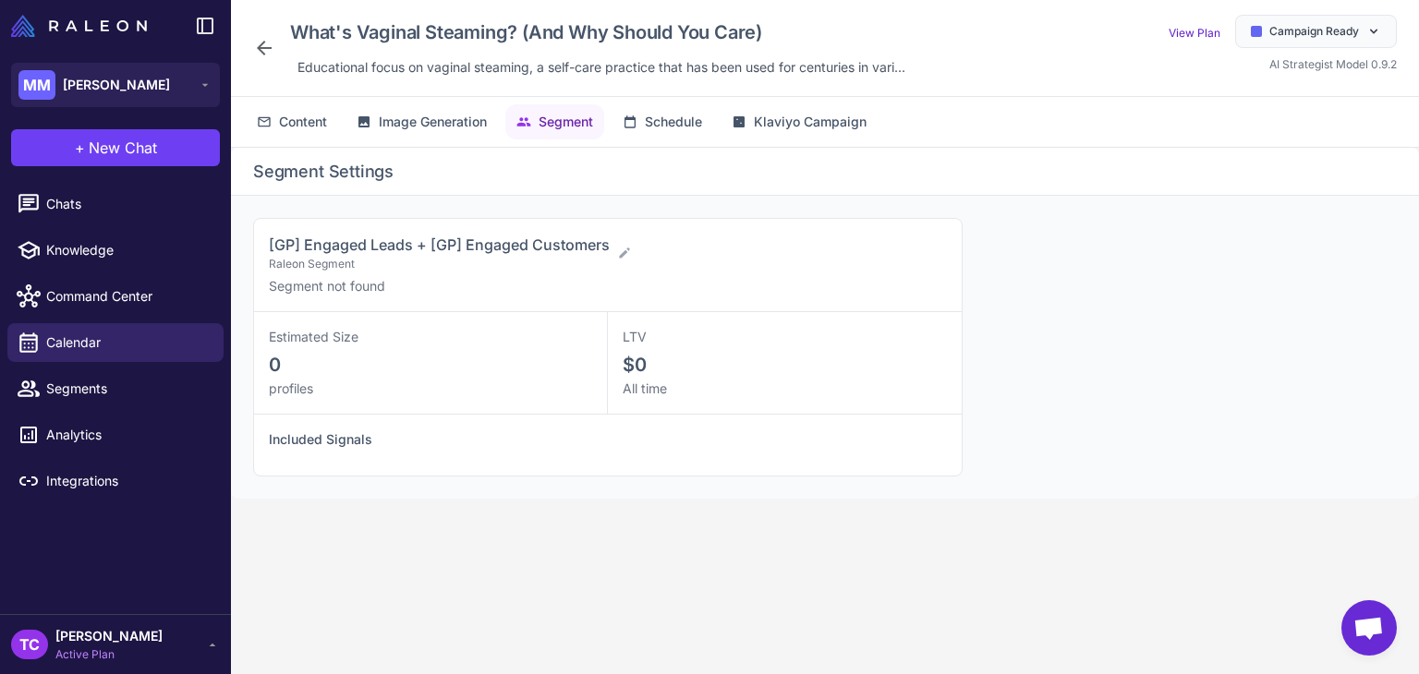
click at [258, 49] on icon at bounding box center [264, 48] width 15 height 15
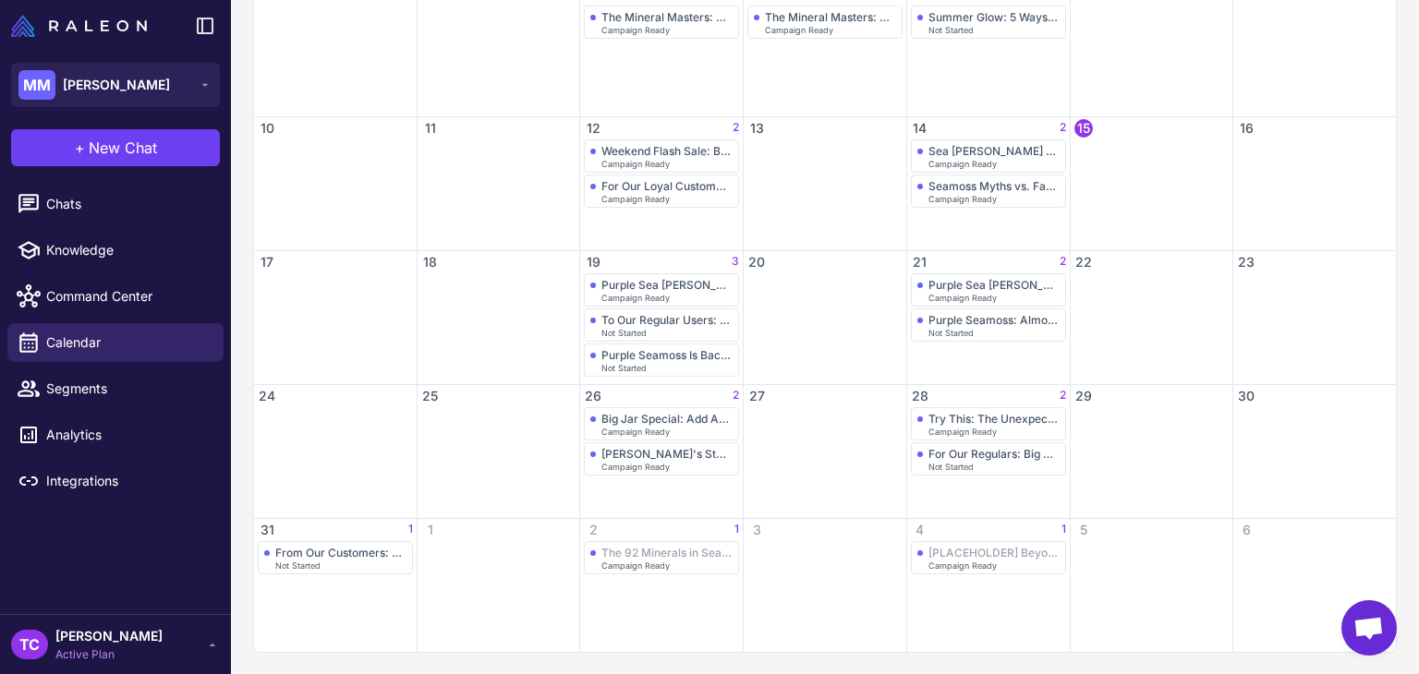
scroll to position [78, 0]
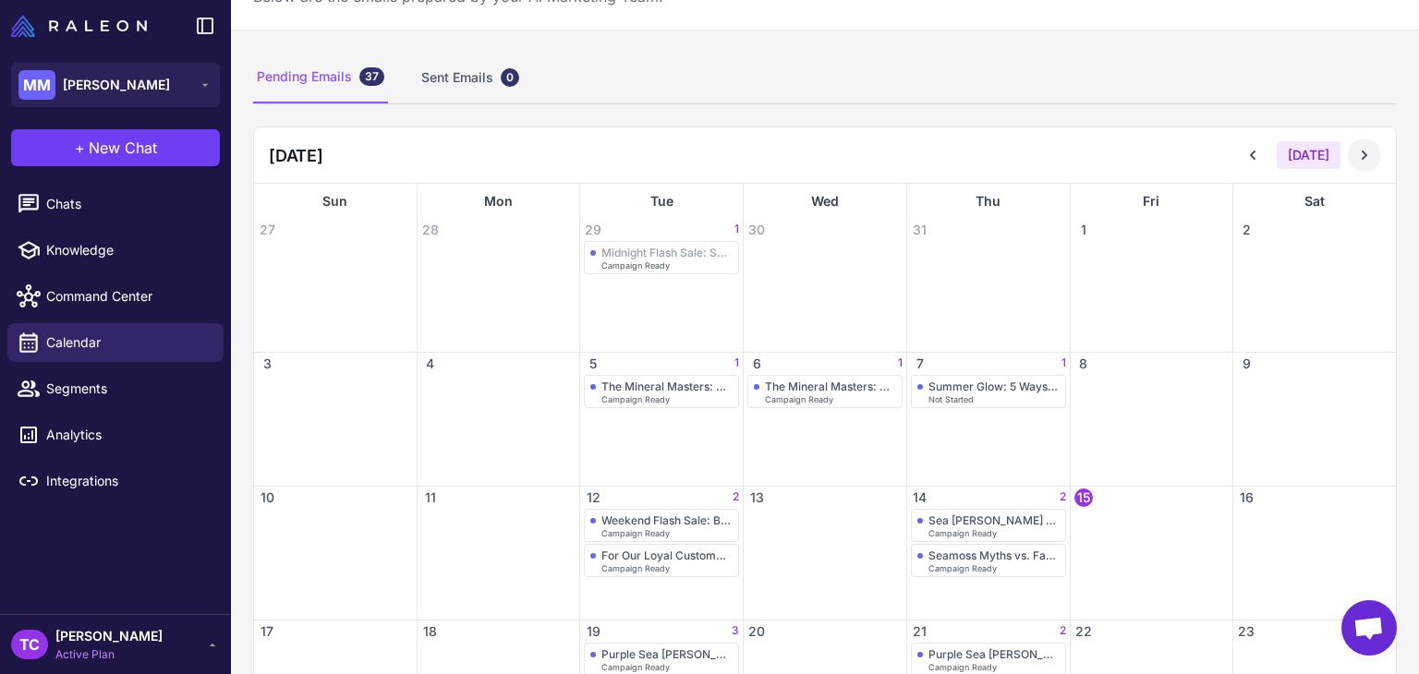
click at [1362, 158] on icon at bounding box center [1365, 155] width 6 height 9
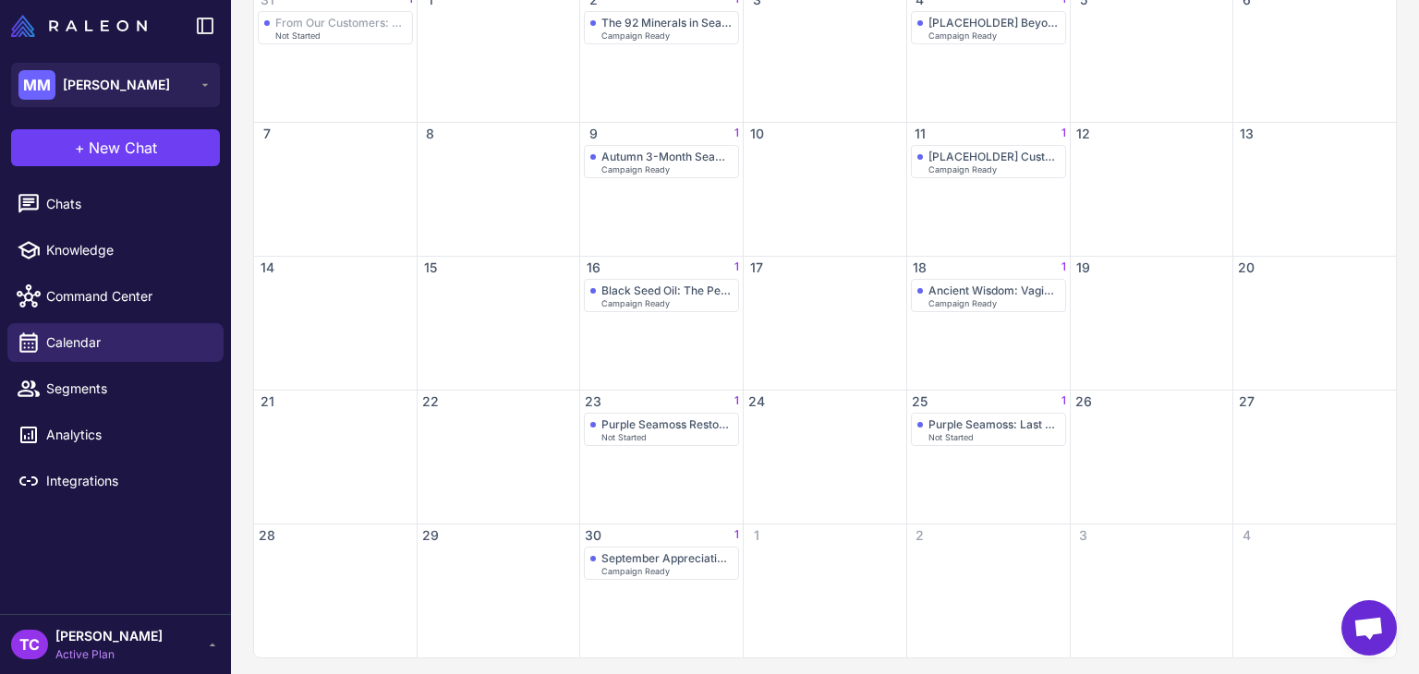
scroll to position [313, 0]
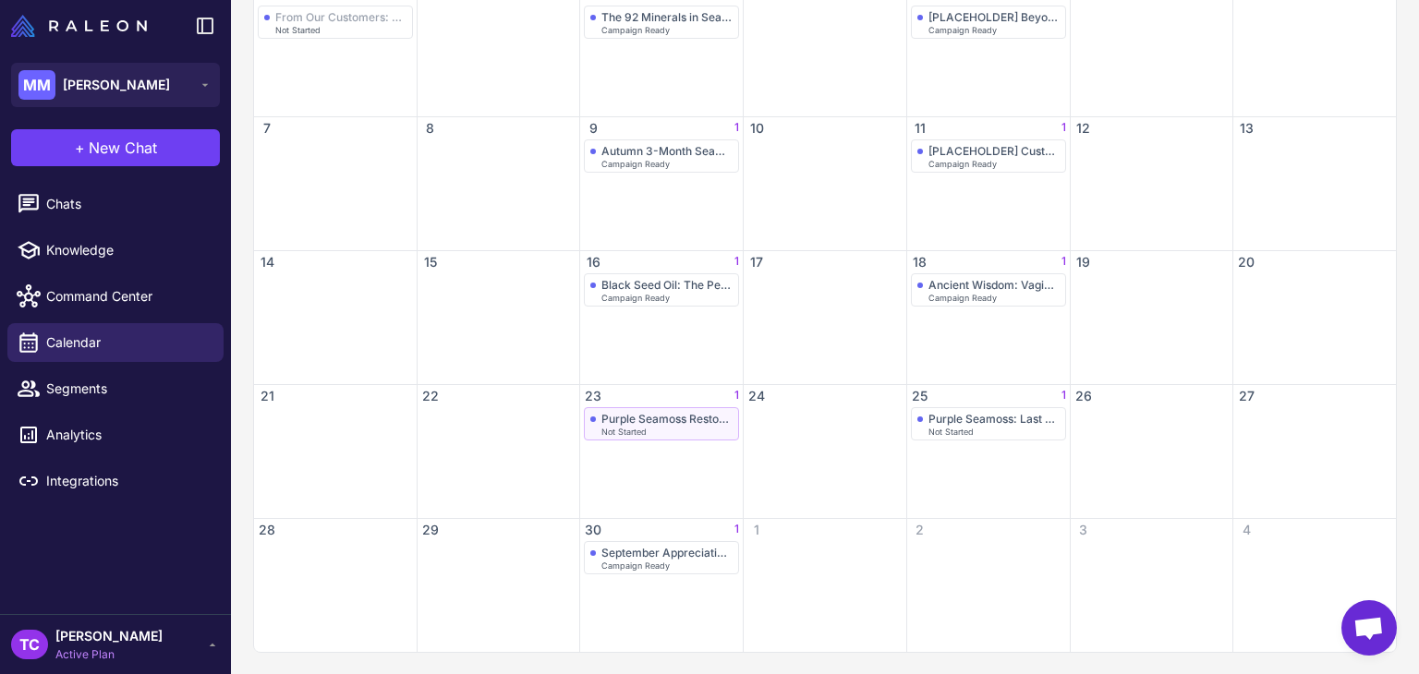
click at [601, 417] on div "Purple Seamoss Restock Alert: Limited Supply Returns" at bounding box center [666, 419] width 131 height 14
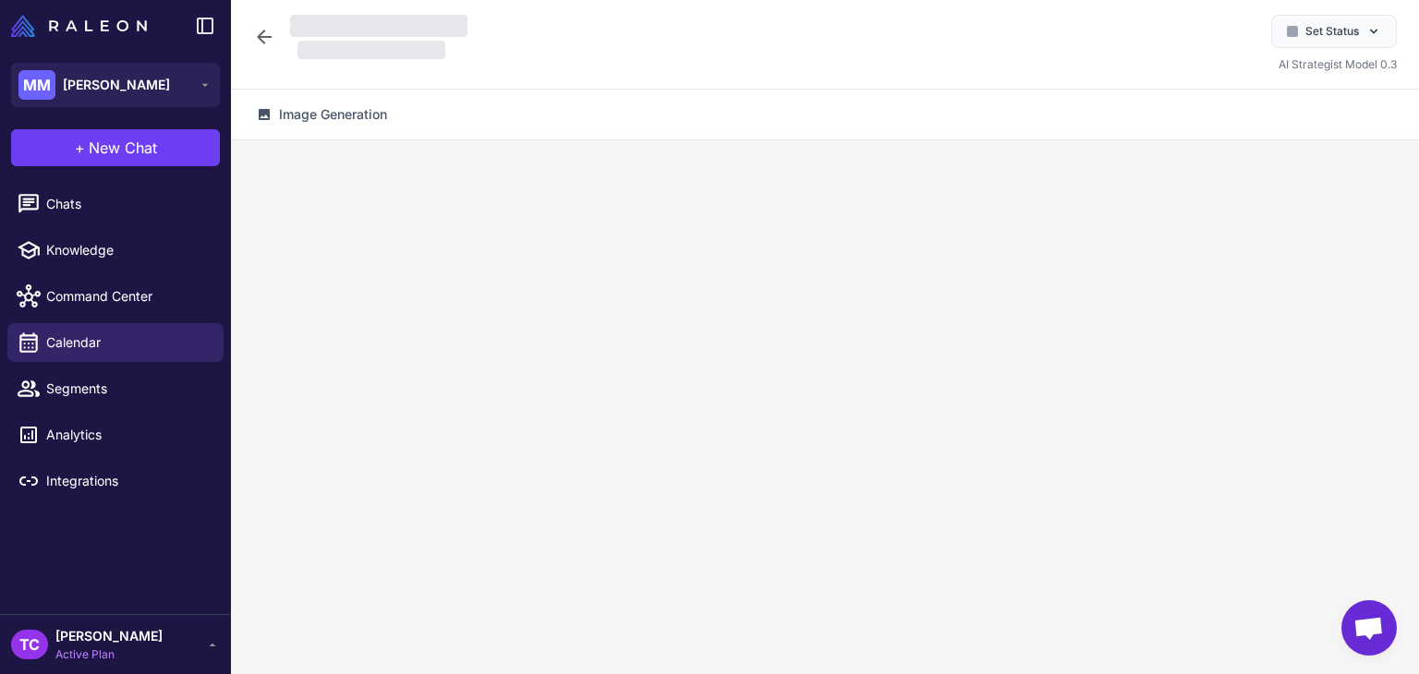
click at [278, 53] on div at bounding box center [360, 37] width 214 height 44
click at [270, 33] on div at bounding box center [360, 37] width 214 height 44
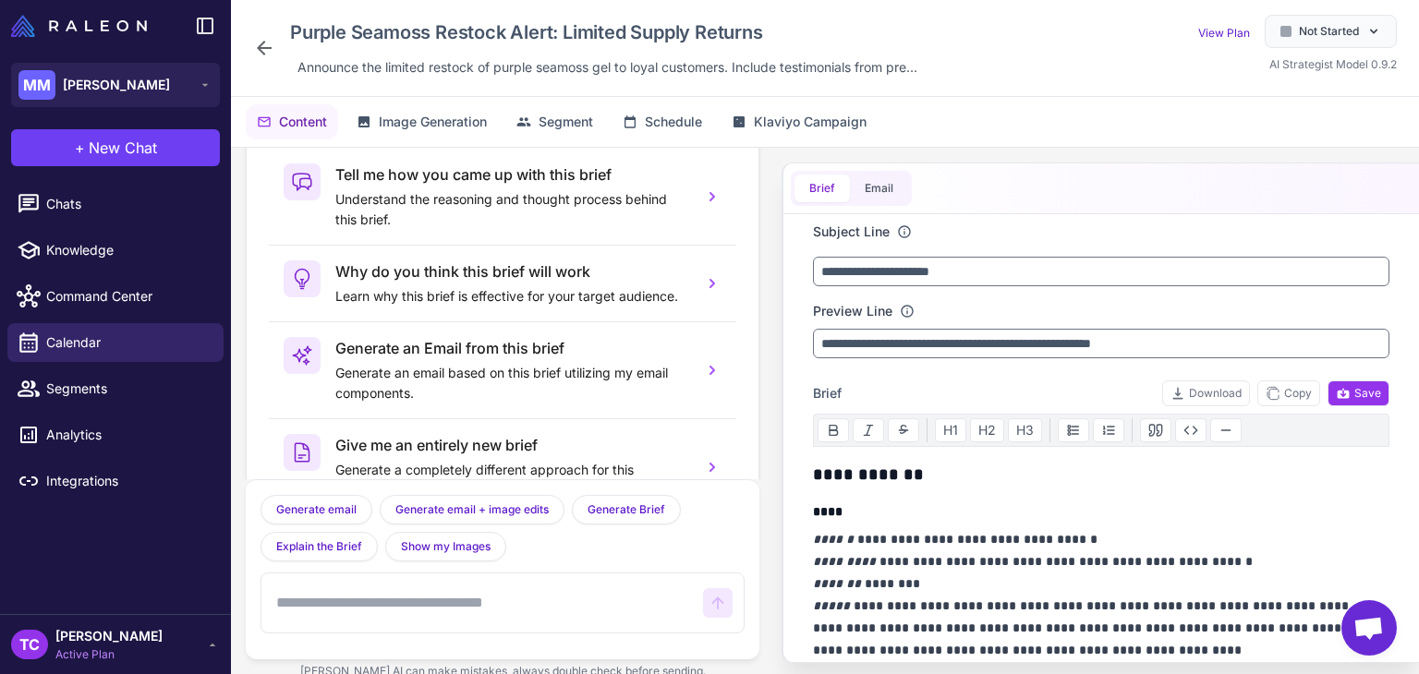
scroll to position [91, 0]
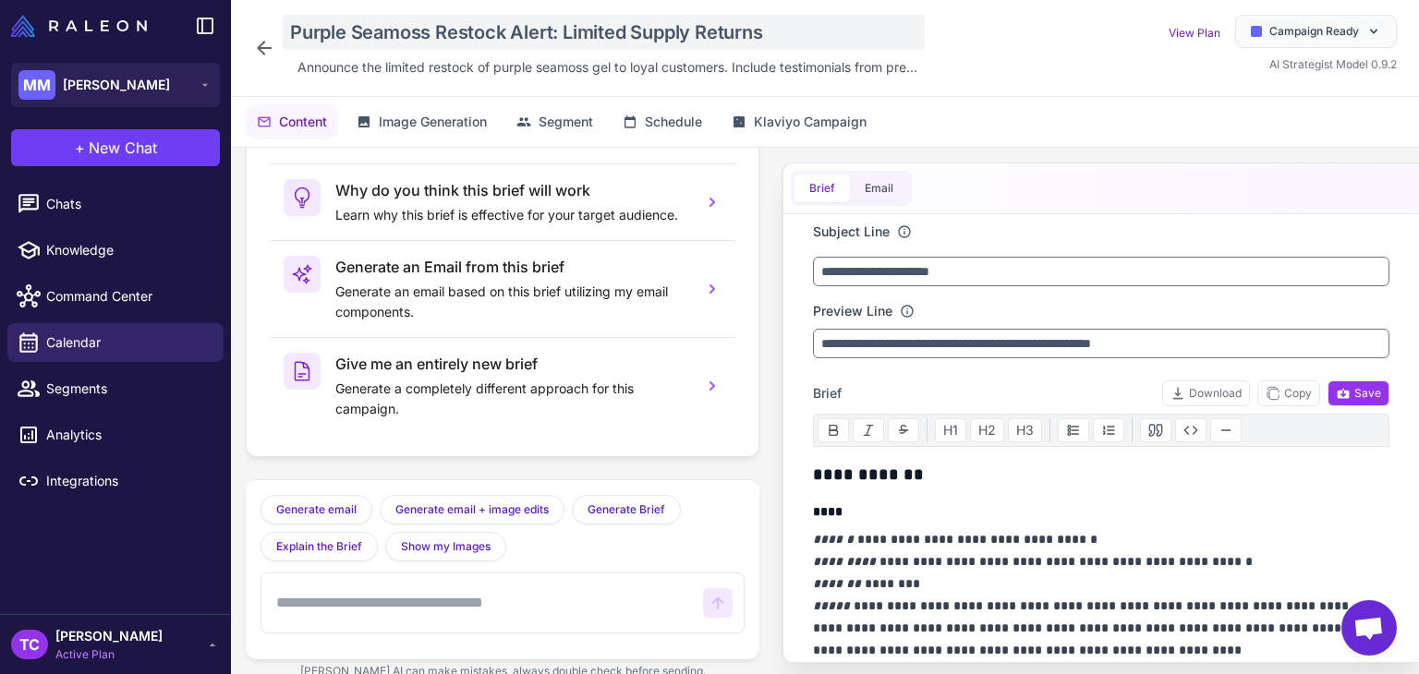
click at [318, 21] on div "Purple Seamoss Restock Alert: Limited Supply Returns" at bounding box center [604, 32] width 642 height 35
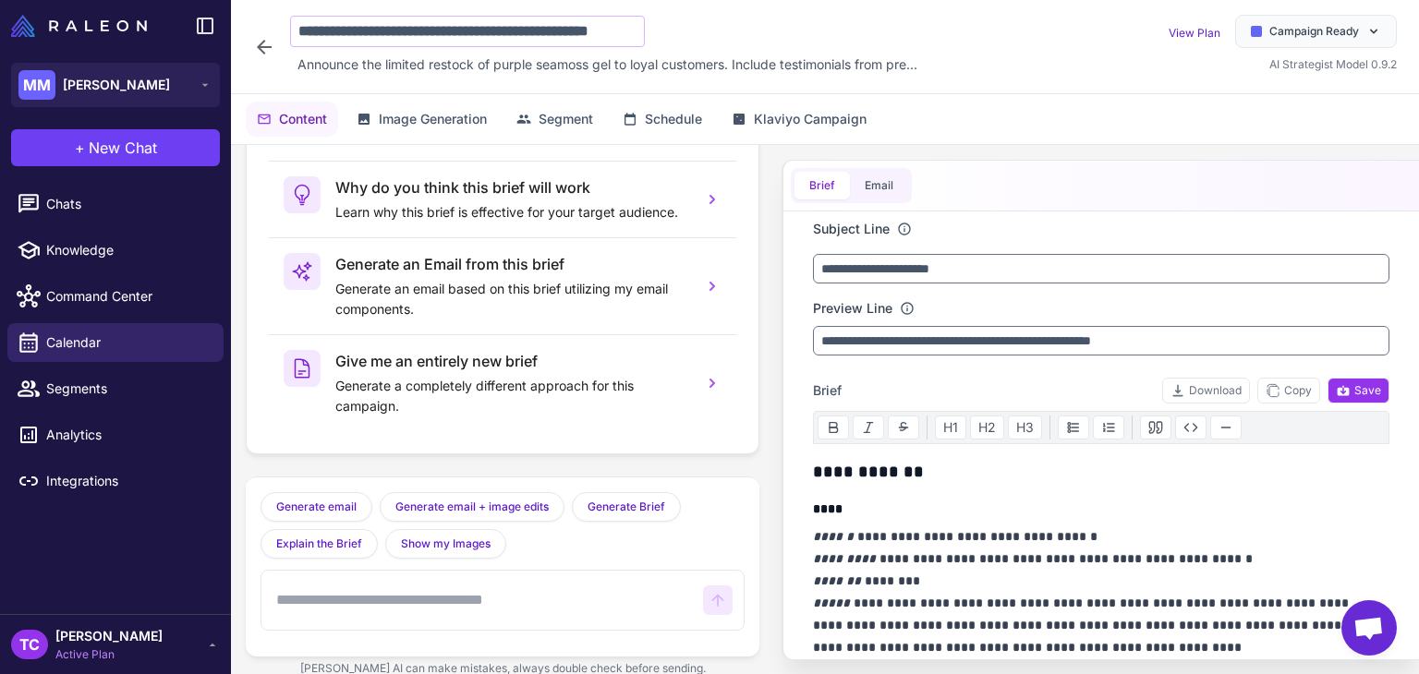
scroll to position [0, 50]
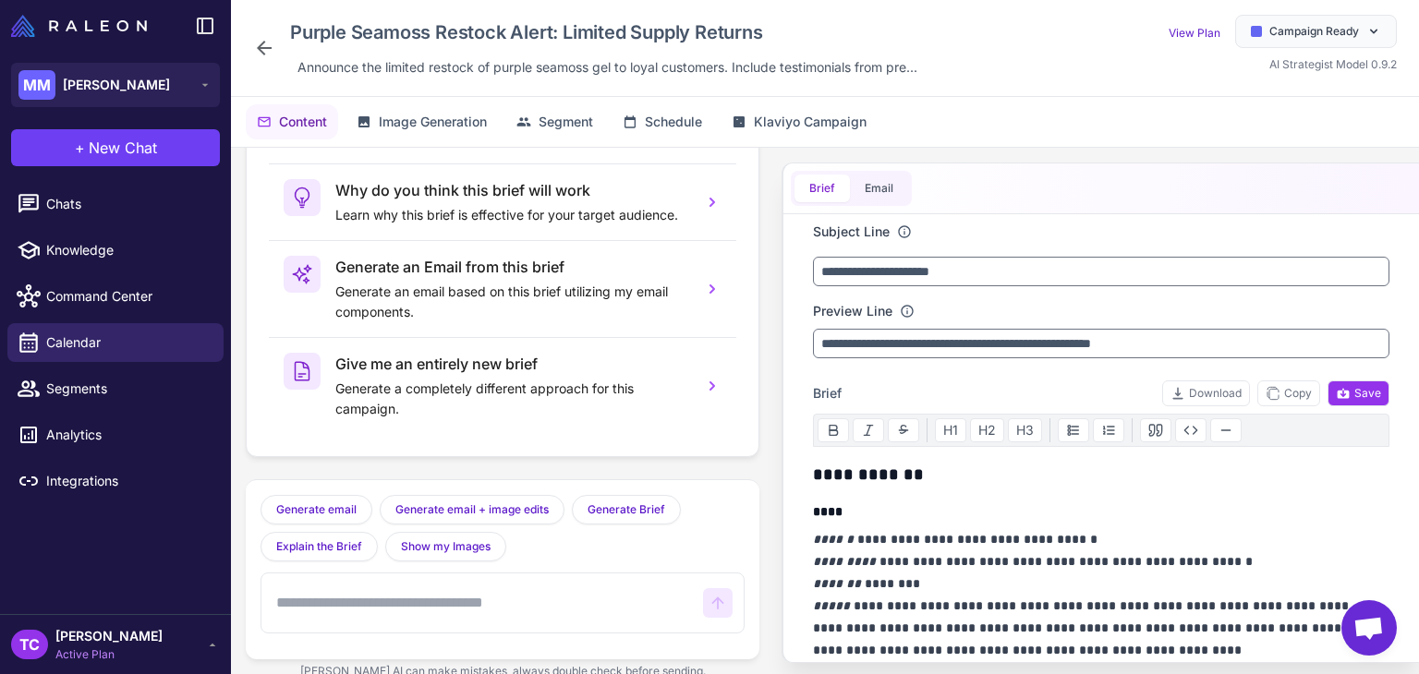
click at [267, 55] on icon at bounding box center [264, 48] width 22 height 22
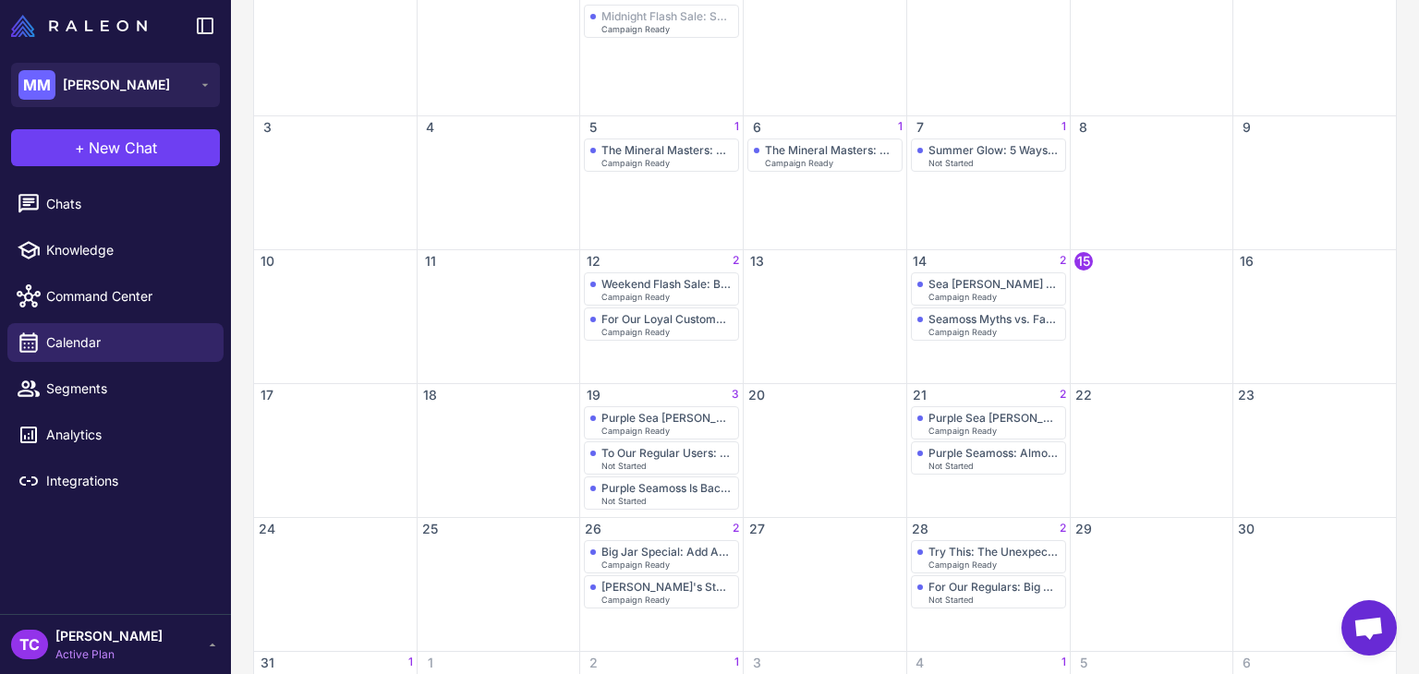
scroll to position [78, 0]
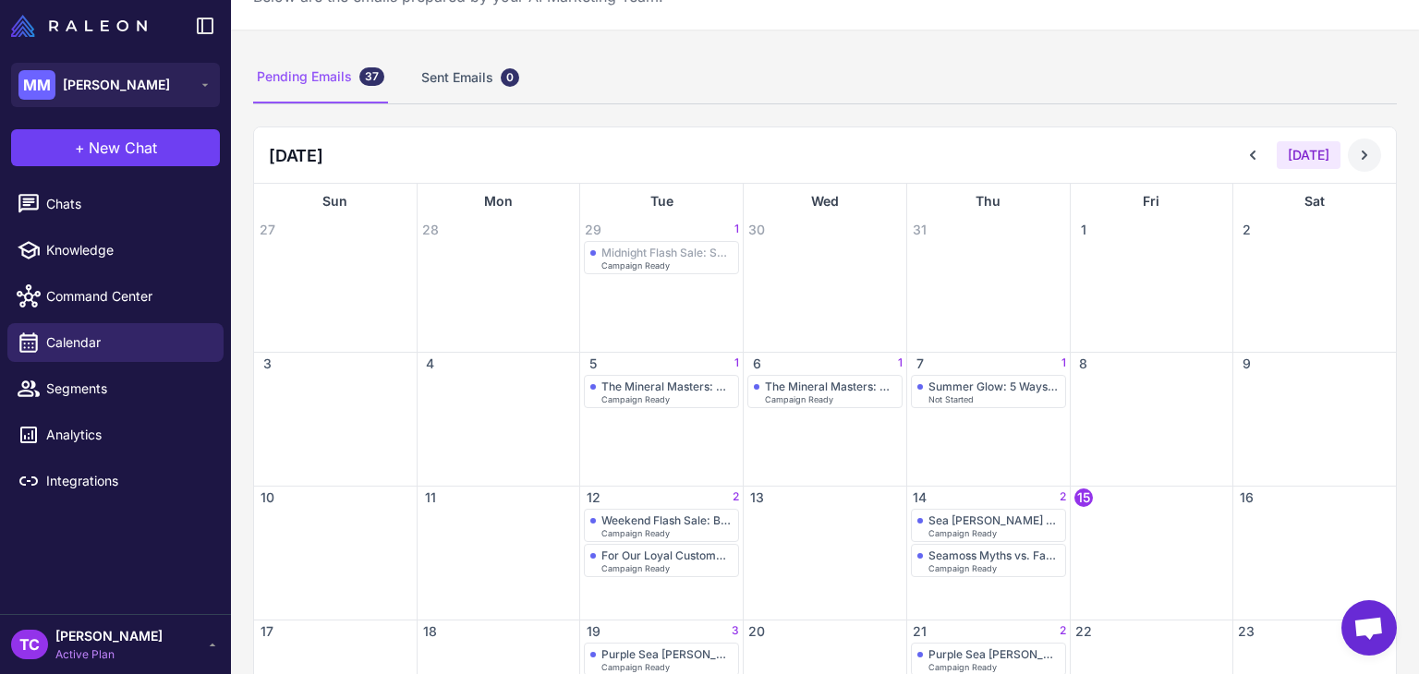
click at [1348, 152] on button at bounding box center [1364, 155] width 33 height 33
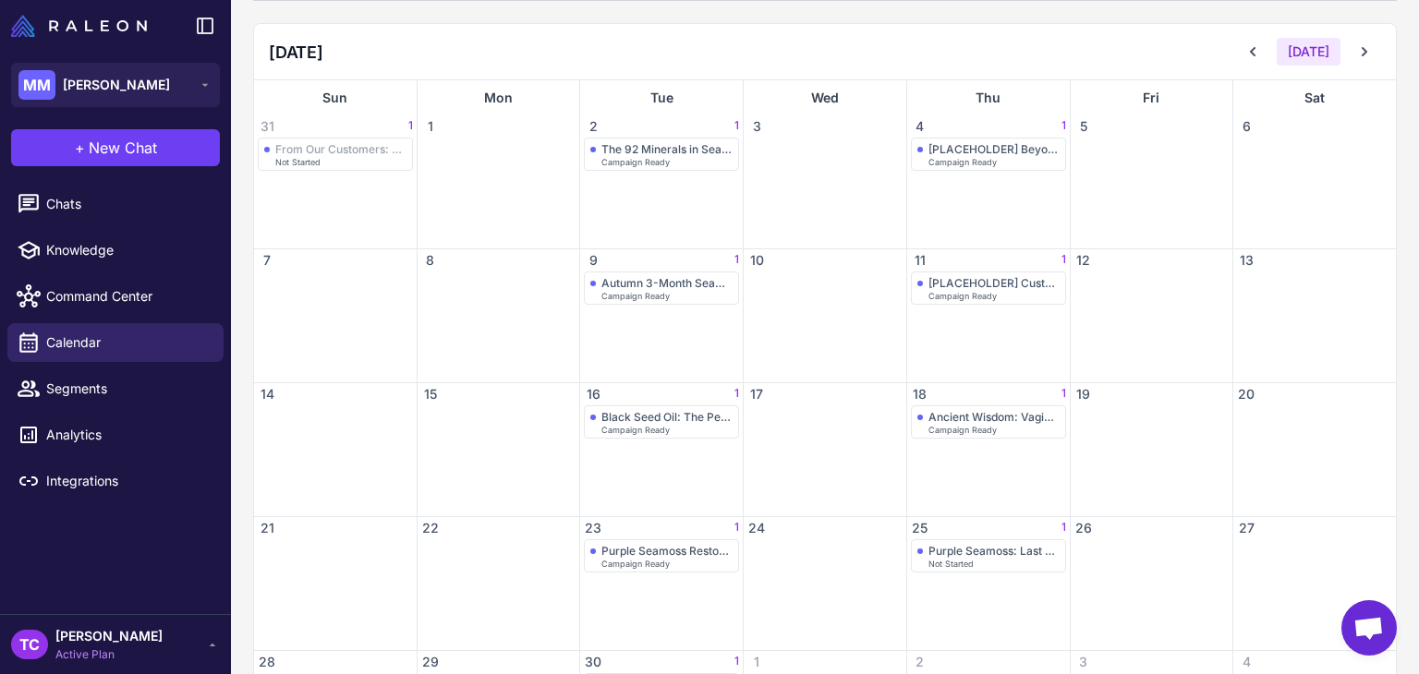
scroll to position [313, 0]
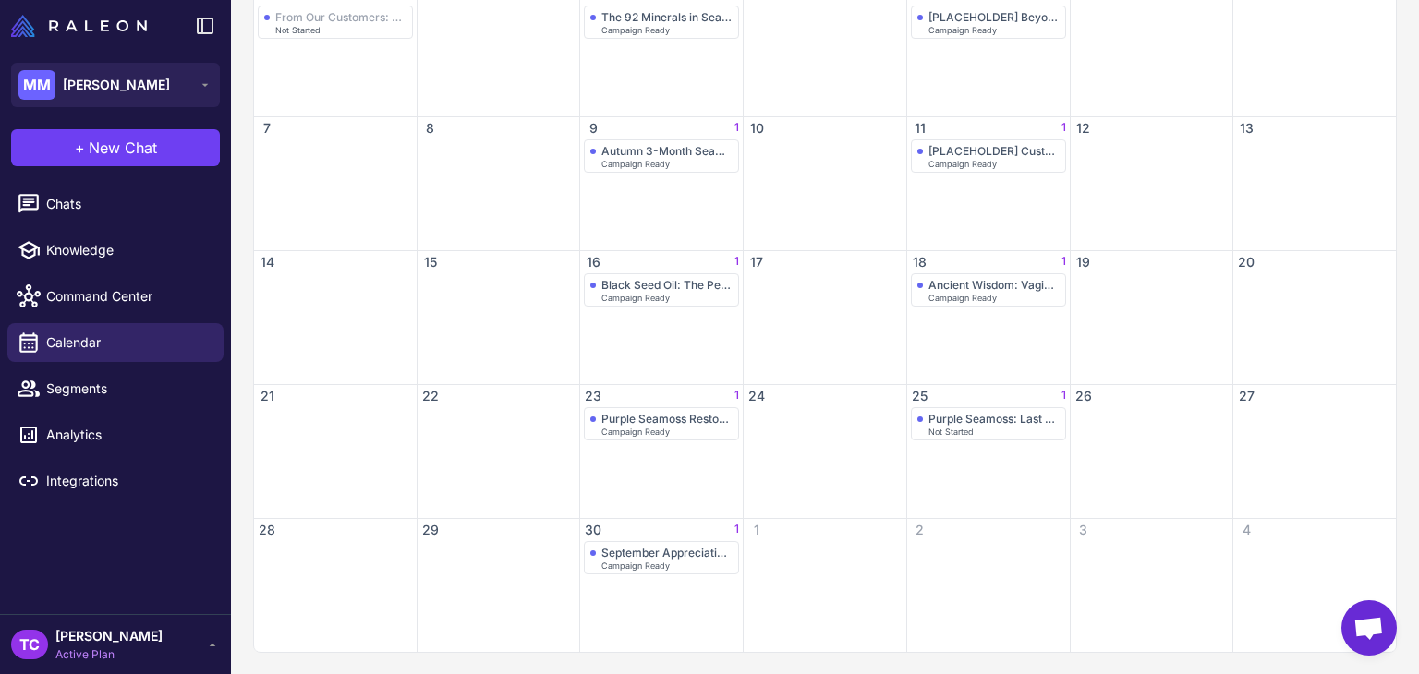
click at [650, 397] on div "23 1" at bounding box center [661, 396] width 163 height 22
click at [632, 423] on div "Purple Seamoss Restock Alert: Limited Supply Returns" at bounding box center [666, 419] width 131 height 14
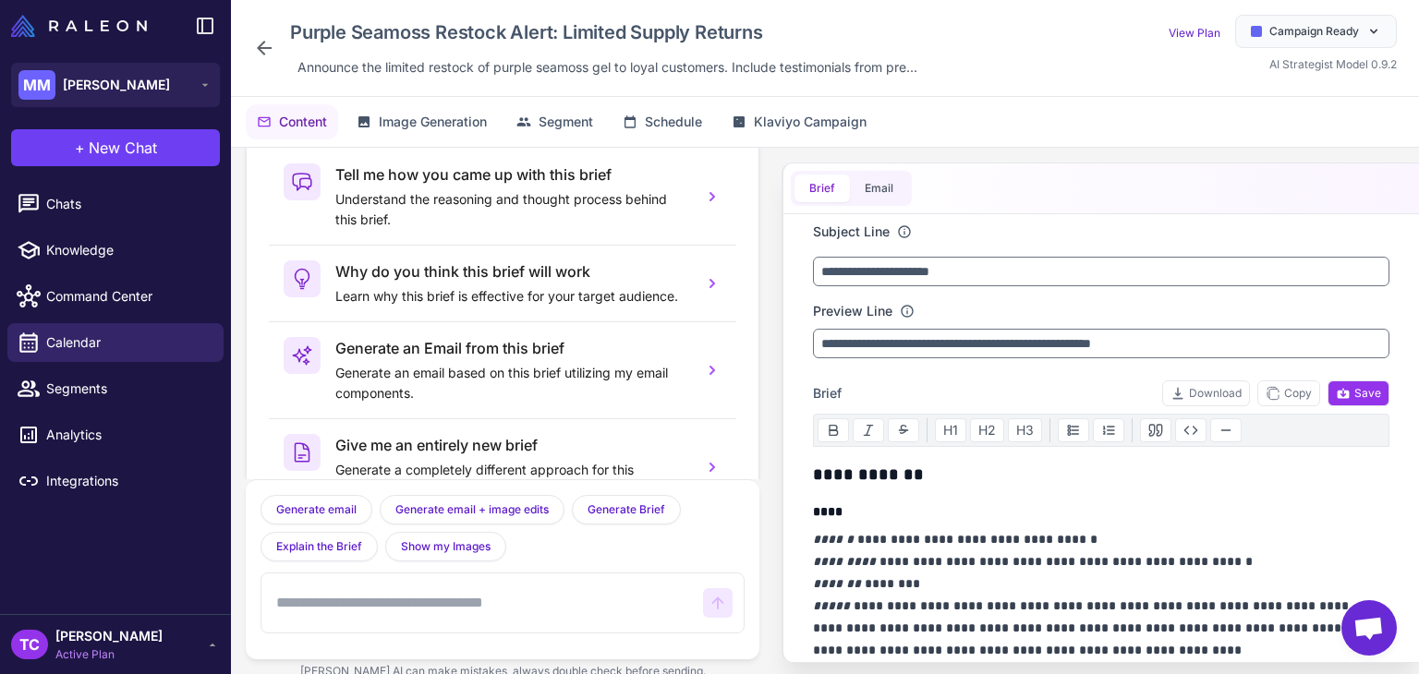
scroll to position [91, 0]
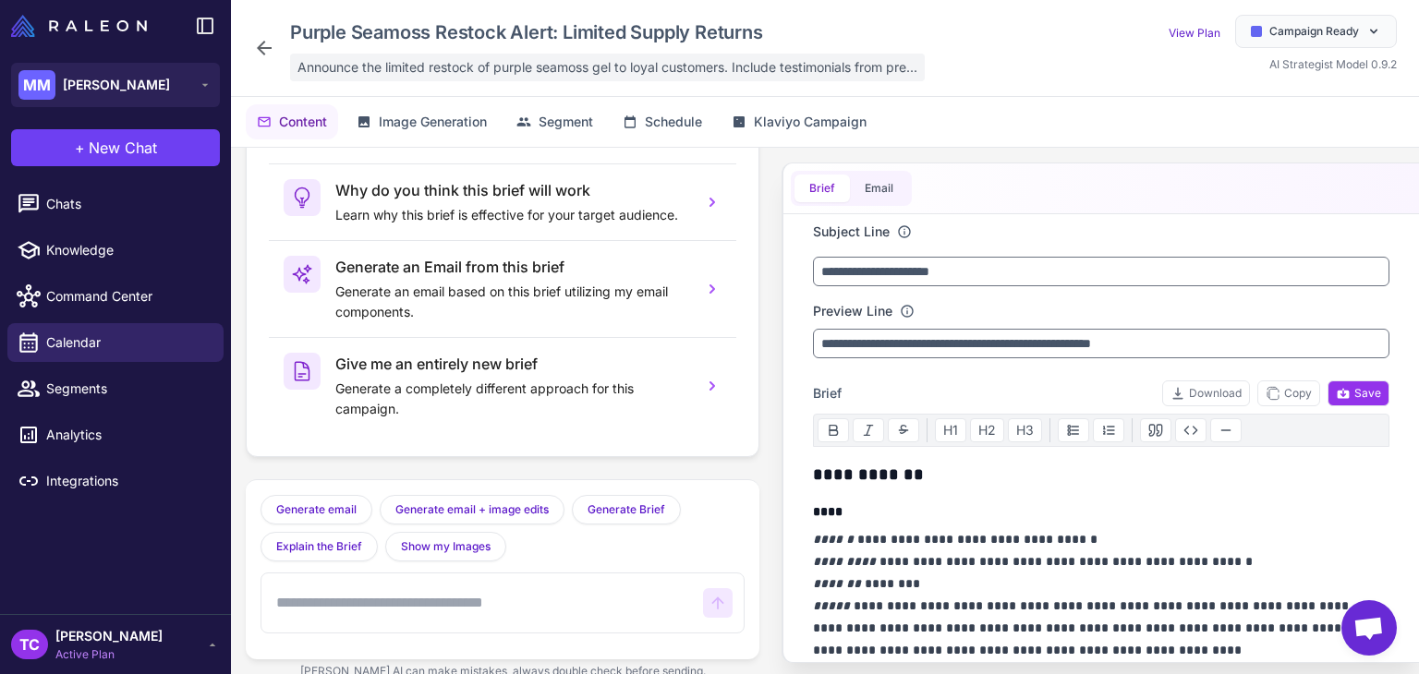
click at [407, 64] on span "Announce the limited restock of purple seamoss gel to loyal customers. Include …" at bounding box center [607, 67] width 620 height 20
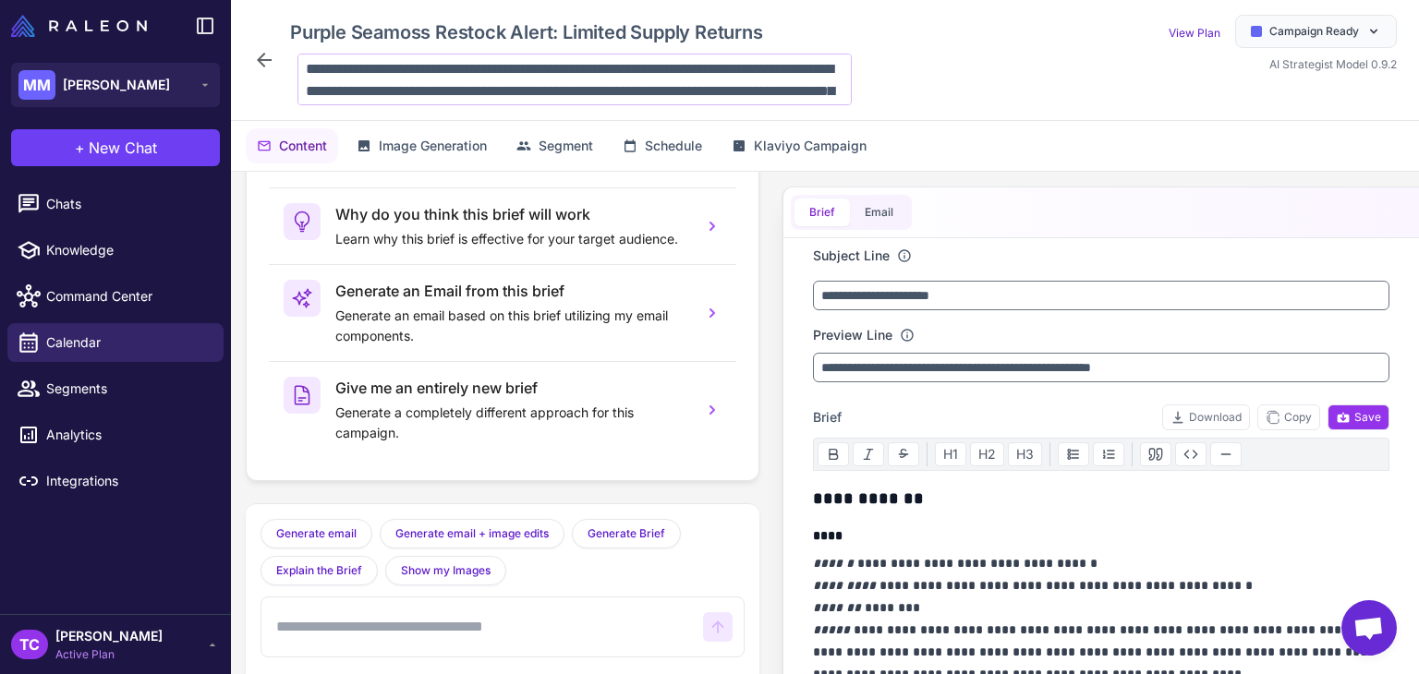
scroll to position [45, 0]
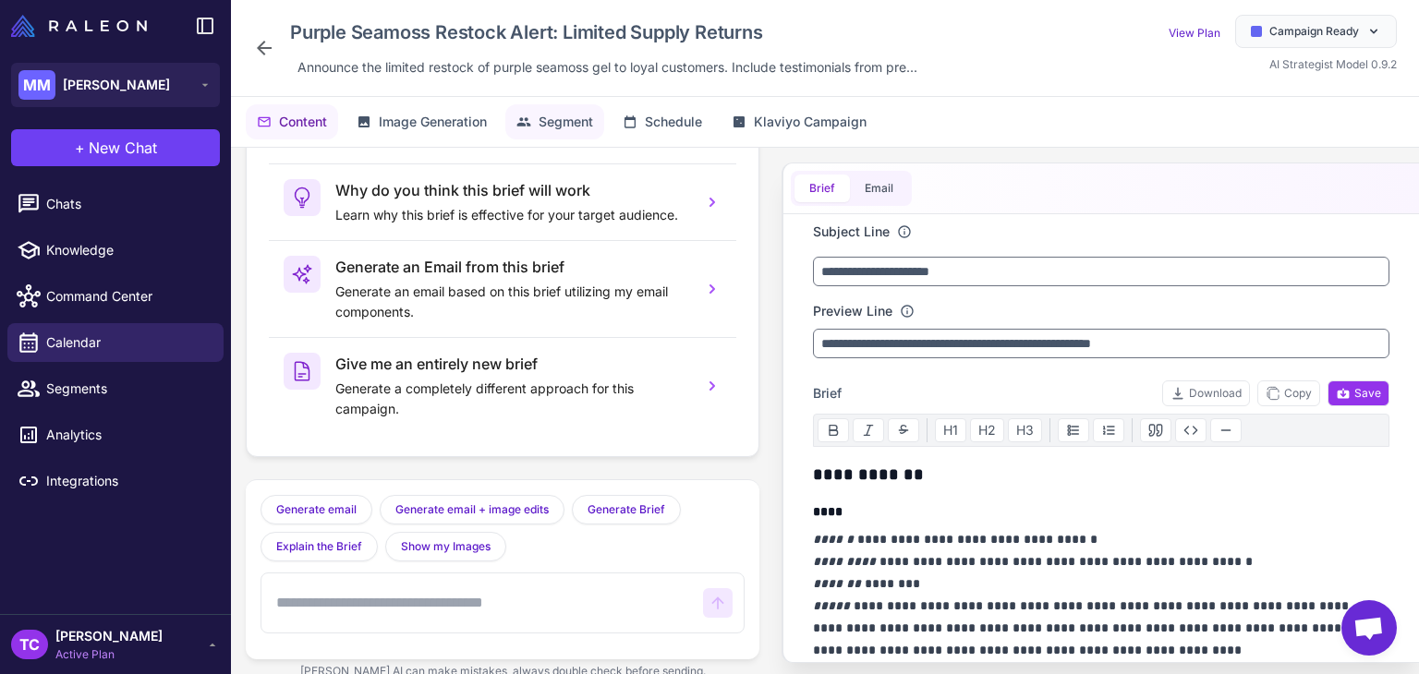
click at [555, 104] on button "Segment" at bounding box center [554, 121] width 99 height 35
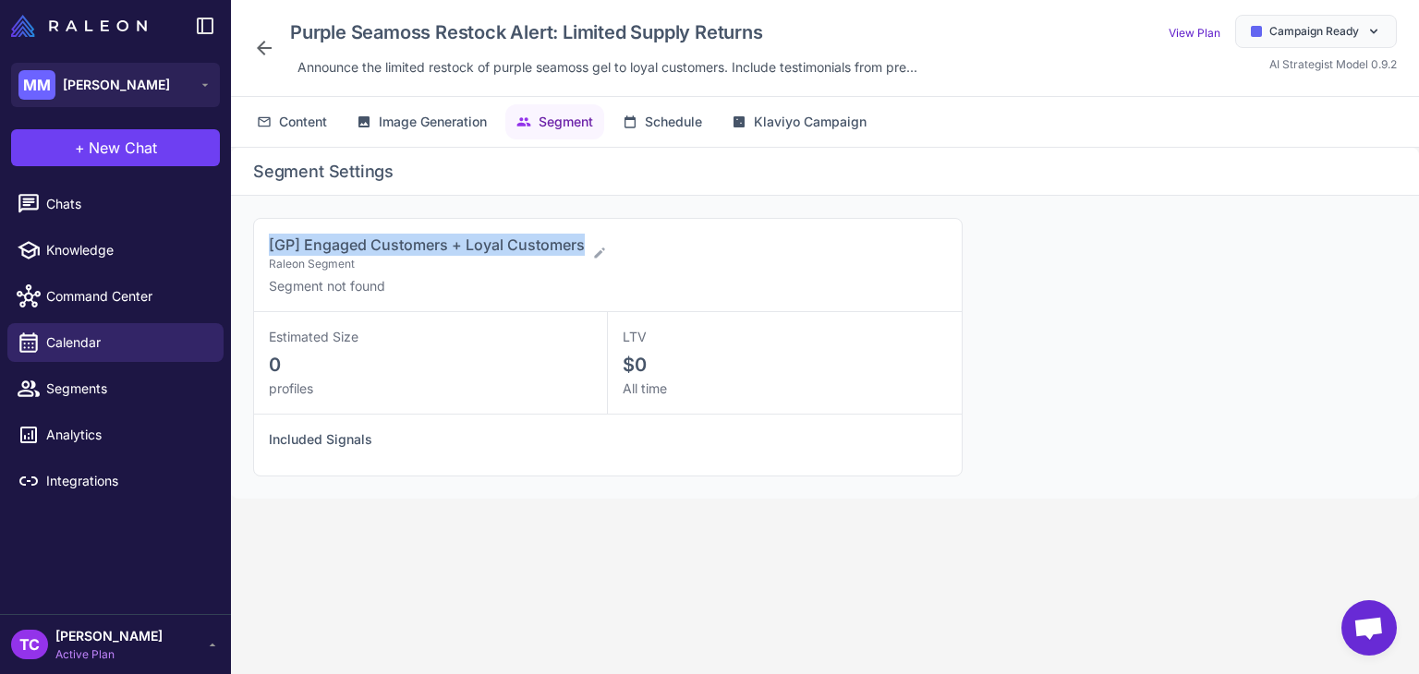
drag, startPoint x: 262, startPoint y: 242, endPoint x: 584, endPoint y: 243, distance: 321.5
click at [584, 243] on div "[GP] Engaged Customers + Loyal Customers Raleon Segment Segment not found" at bounding box center [608, 265] width 708 height 93
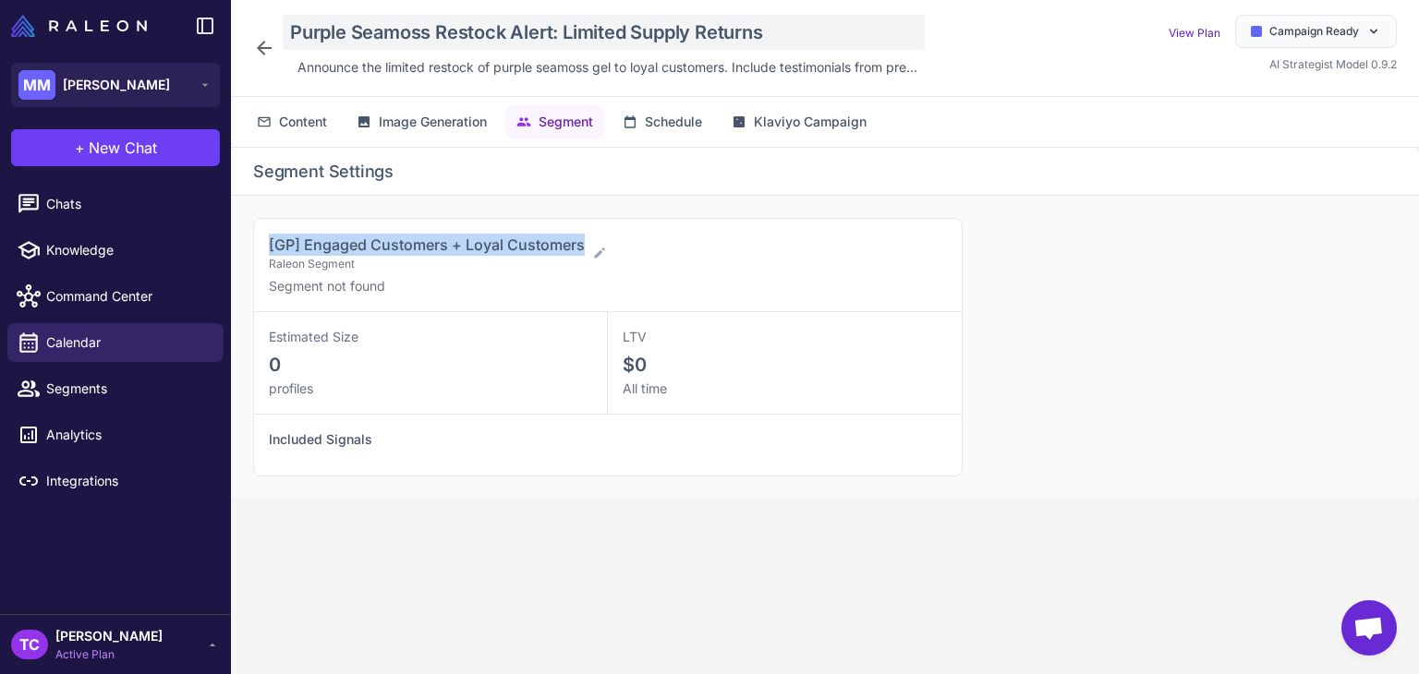
copy span "[GP] Engaged Customers + Loyal Customers"
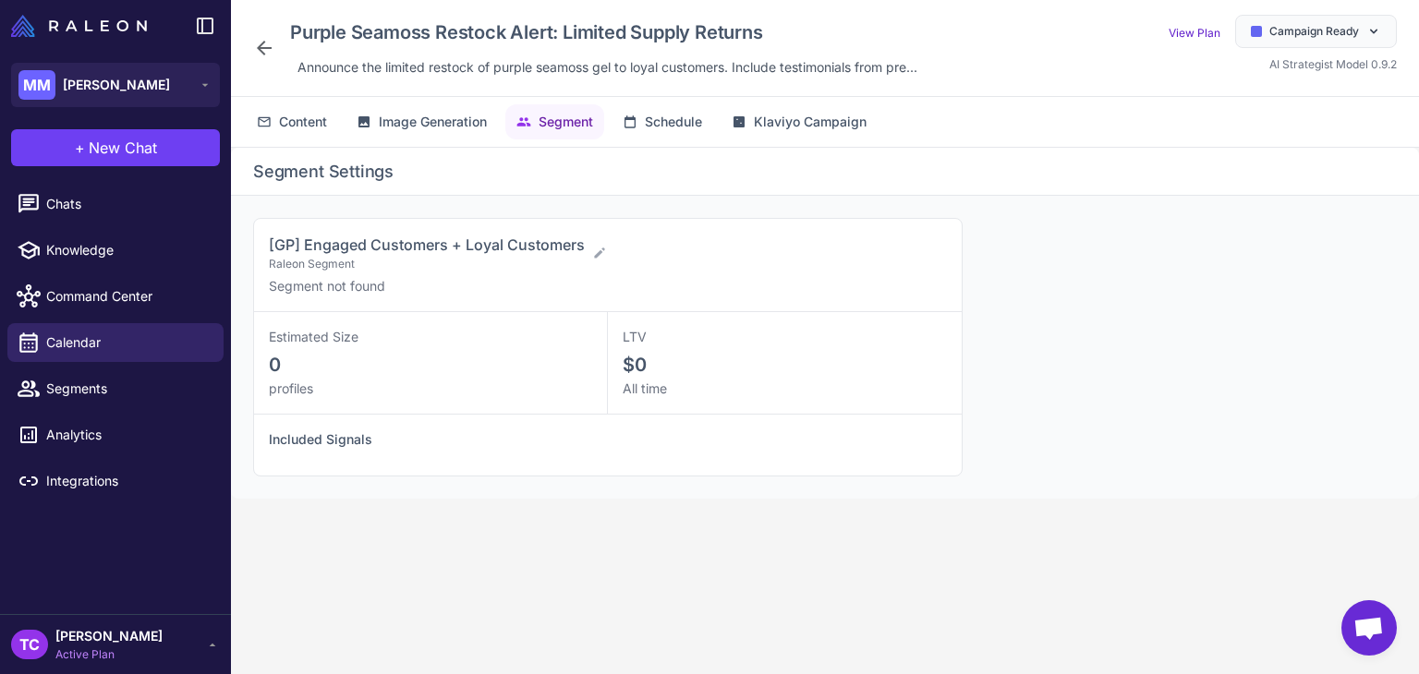
click at [275, 40] on div "Purple Seamoss Restock Alert: Limited Supply Returns Announce the limited resto…" at bounding box center [589, 48] width 672 height 67
click at [256, 46] on icon at bounding box center [264, 48] width 22 height 22
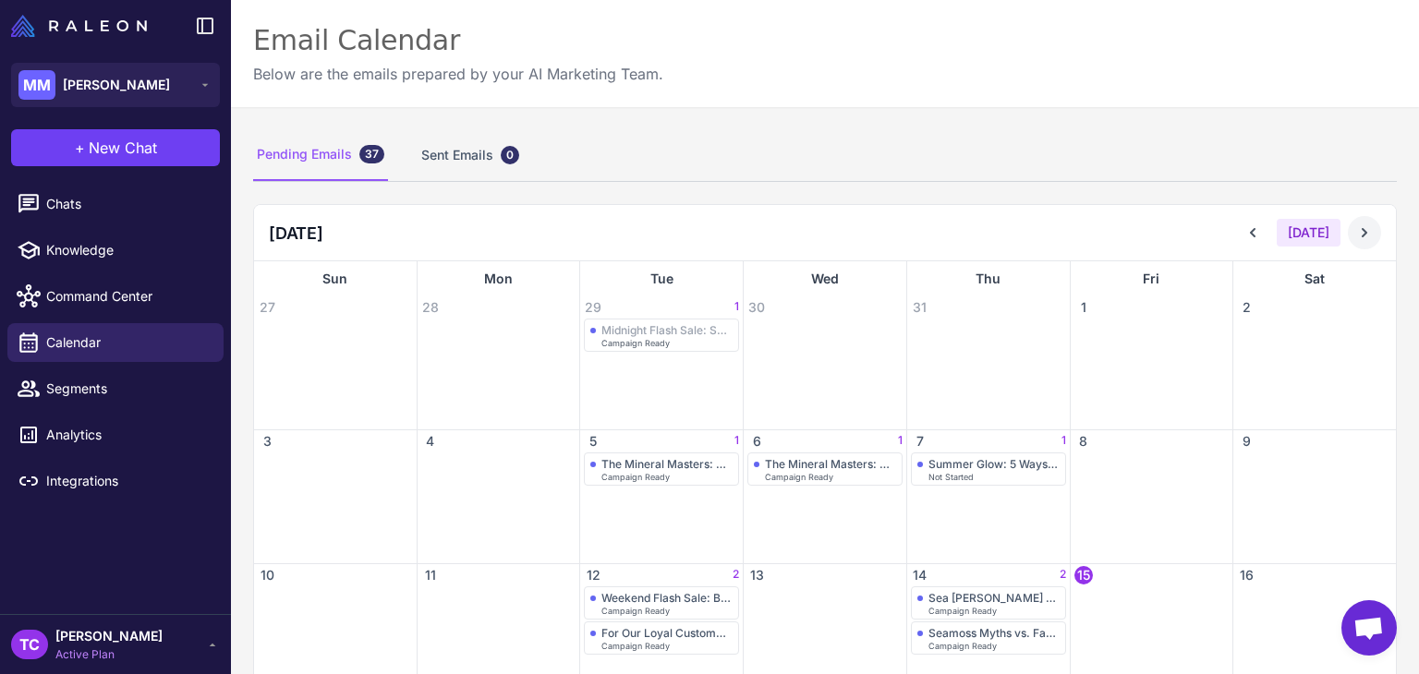
click at [1348, 232] on button at bounding box center [1364, 232] width 33 height 33
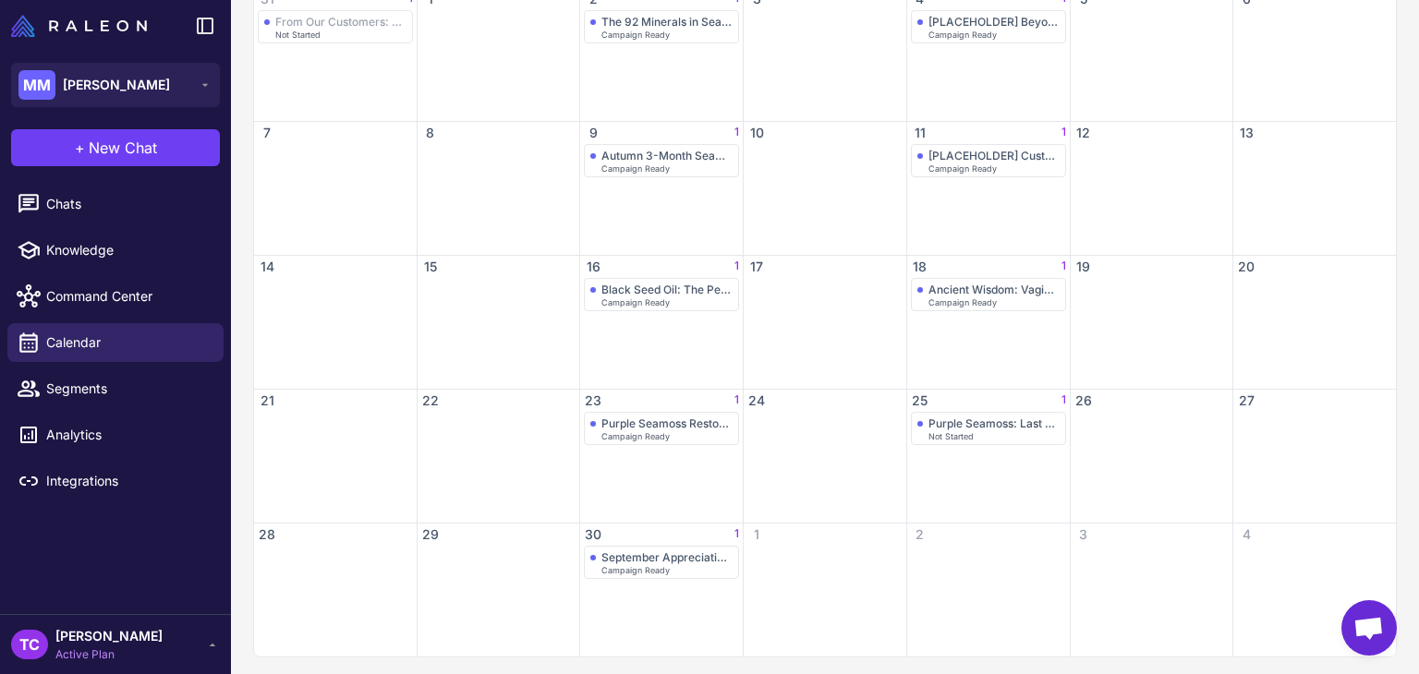
scroll to position [313, 0]
click at [953, 428] on span "Not Started" at bounding box center [950, 432] width 45 height 8
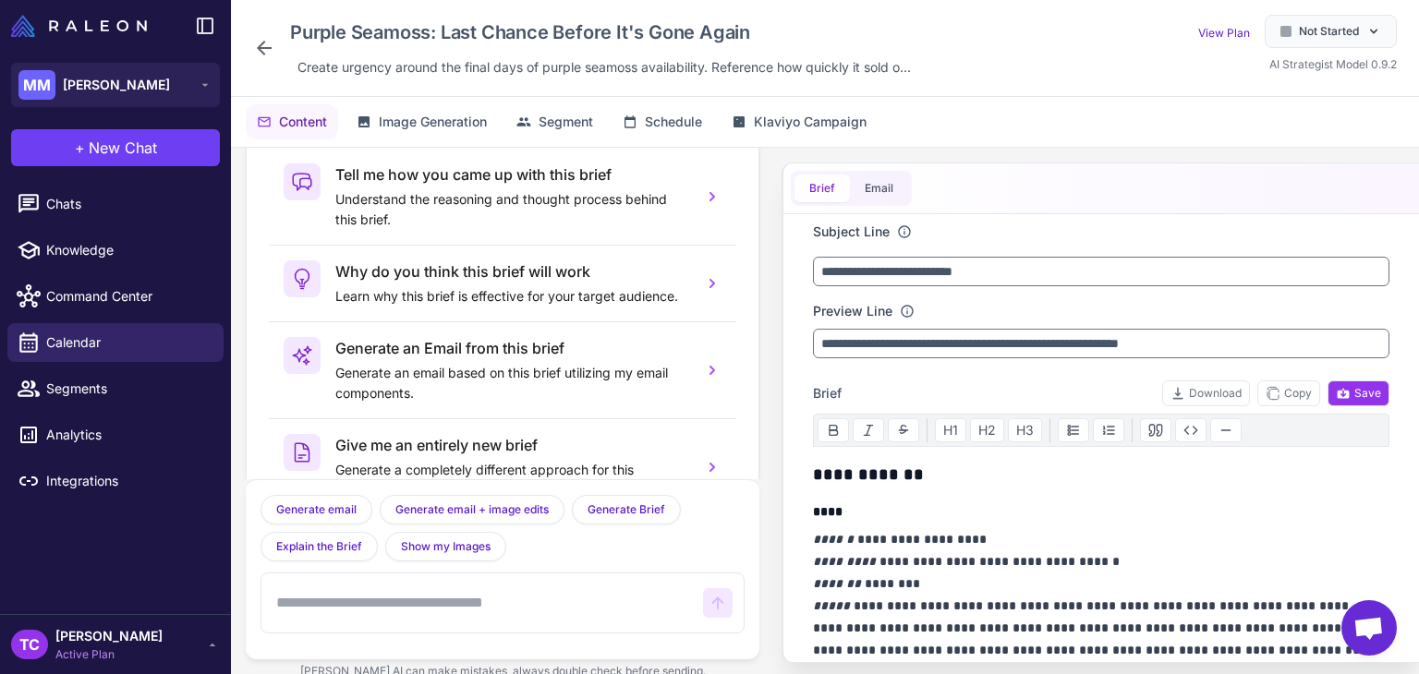
scroll to position [91, 0]
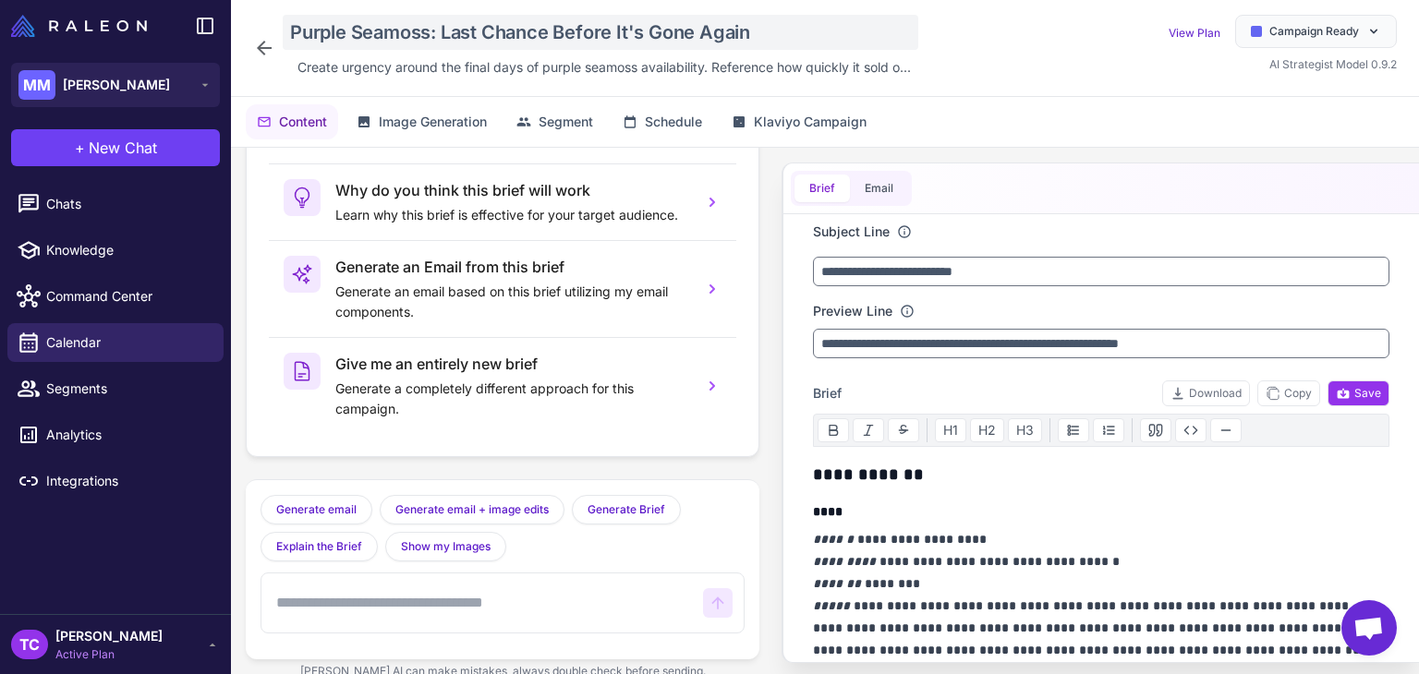
click at [436, 28] on div "Purple Seamoss: Last Chance Before It's Gone Again" at bounding box center [601, 32] width 636 height 35
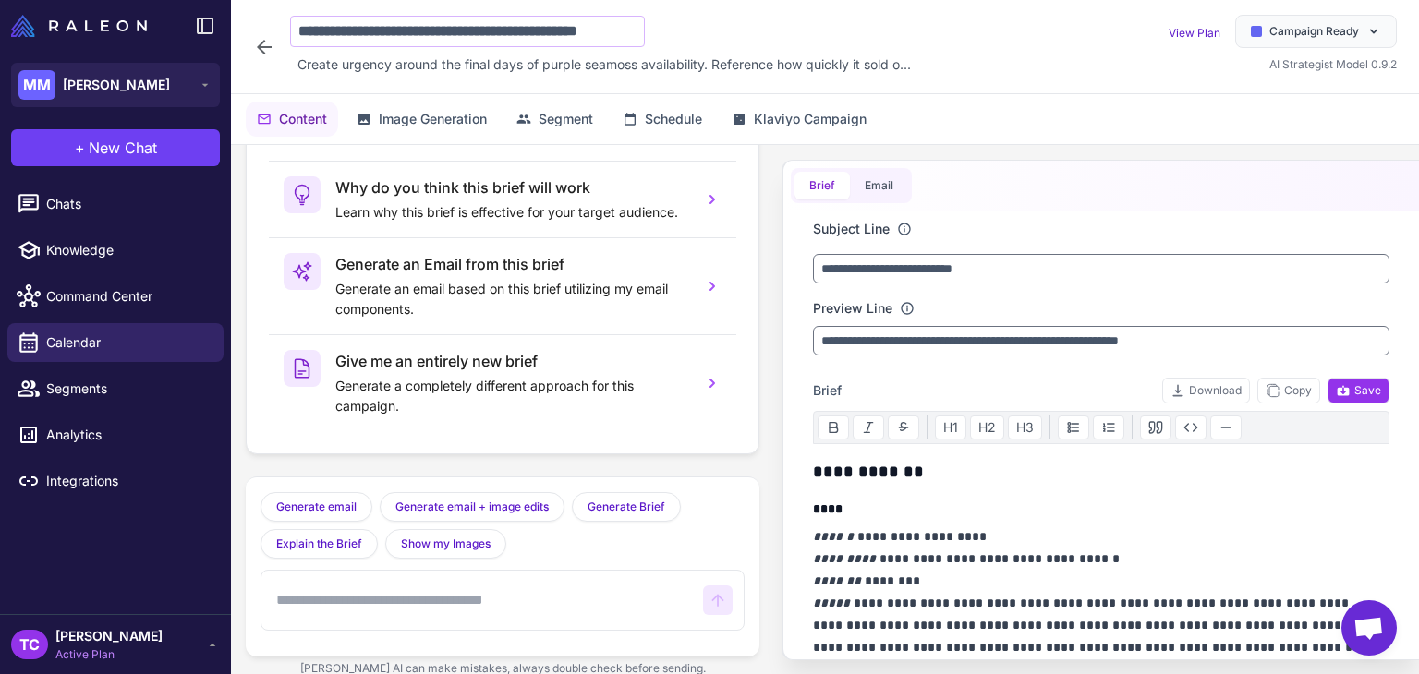
scroll to position [0, 37]
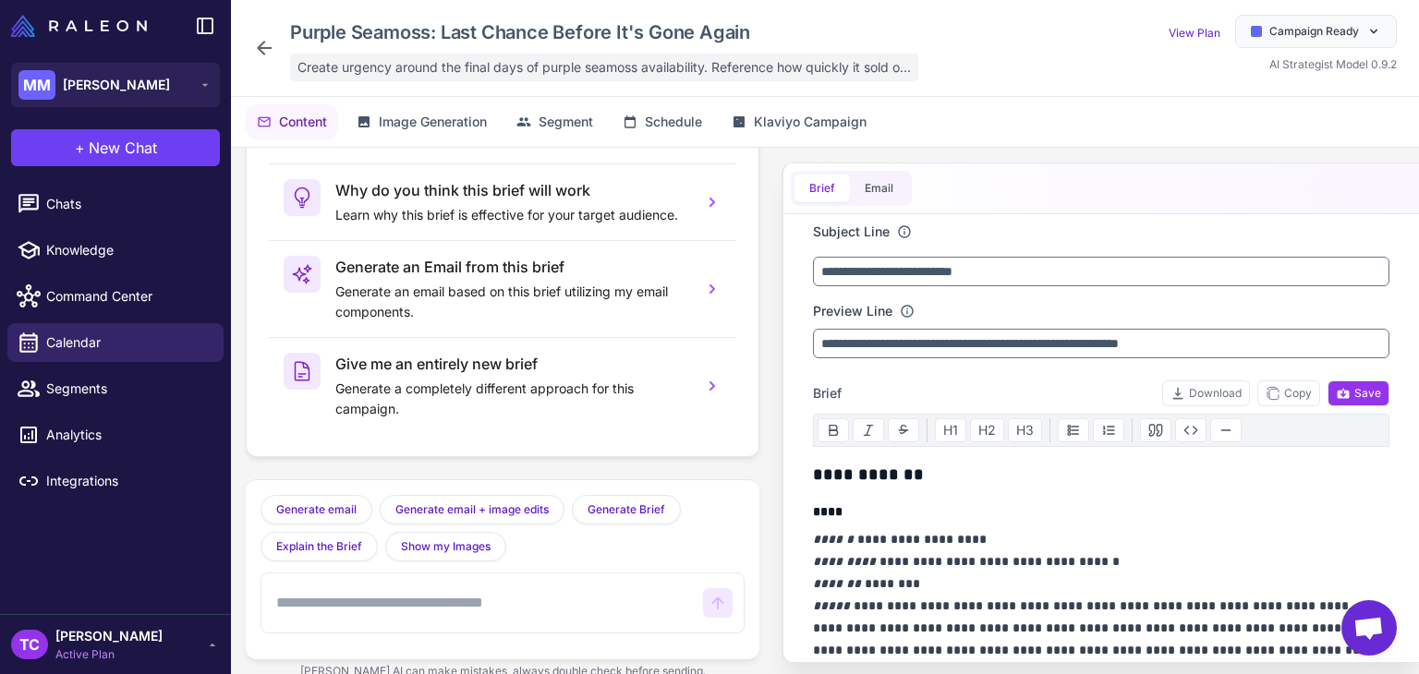
click at [483, 67] on span "Create urgency around the final days of purple seamoss availability. Reference …" at bounding box center [603, 67] width 613 height 20
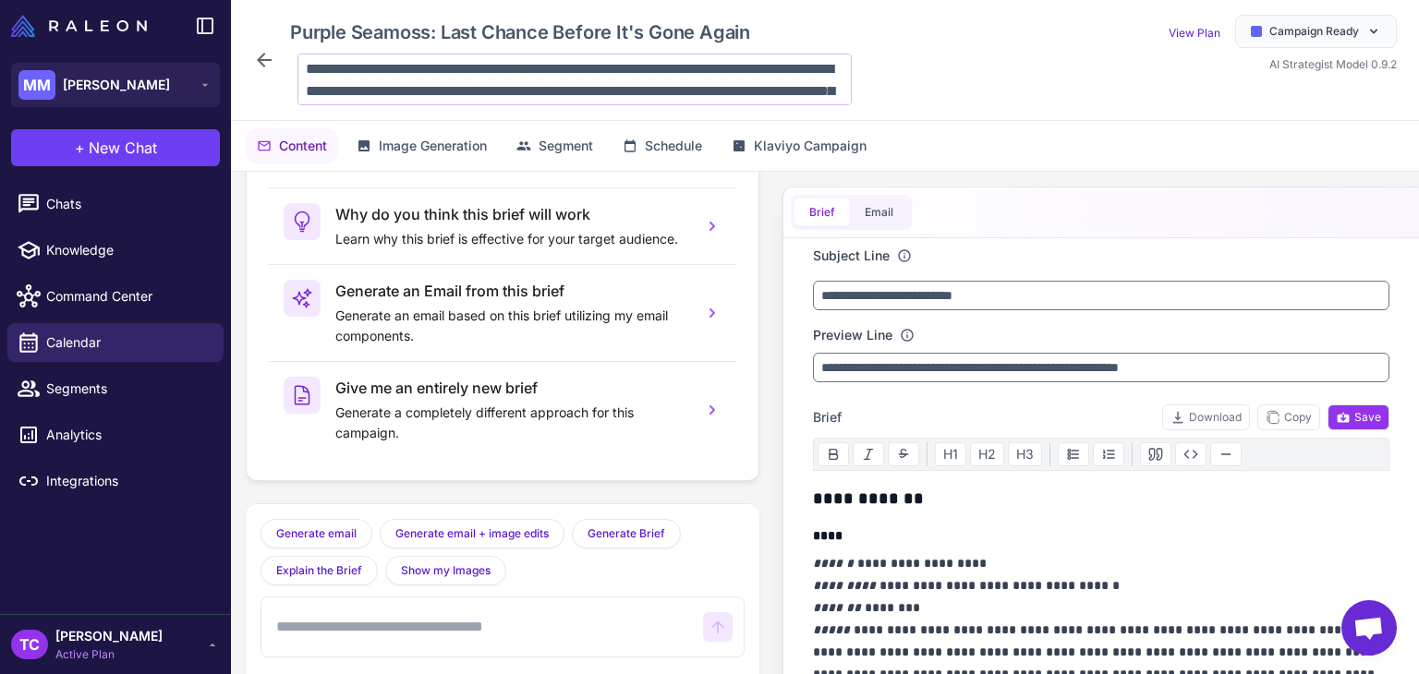
scroll to position [18, 0]
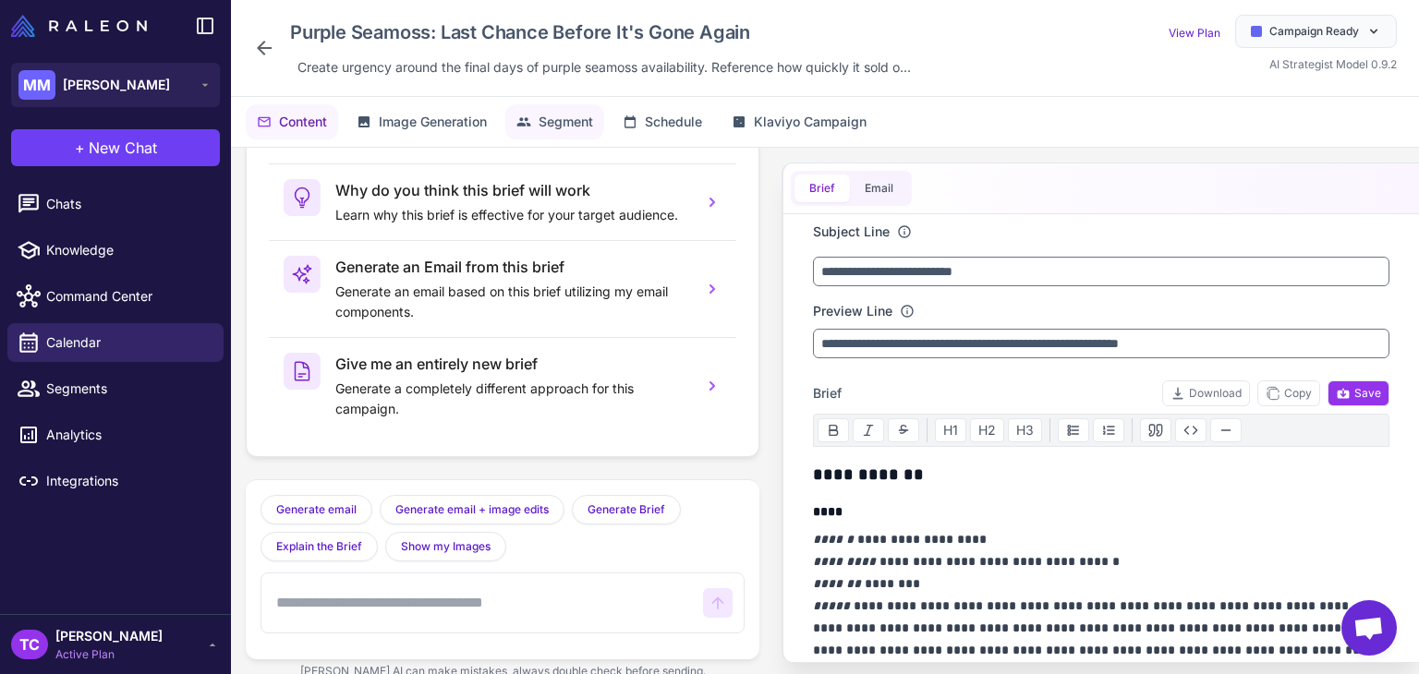
click at [576, 120] on span "Segment" at bounding box center [566, 122] width 55 height 20
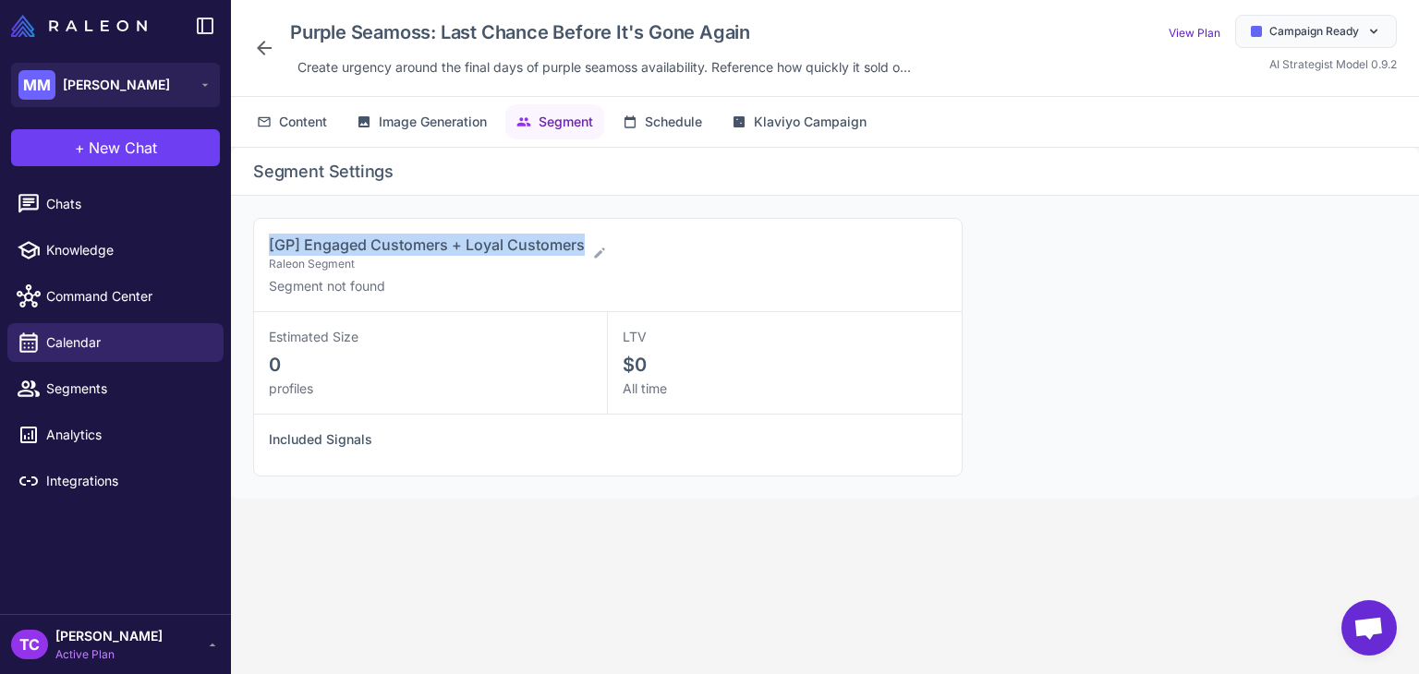
drag, startPoint x: 304, startPoint y: 248, endPoint x: 584, endPoint y: 231, distance: 280.4
click at [584, 231] on div "[GP] Engaged Customers + Loyal Customers Raleon Segment Segment not found" at bounding box center [608, 265] width 708 height 93
copy span "[GP] Engaged Customers + Loyal Customers"
click at [273, 45] on icon at bounding box center [264, 48] width 22 height 22
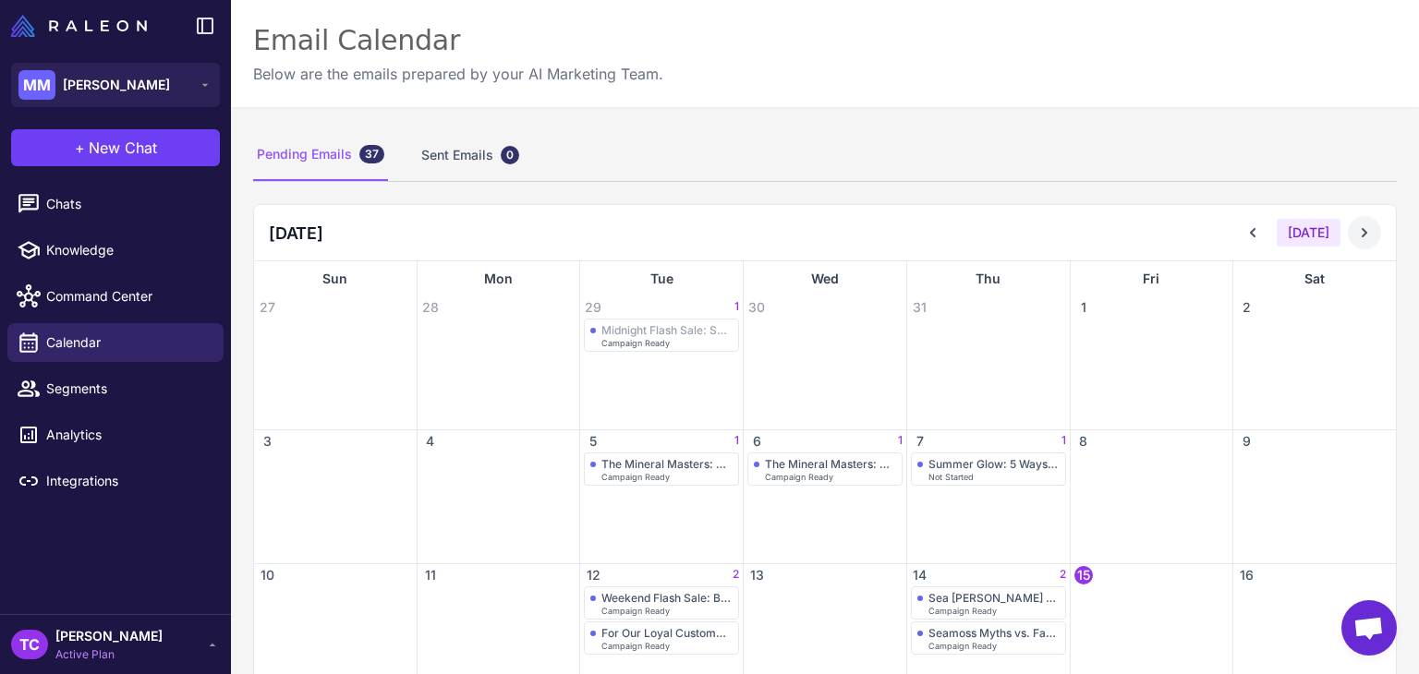
click at [1355, 234] on icon at bounding box center [1364, 233] width 18 height 18
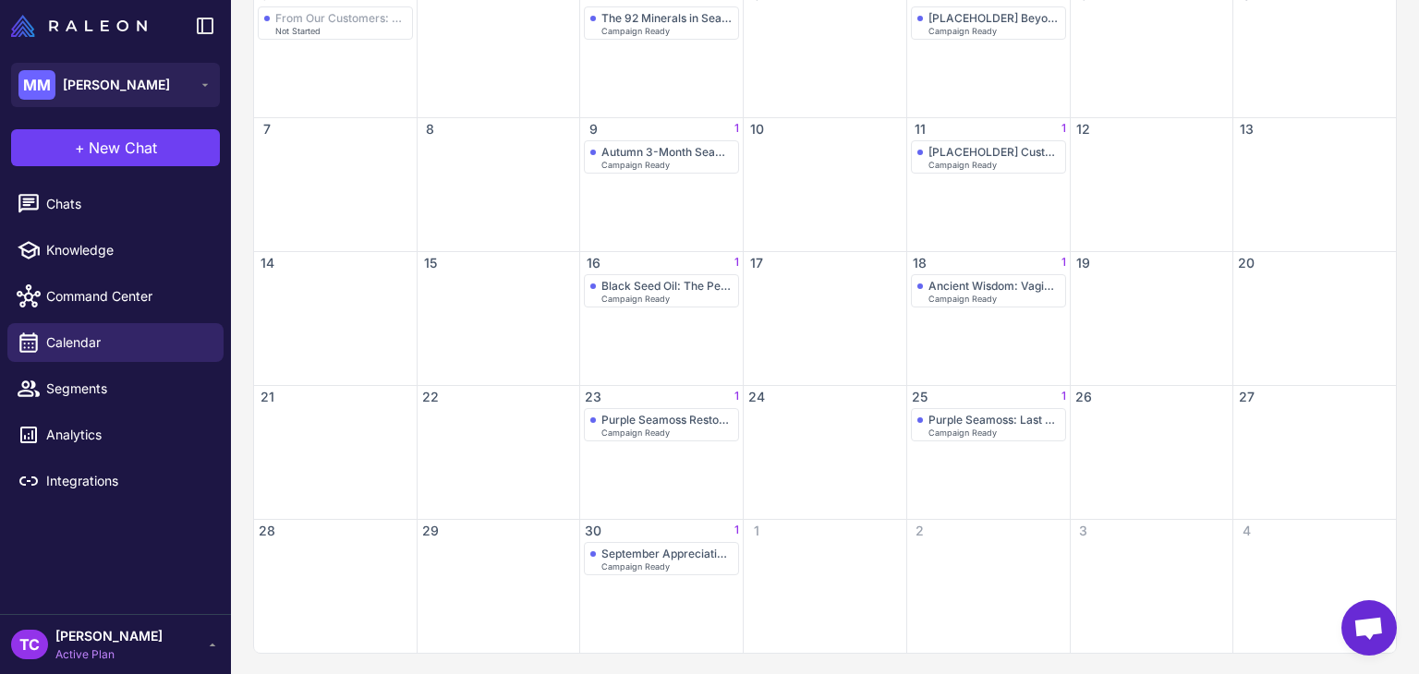
scroll to position [313, 0]
click at [631, 555] on div "September Appreciation Flash Sale: 24 Hours Only" at bounding box center [666, 553] width 131 height 14
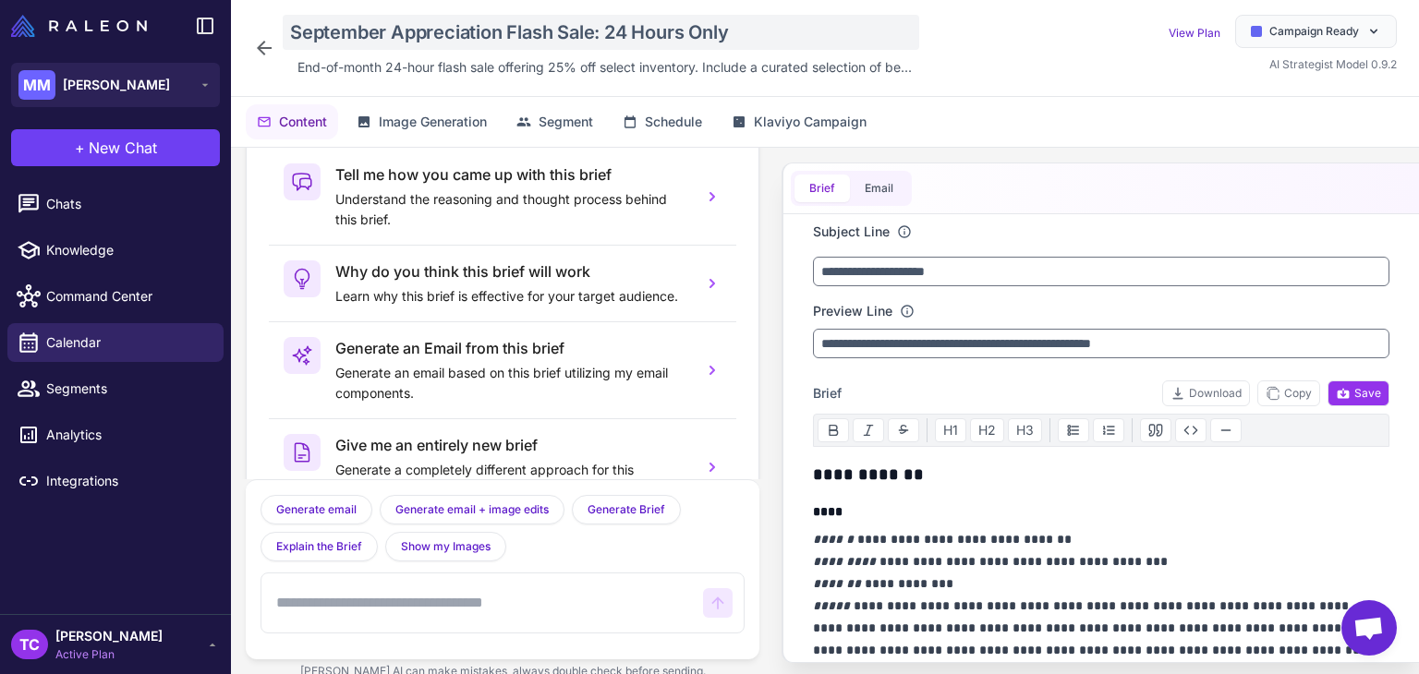
scroll to position [91, 0]
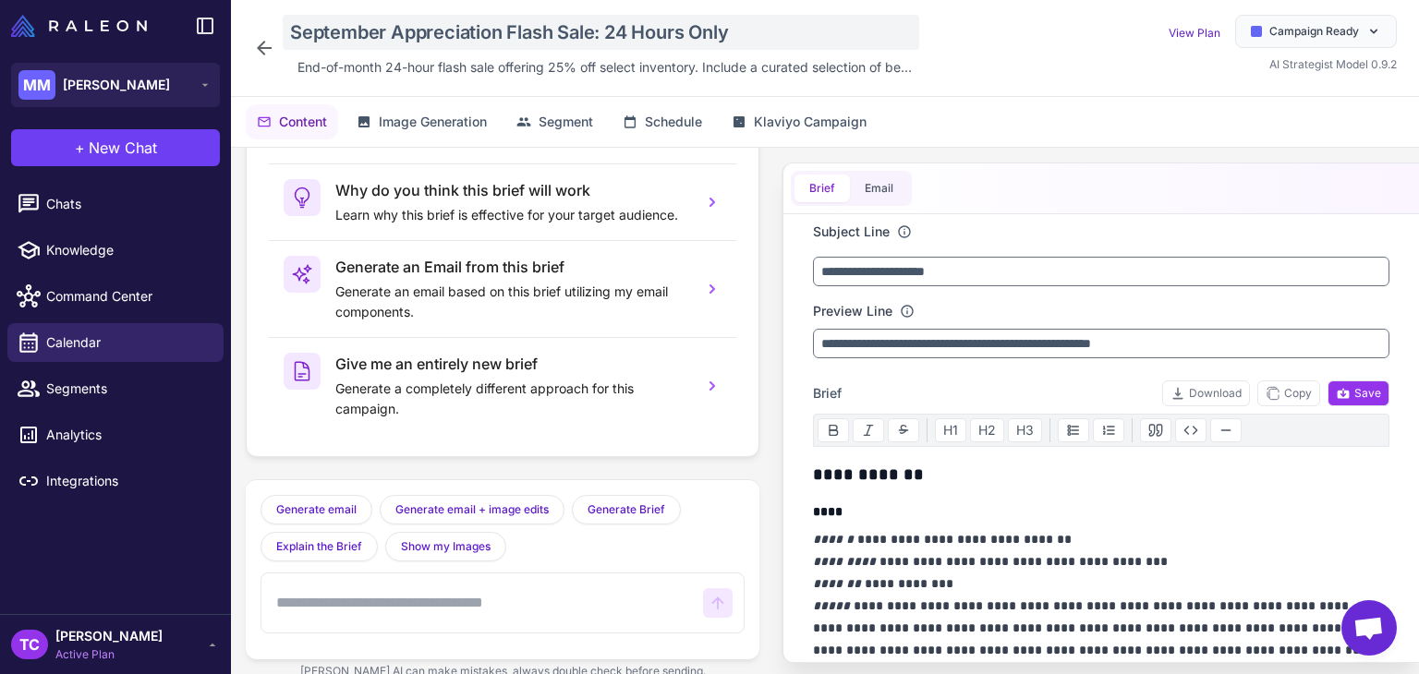
click at [361, 30] on div "September Appreciation Flash Sale: 24 Hours Only" at bounding box center [601, 32] width 637 height 35
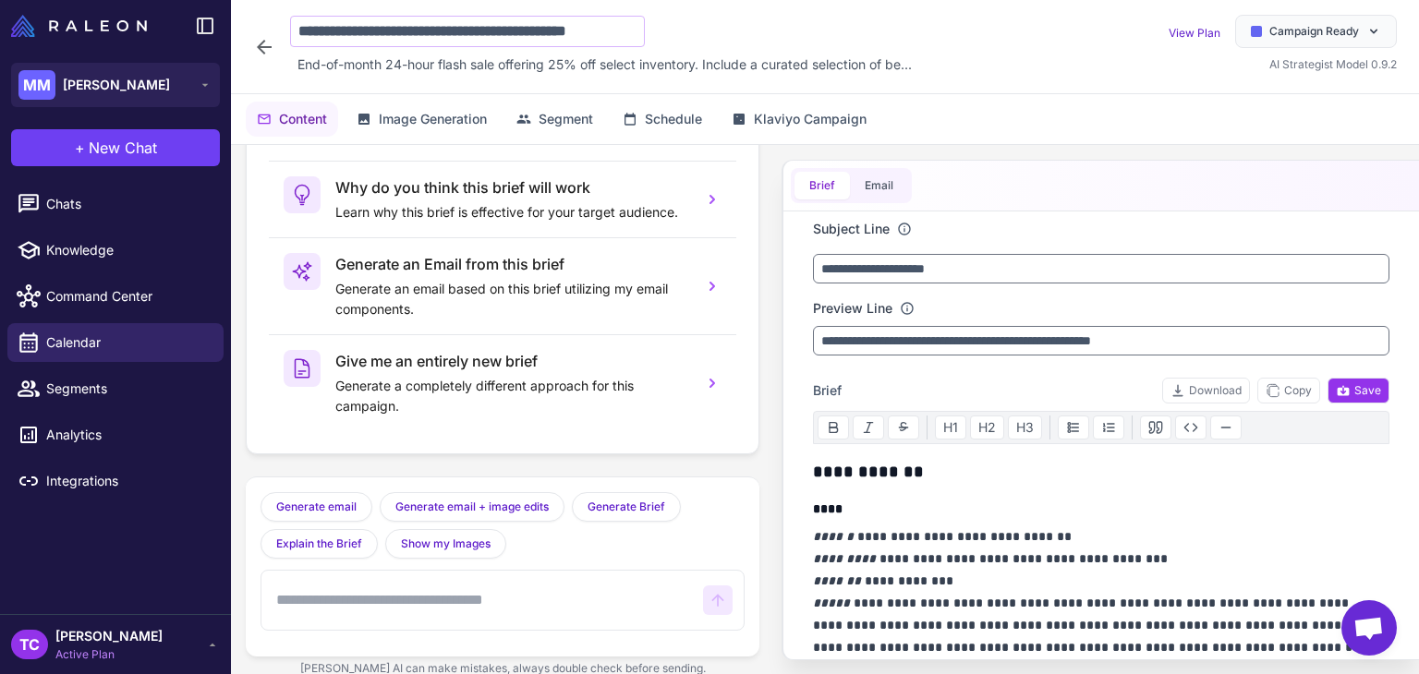
scroll to position [0, 22]
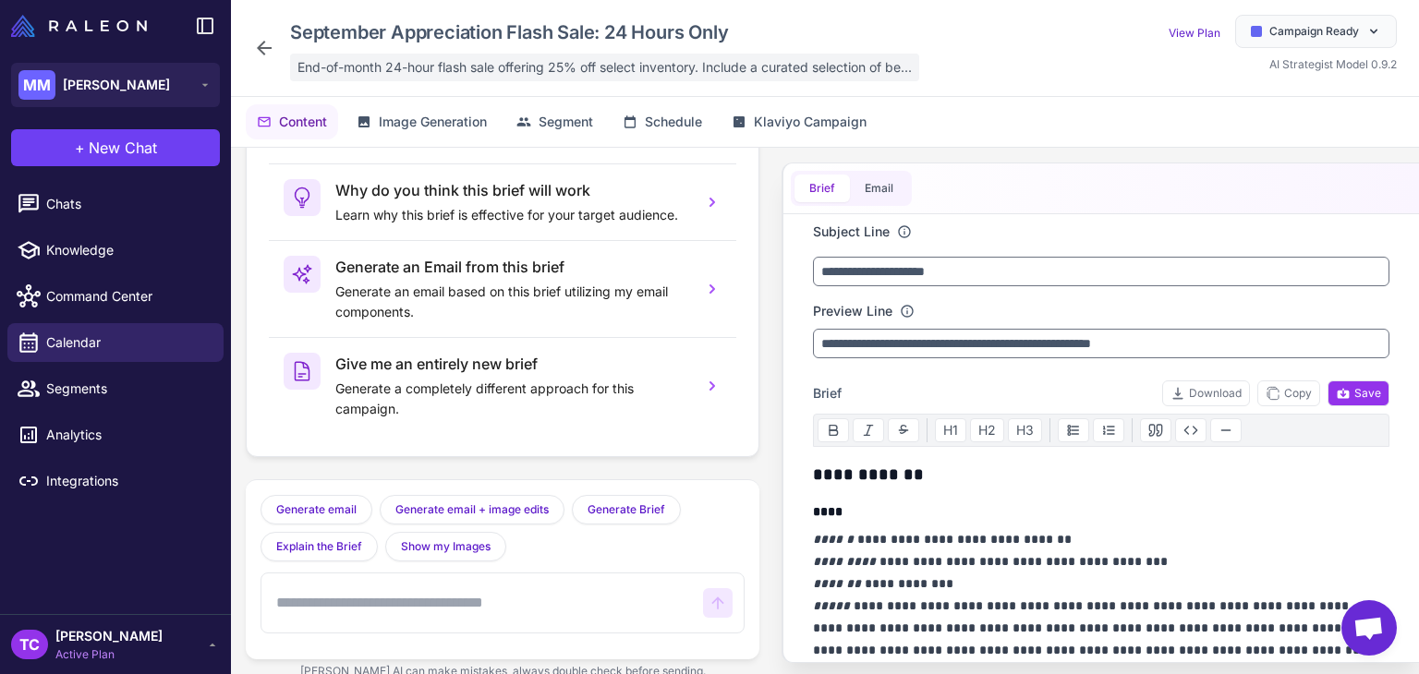
click at [418, 63] on span "End-of-month 24-hour flash sale offering 25% off select inventory. Include a cu…" at bounding box center [604, 67] width 614 height 20
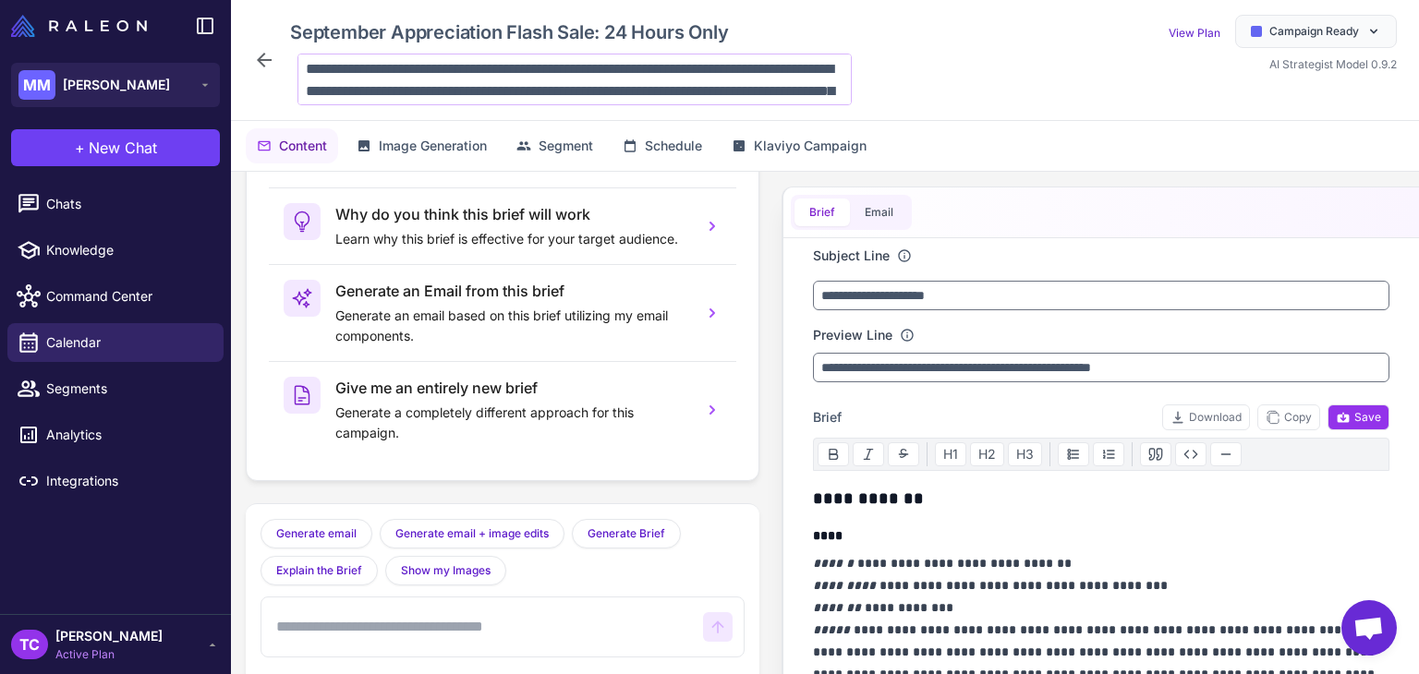
scroll to position [90, 0]
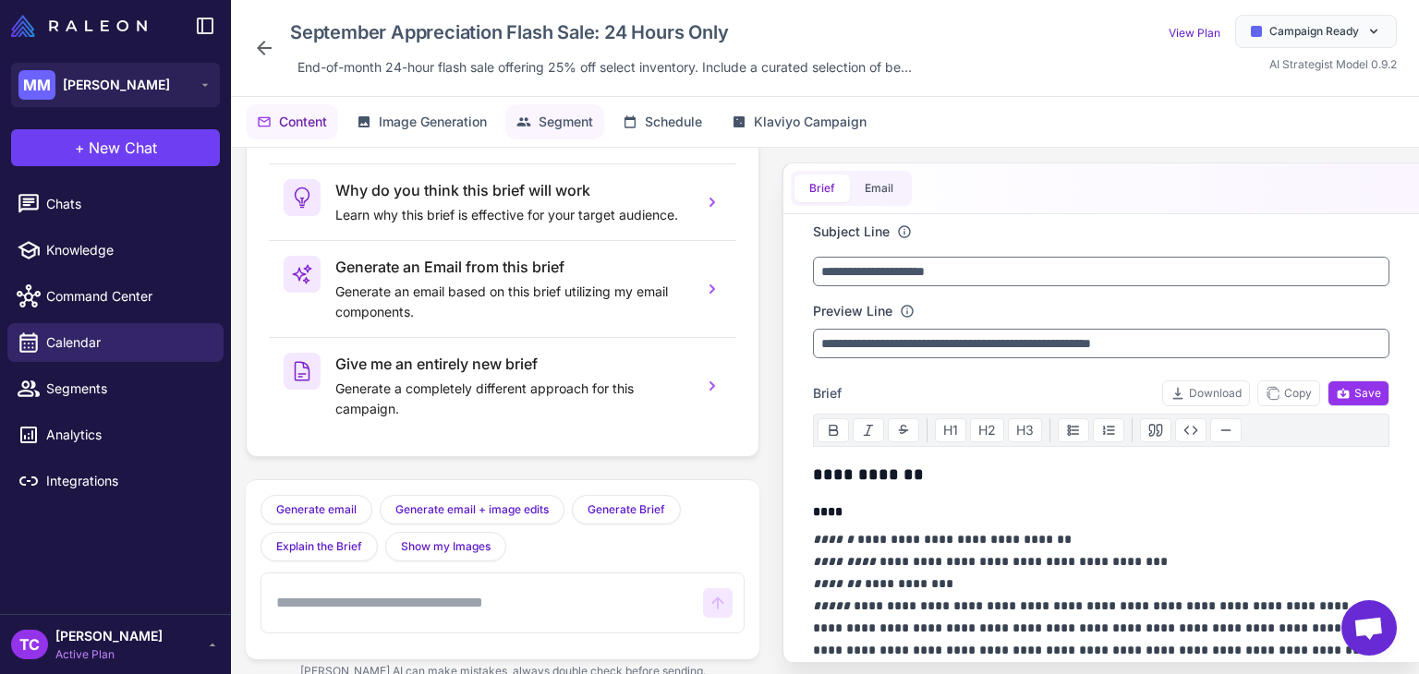
click at [539, 127] on button "Segment" at bounding box center [554, 121] width 99 height 35
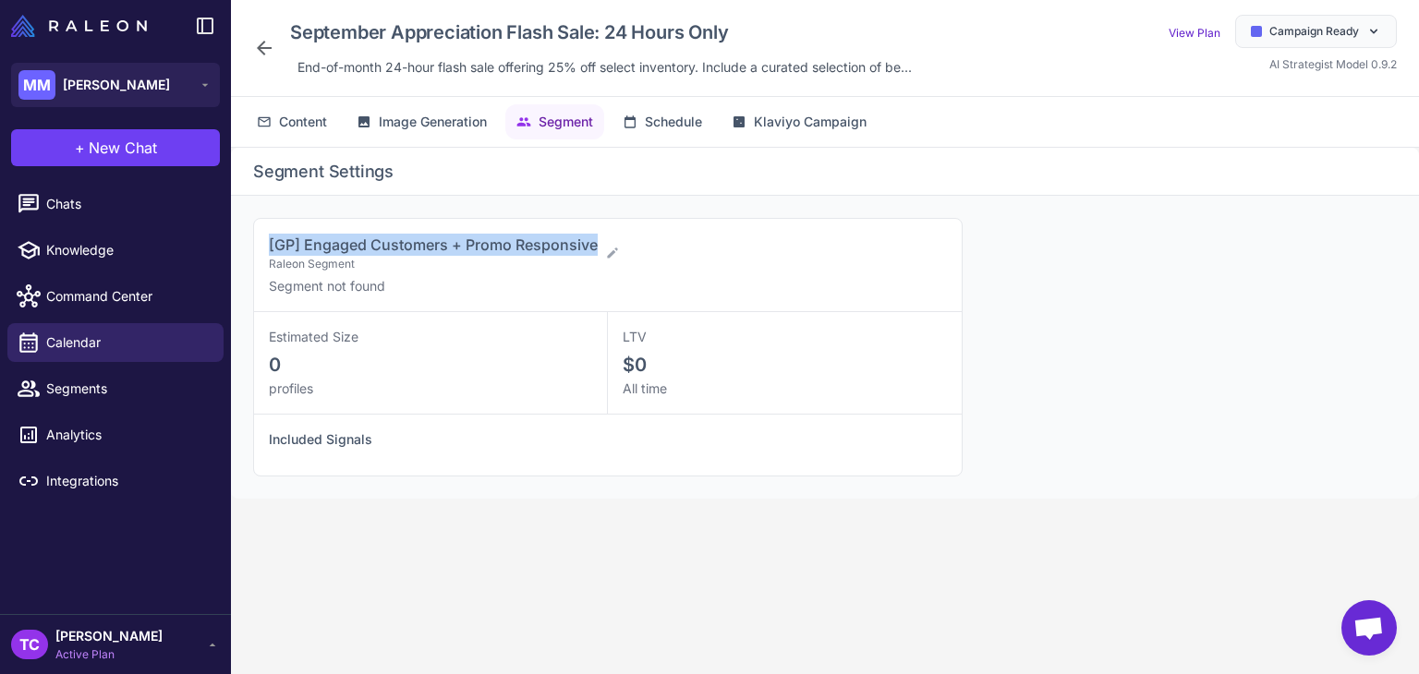
drag, startPoint x: 266, startPoint y: 237, endPoint x: 592, endPoint y: 231, distance: 326.2
click at [592, 231] on div "[GP] Engaged Customers + Promo Responsive Raleon Segment Segment not found" at bounding box center [608, 265] width 708 height 93
copy span "[GP] Engaged Customers + Promo Responsive"
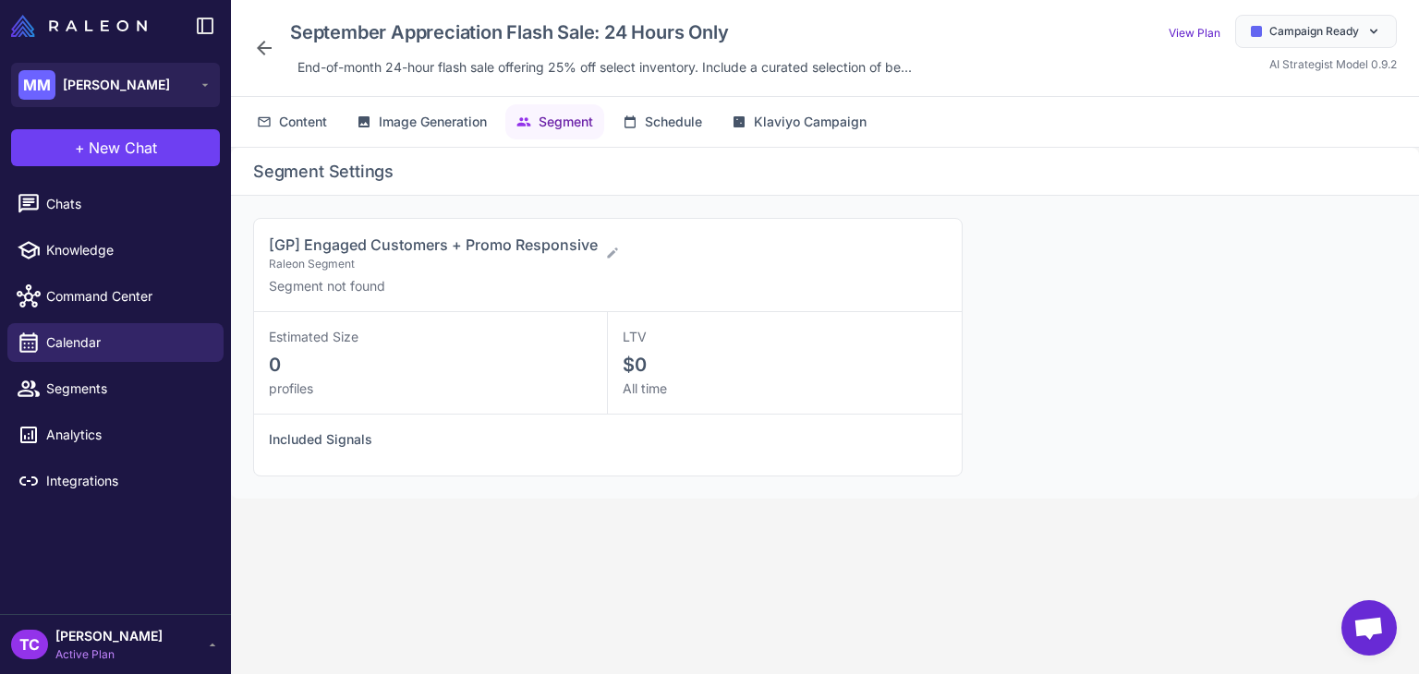
click at [258, 45] on icon at bounding box center [264, 48] width 22 height 22
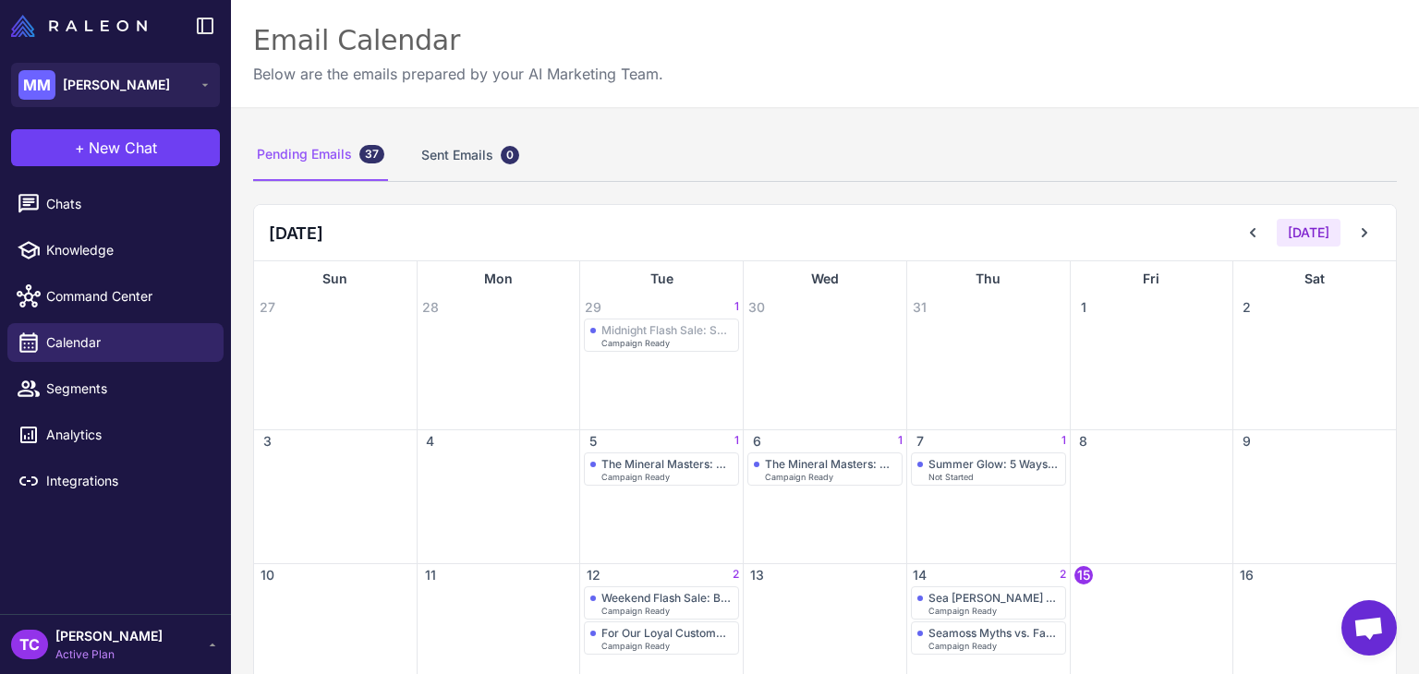
click at [1355, 224] on icon at bounding box center [1364, 233] width 18 height 18
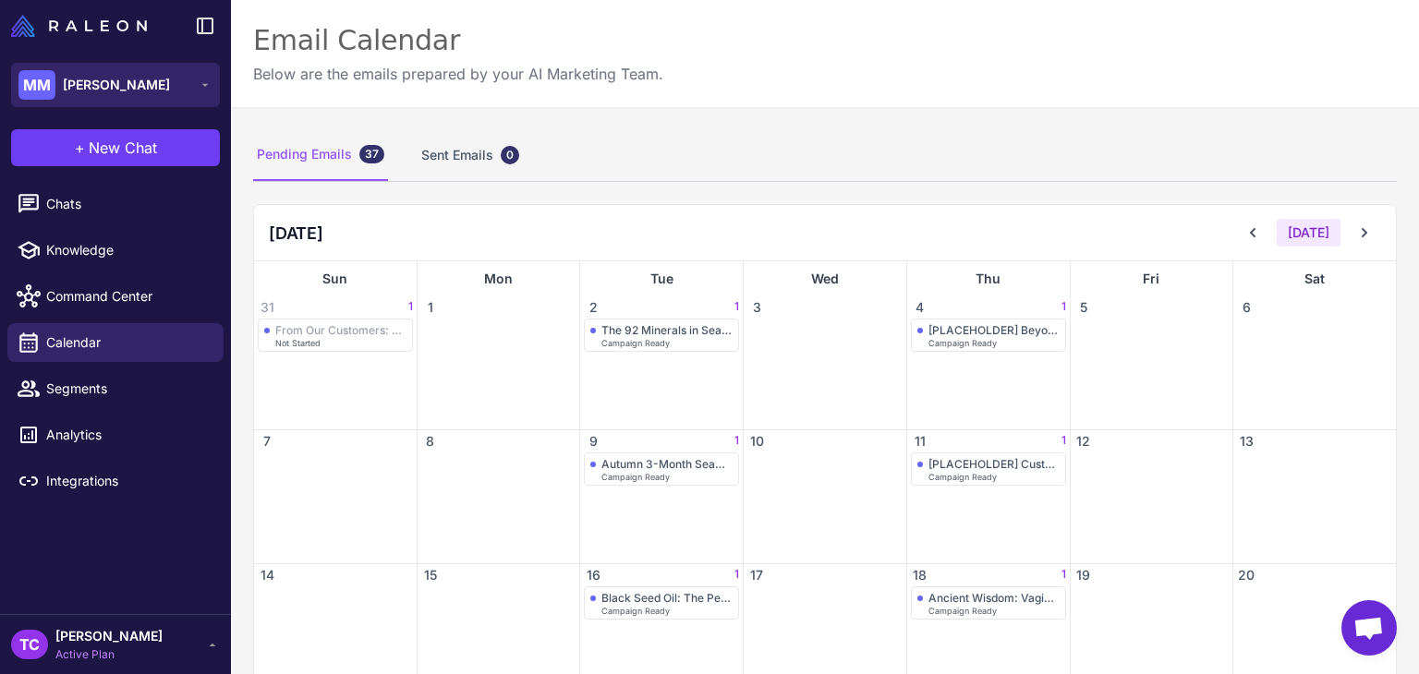
click at [85, 80] on span "[PERSON_NAME]" at bounding box center [116, 85] width 107 height 20
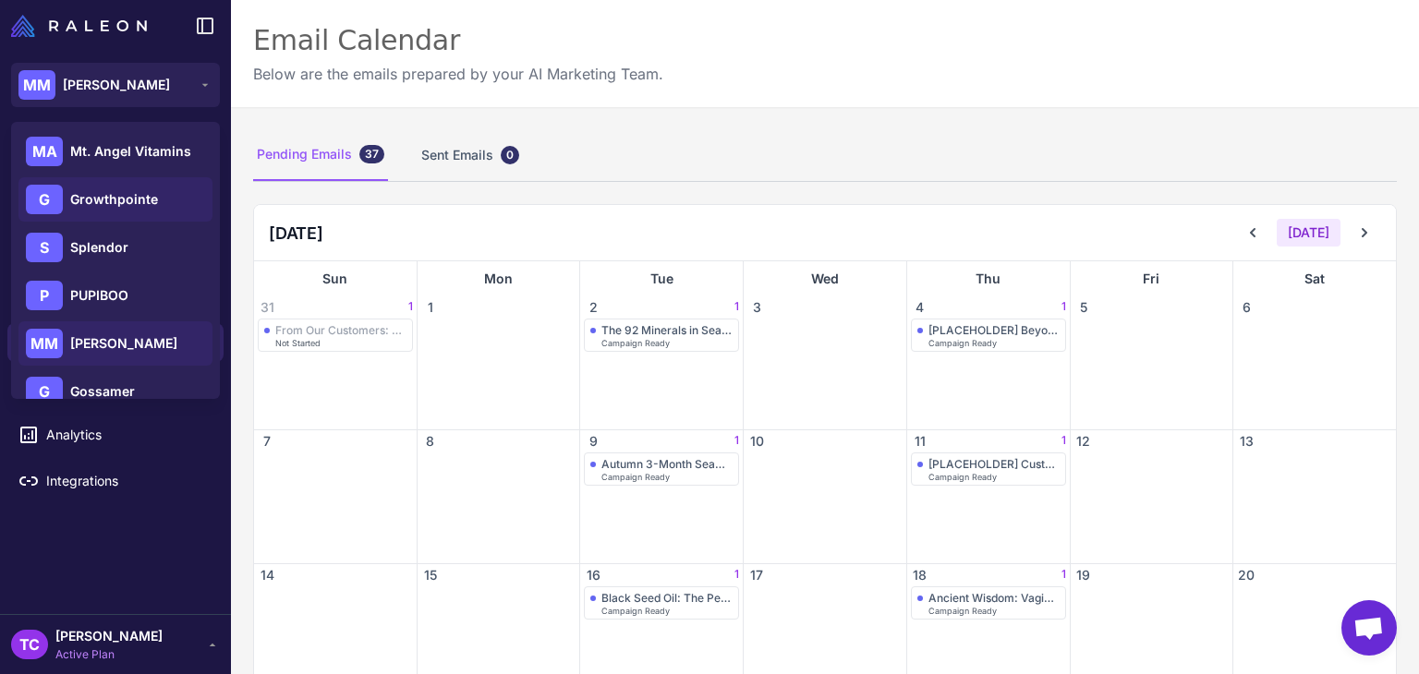
click at [169, 225] on div "G Growthpointe" at bounding box center [115, 247] width 194 height 44
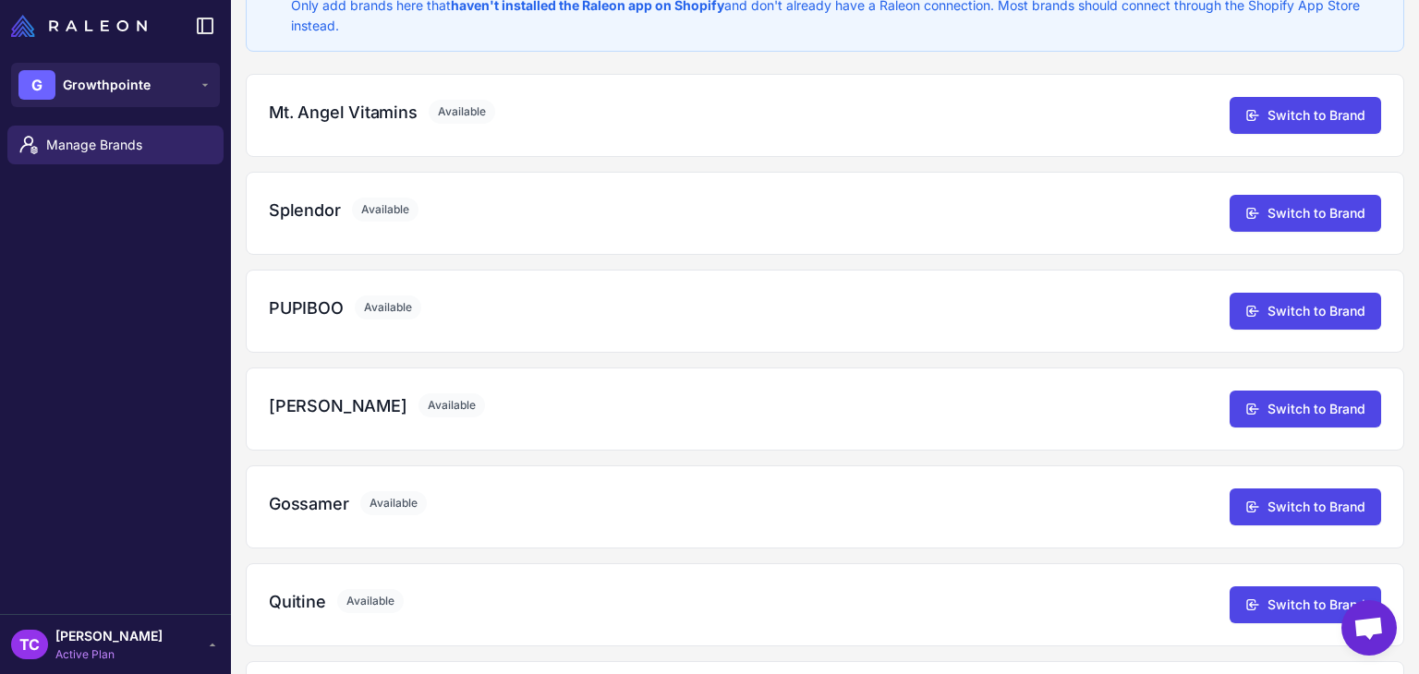
scroll to position [74, 0]
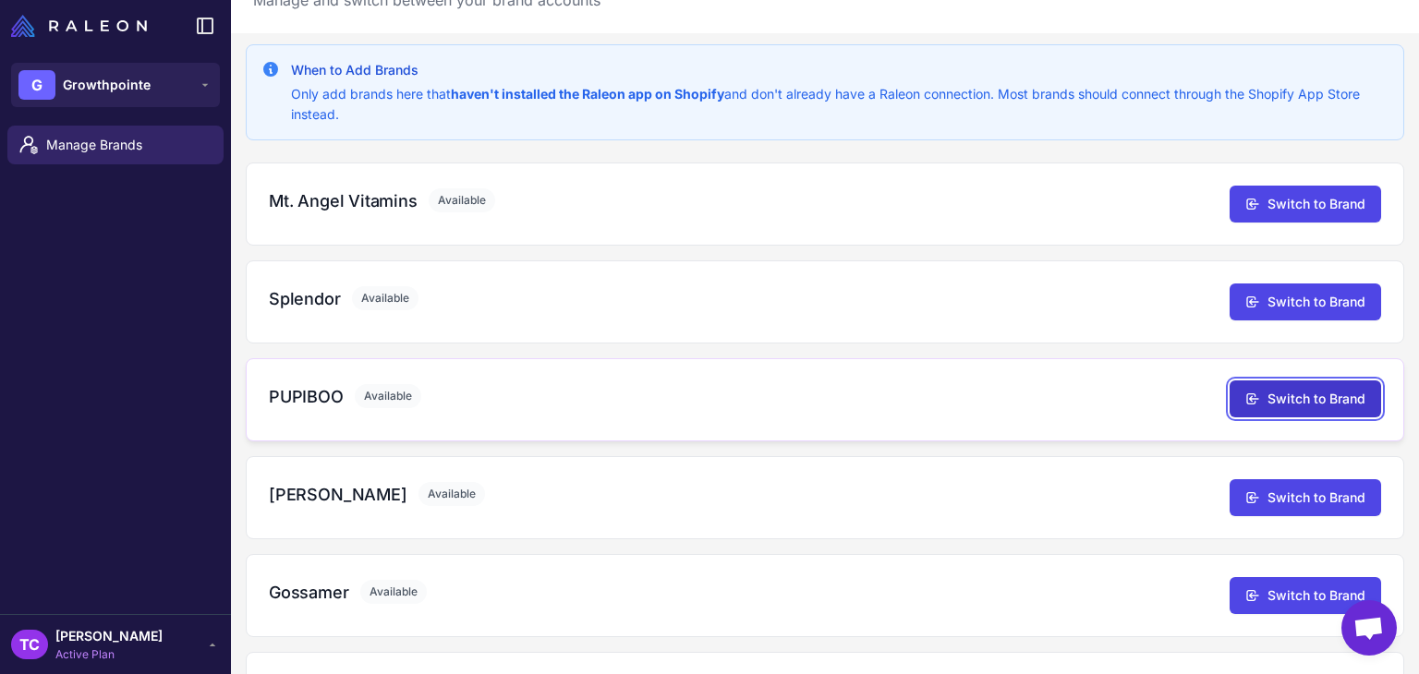
click at [1260, 403] on button "Switch to Brand" at bounding box center [1306, 399] width 152 height 37
